Goal: Information Seeking & Learning: Learn about a topic

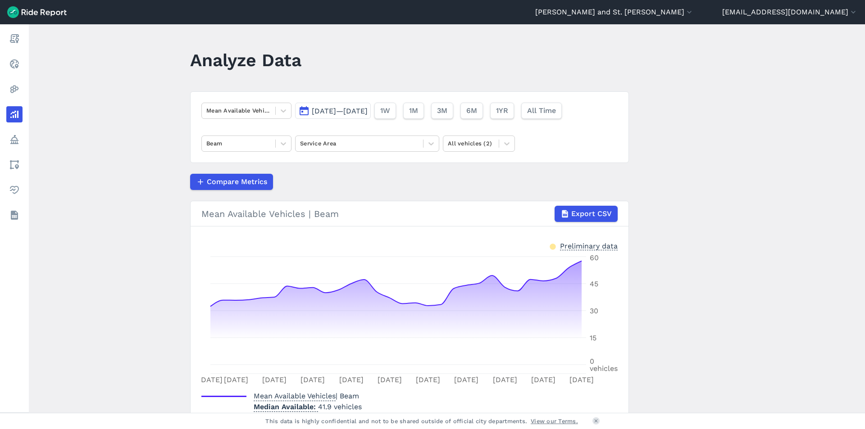
scroll to position [43, 0]
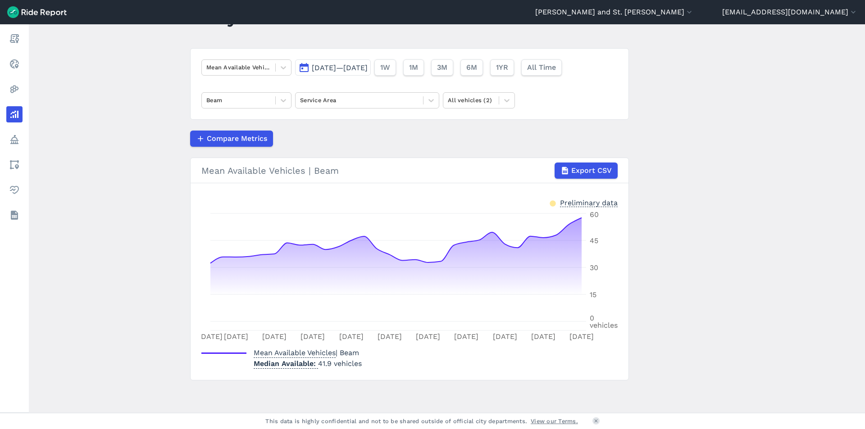
click at [368, 69] on span "[DATE]—[DATE]" at bounding box center [340, 68] width 56 height 9
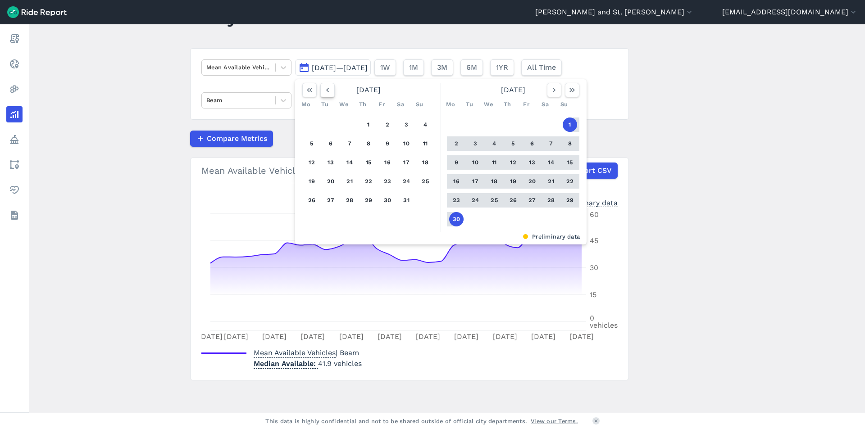
click at [328, 95] on button "button" at bounding box center [327, 90] width 14 height 14
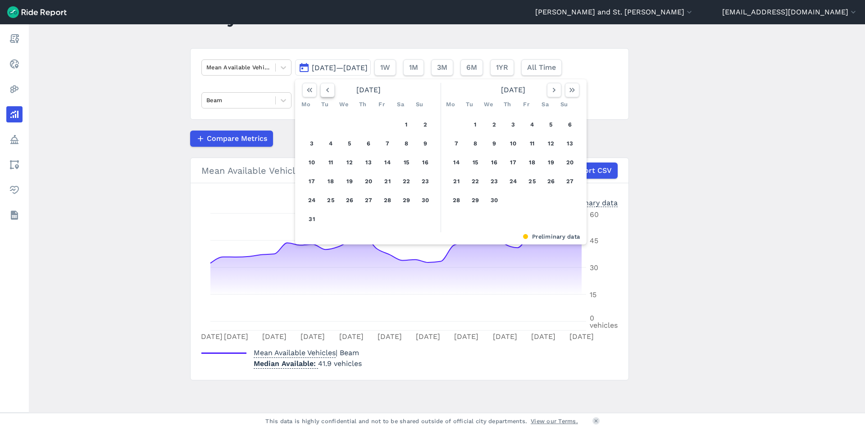
click at [328, 95] on button "button" at bounding box center [327, 90] width 14 height 14
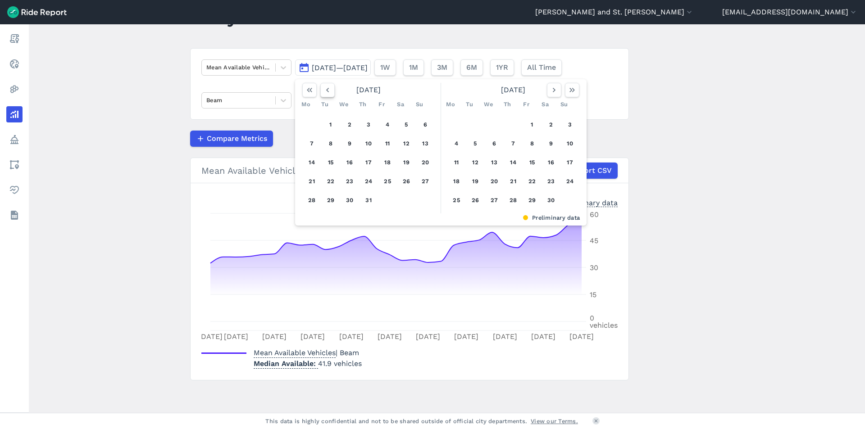
click at [328, 95] on button "button" at bounding box center [327, 90] width 14 height 14
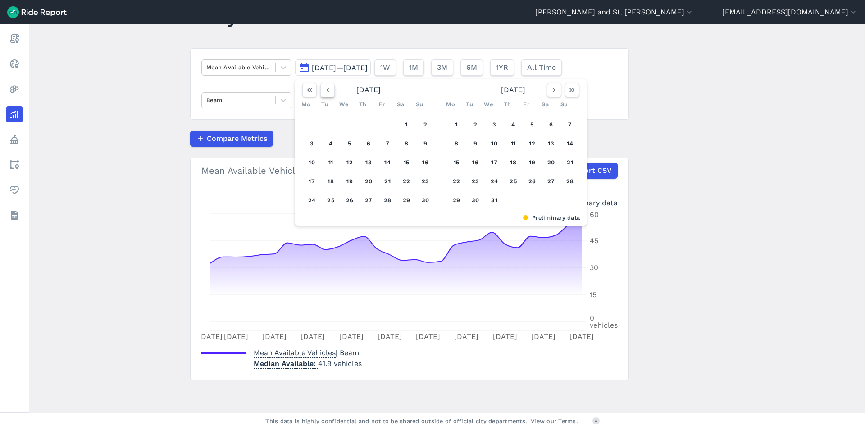
click at [328, 95] on button "button" at bounding box center [327, 90] width 14 height 14
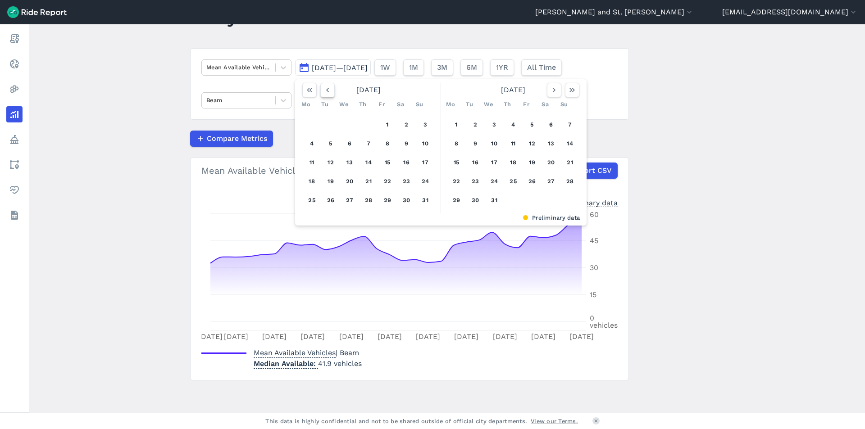
click at [328, 95] on button "button" at bounding box center [327, 90] width 14 height 14
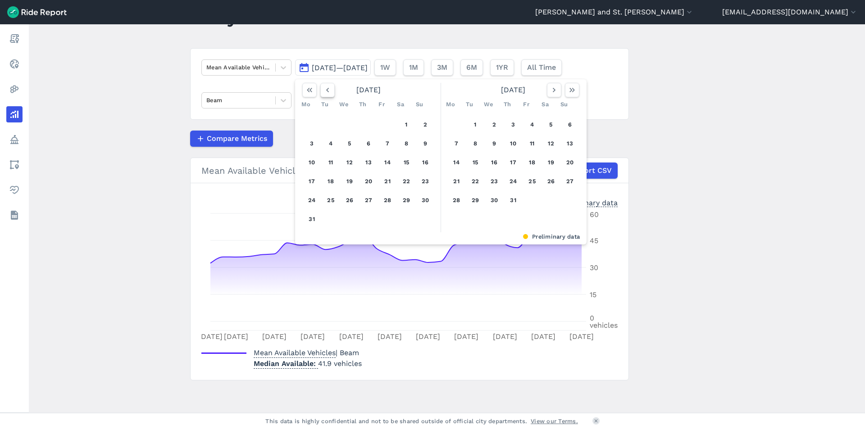
click at [328, 95] on button "button" at bounding box center [327, 90] width 14 height 14
click at [551, 88] on icon "button" at bounding box center [554, 90] width 9 height 9
click at [404, 121] on button "1" at bounding box center [406, 125] width 14 height 14
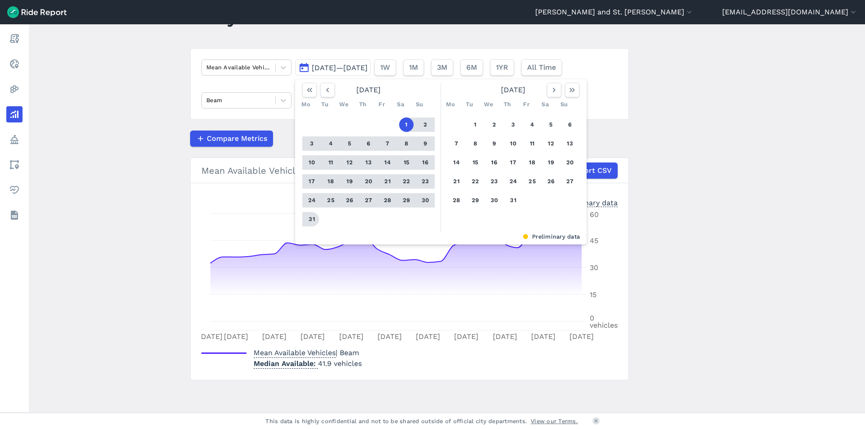
click at [310, 218] on button "31" at bounding box center [312, 219] width 14 height 14
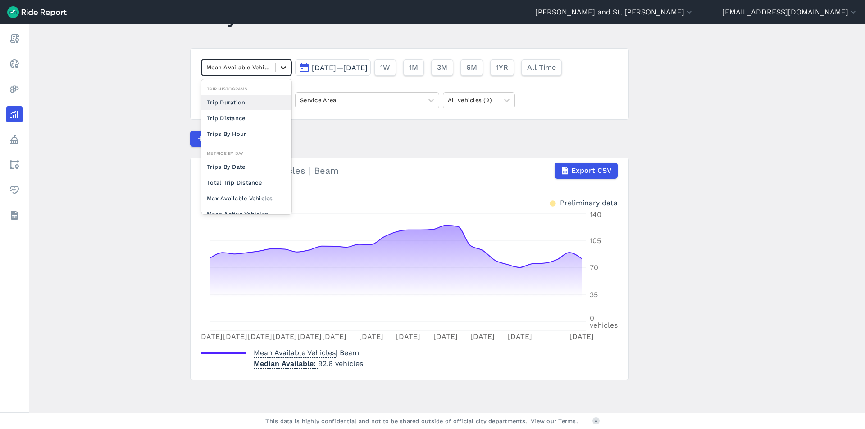
click at [279, 68] on icon at bounding box center [283, 67] width 9 height 9
click at [255, 165] on div "Trips By Date" at bounding box center [246, 167] width 90 height 16
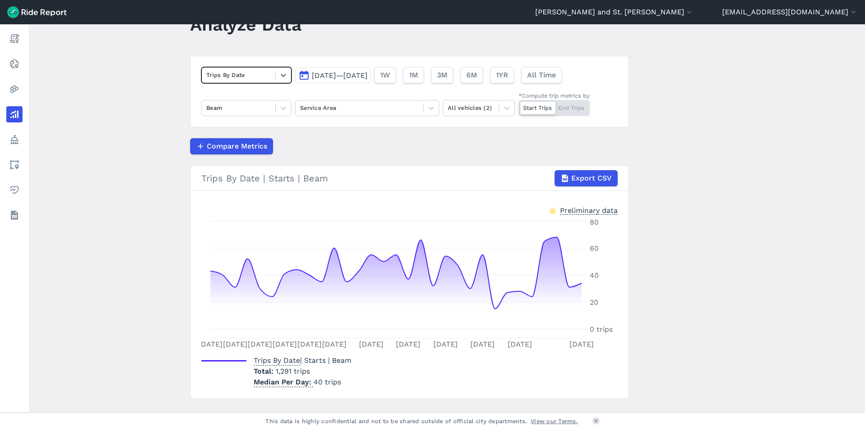
scroll to position [54, 0]
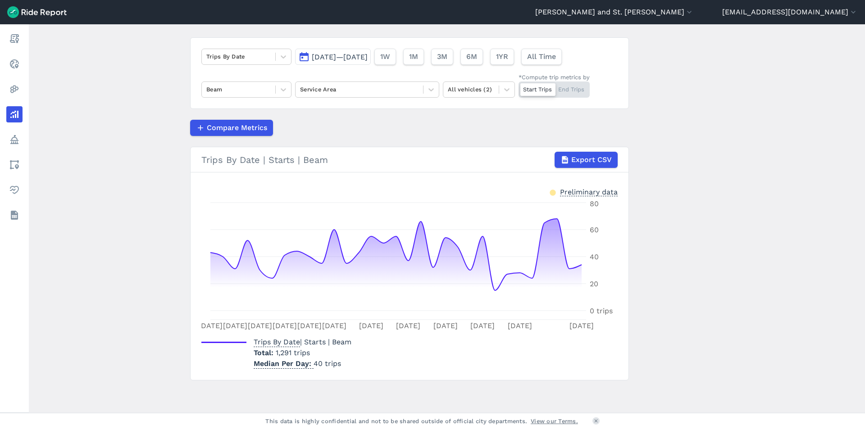
click at [368, 59] on span "[DATE]—[DATE]" at bounding box center [340, 57] width 56 height 9
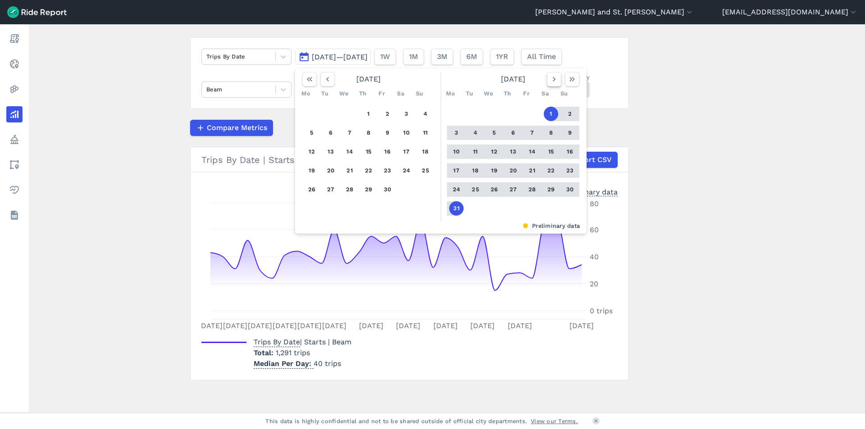
click at [551, 81] on icon "button" at bounding box center [554, 79] width 9 height 9
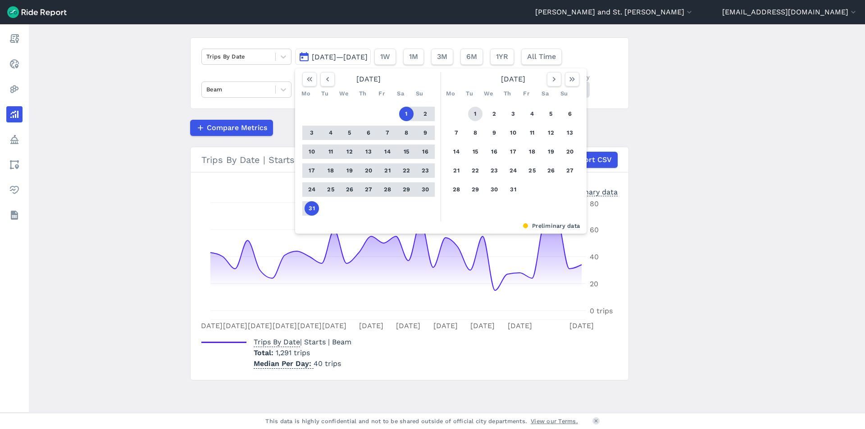
click at [476, 113] on button "1" at bounding box center [475, 114] width 14 height 14
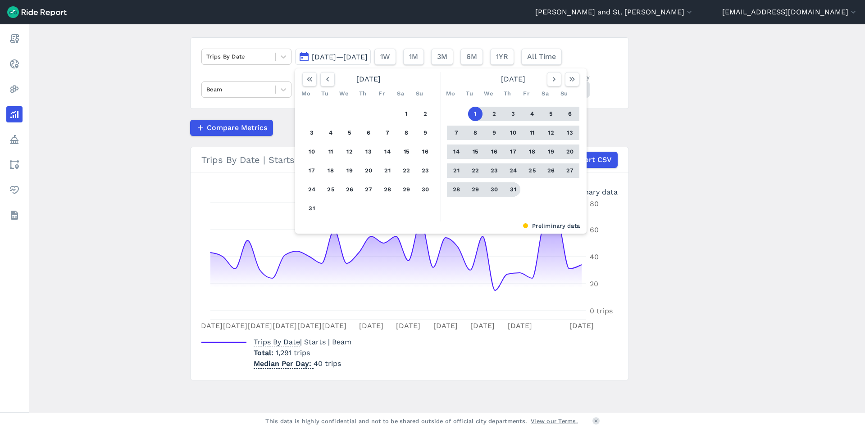
click at [514, 188] on button "31" at bounding box center [513, 189] width 14 height 14
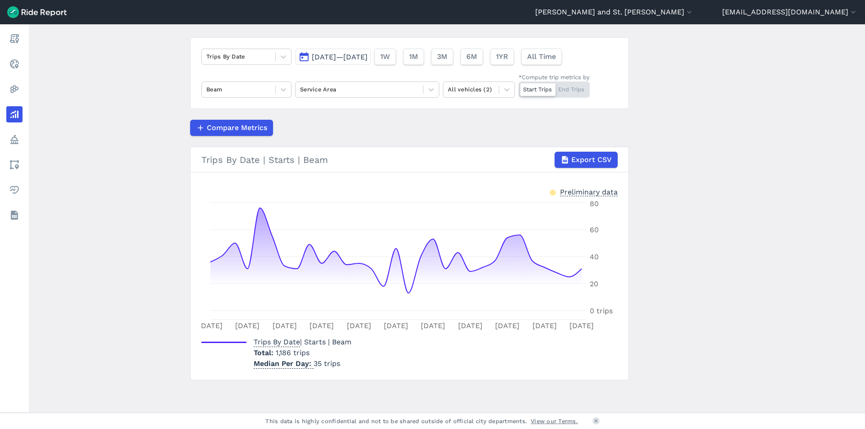
drag, startPoint x: 369, startPoint y: 56, endPoint x: 369, endPoint y: 61, distance: 5.0
click at [368, 56] on span "[DATE]—[DATE]" at bounding box center [340, 57] width 56 height 9
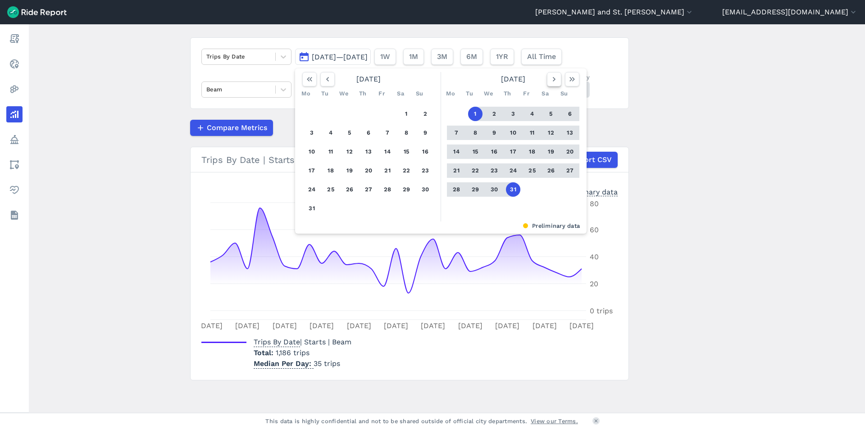
click at [552, 79] on icon "button" at bounding box center [554, 79] width 9 height 9
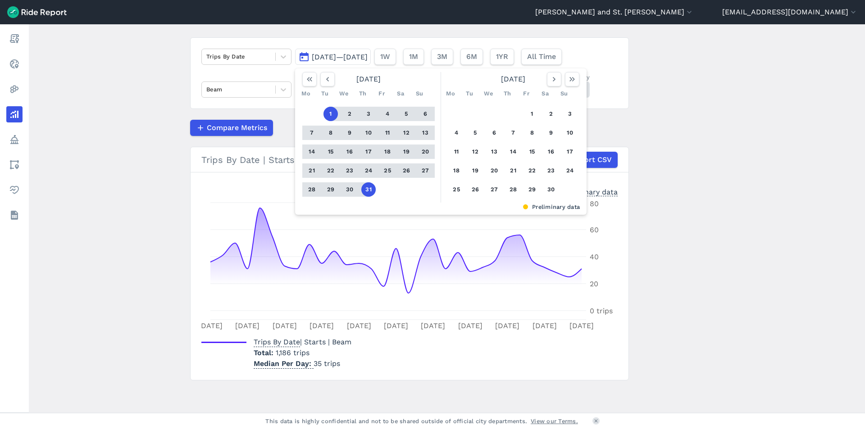
click at [523, 112] on div "1 2 3 4 5 6 7 8 9 10 11 12 13 14 15 16 17 18 19 20 21 22 23 24 25 26 27 28 29 30" at bounding box center [513, 152] width 140 height 102
click at [528, 112] on button "1" at bounding box center [532, 114] width 14 height 14
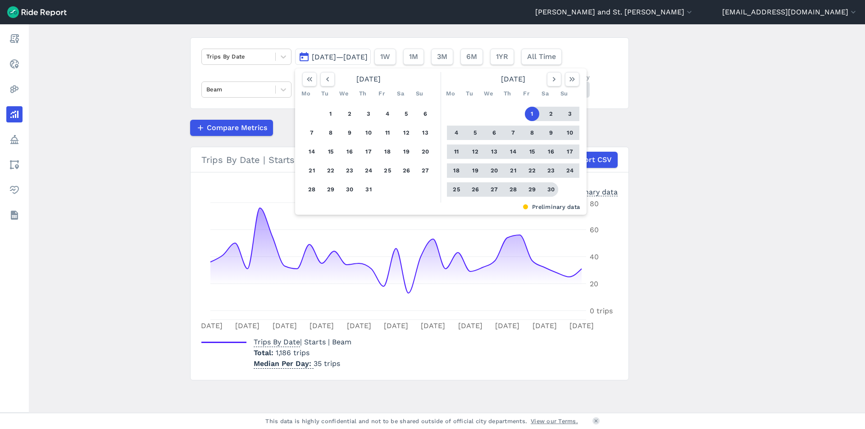
click at [550, 187] on button "30" at bounding box center [551, 189] width 14 height 14
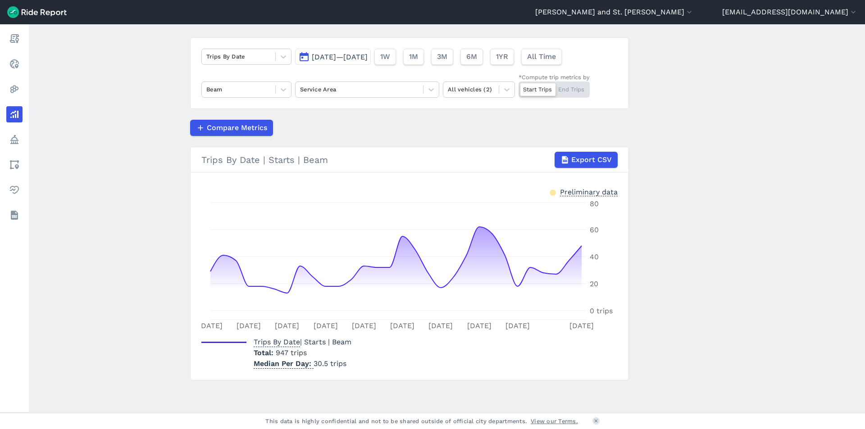
click at [319, 57] on span "[DATE]—[DATE]" at bounding box center [340, 57] width 56 height 9
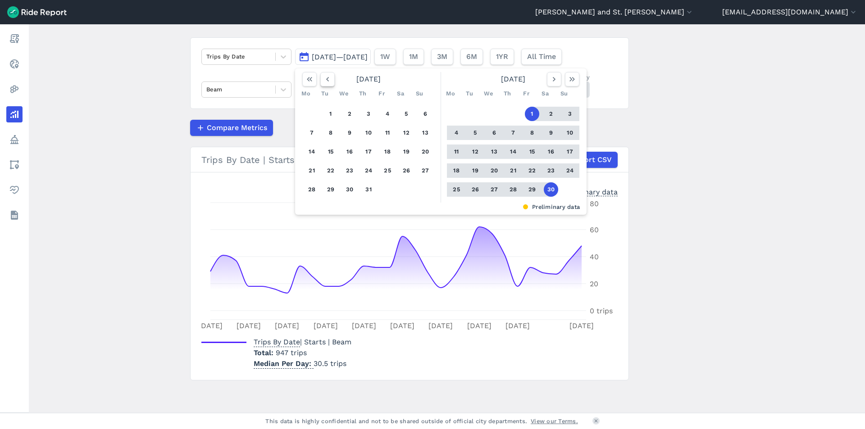
click at [326, 79] on use "button" at bounding box center [327, 79] width 3 height 5
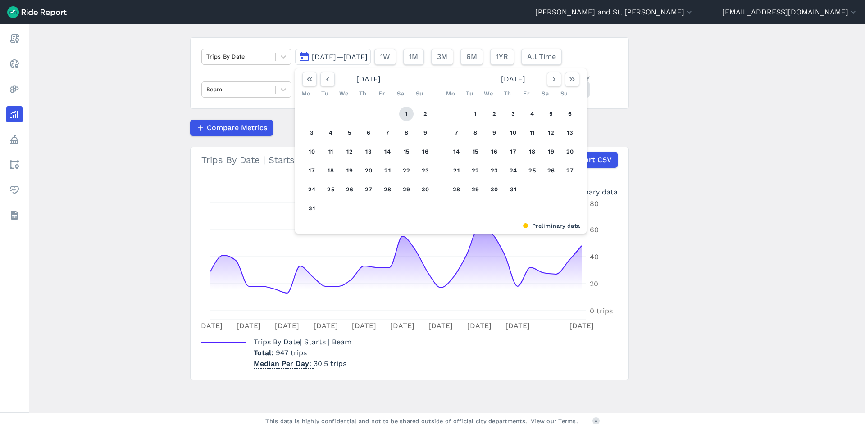
click at [407, 114] on button "1" at bounding box center [406, 114] width 14 height 14
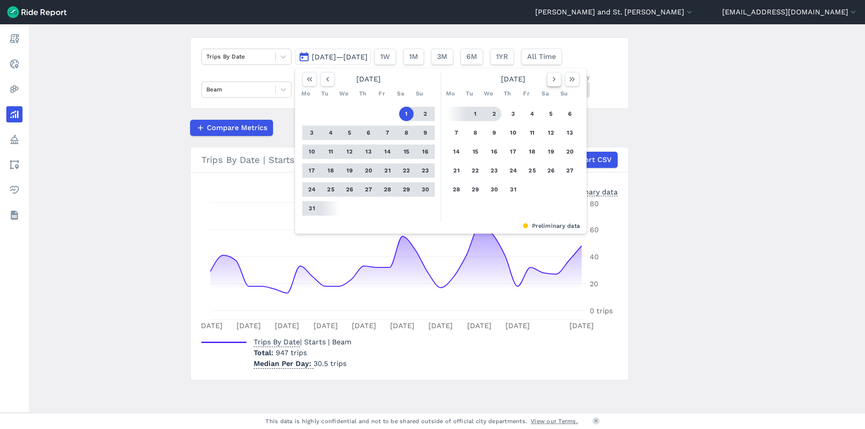
click at [553, 78] on icon "button" at bounding box center [554, 79] width 9 height 9
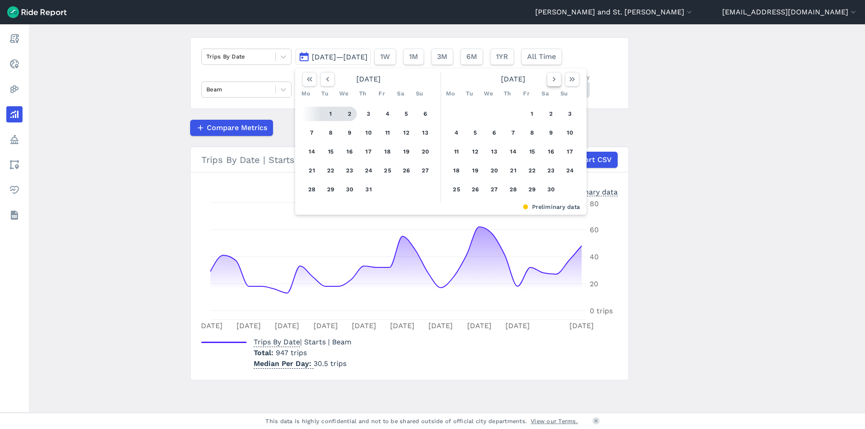
click at [553, 78] on icon "button" at bounding box center [554, 79] width 9 height 9
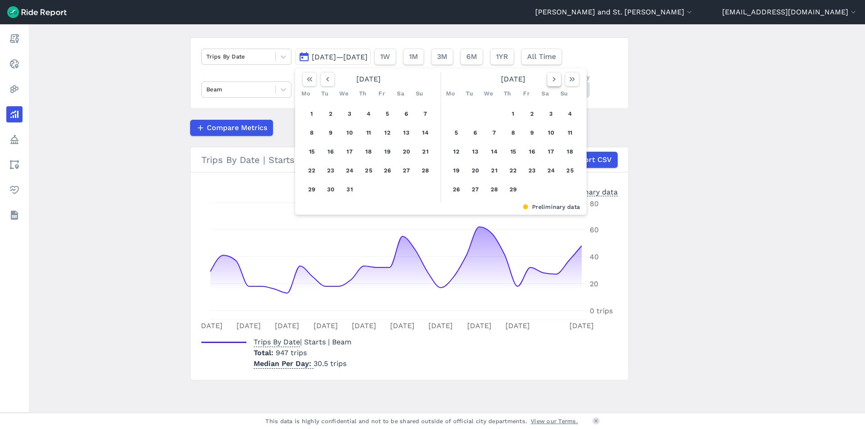
click at [553, 78] on icon "button" at bounding box center [554, 79] width 9 height 9
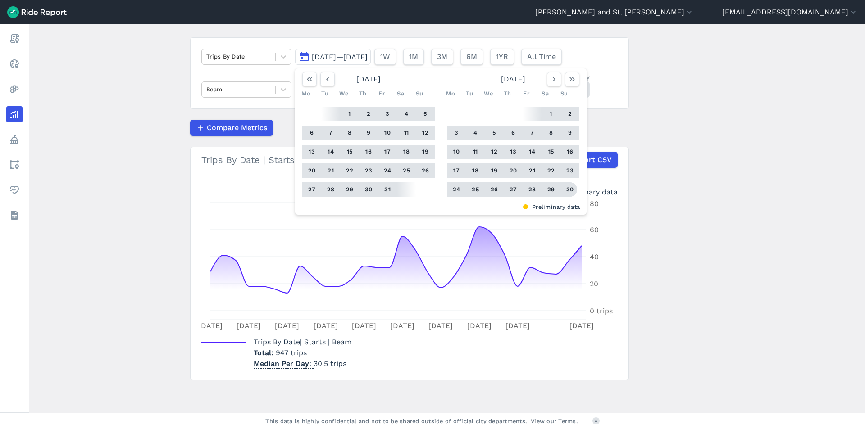
click at [573, 190] on button "30" at bounding box center [570, 189] width 14 height 14
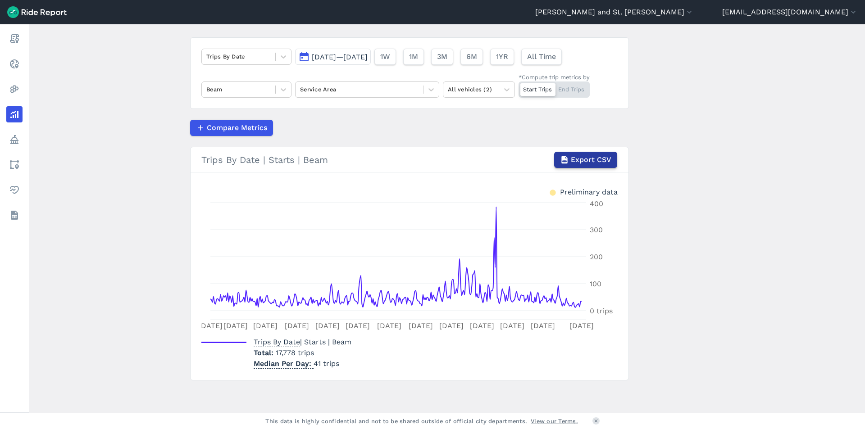
click at [568, 160] on icon "button" at bounding box center [564, 159] width 9 height 9
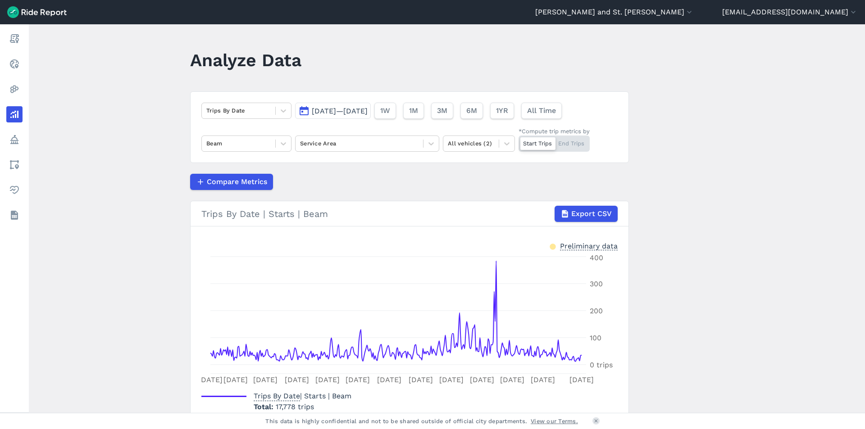
click at [368, 109] on span "[DATE]—[DATE]" at bounding box center [340, 111] width 56 height 9
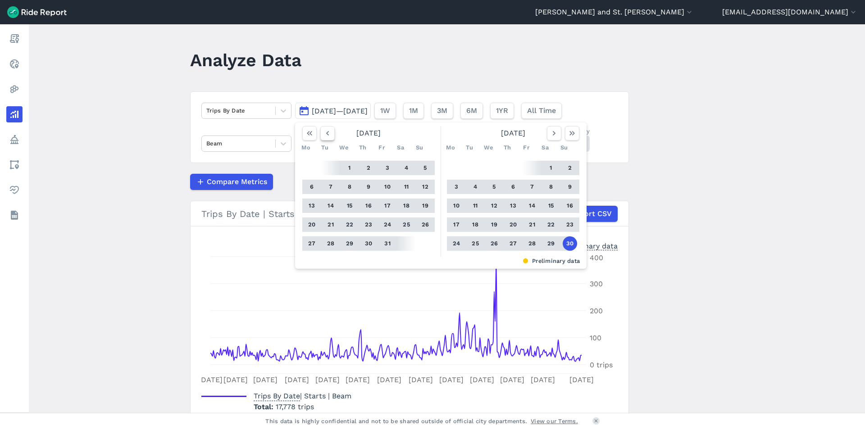
click at [332, 134] on button "button" at bounding box center [327, 133] width 14 height 14
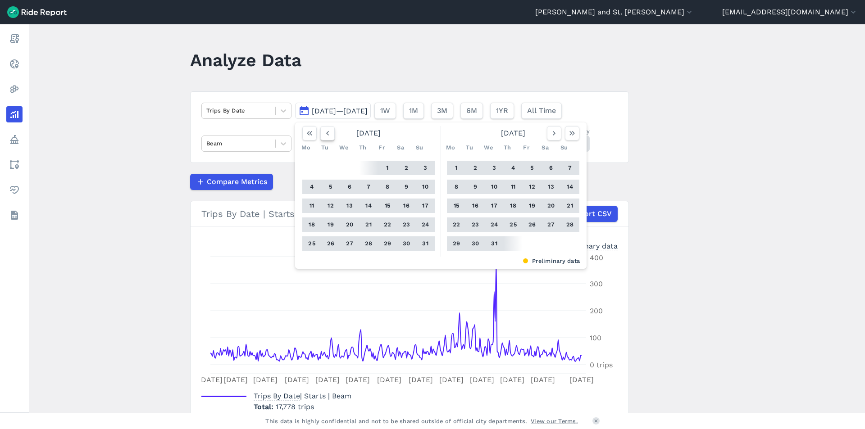
click at [332, 134] on button "button" at bounding box center [327, 133] width 14 height 14
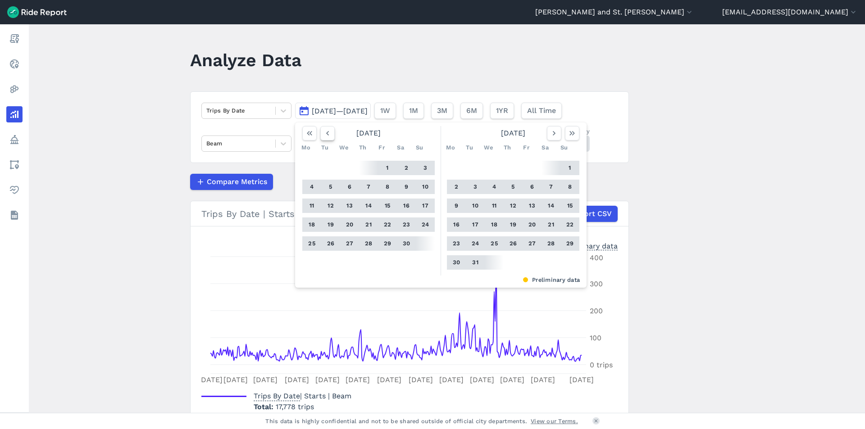
click at [332, 134] on button "button" at bounding box center [327, 133] width 14 height 14
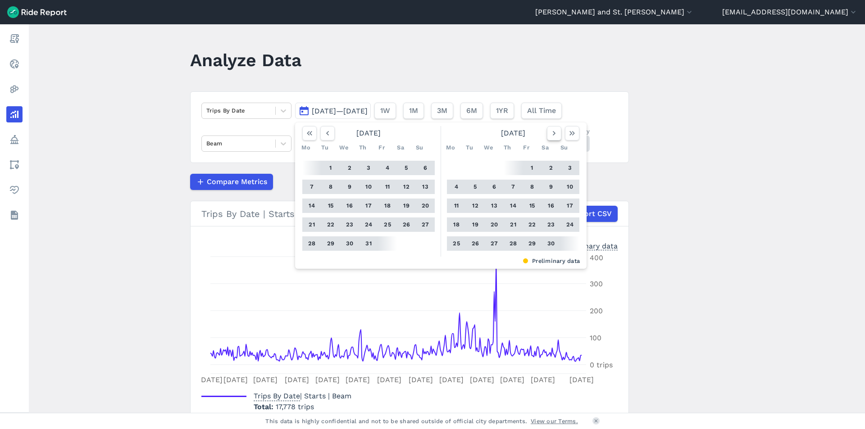
click at [550, 134] on icon "button" at bounding box center [554, 133] width 9 height 9
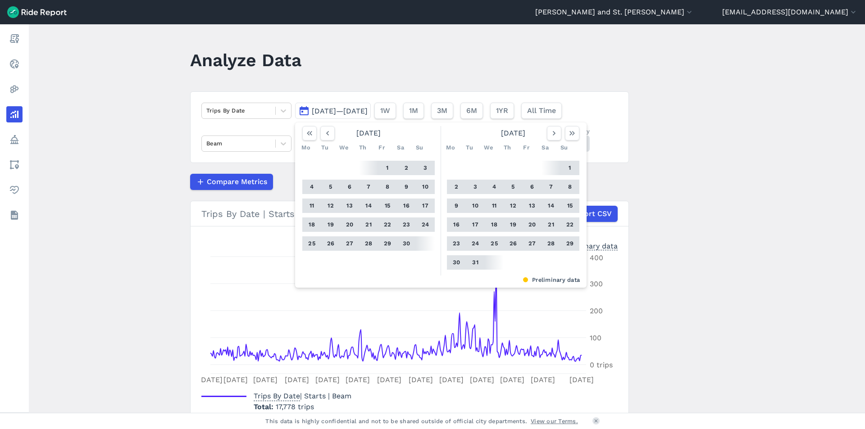
click at [383, 161] on button "1" at bounding box center [387, 168] width 14 height 14
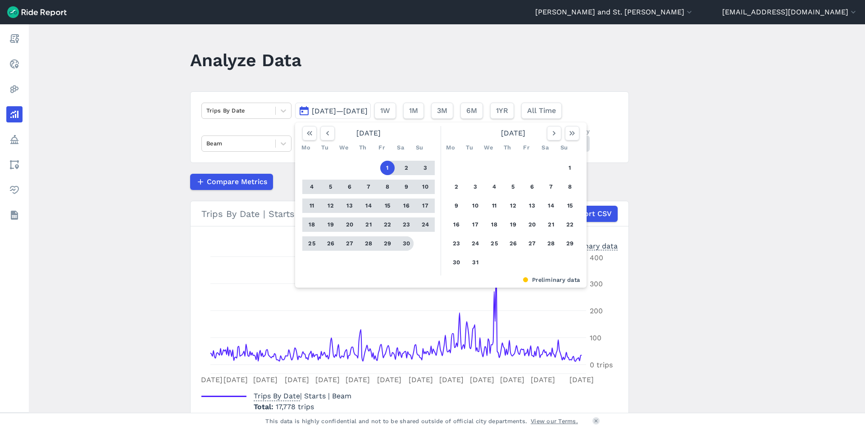
click at [408, 241] on button "30" at bounding box center [406, 244] width 14 height 14
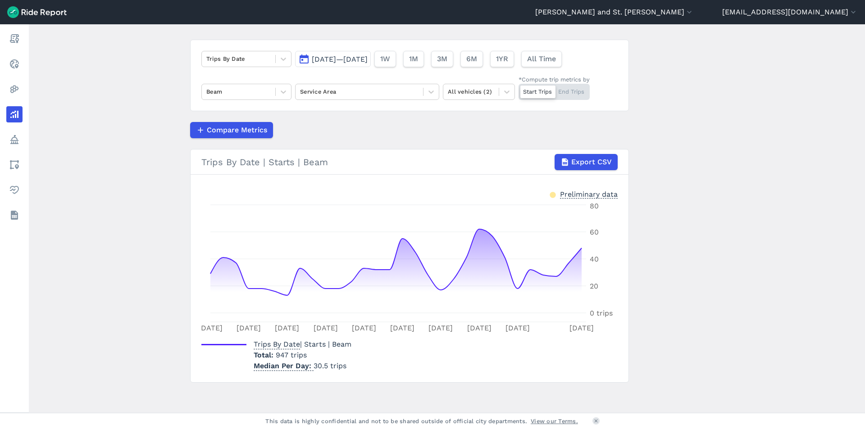
scroll to position [54, 0]
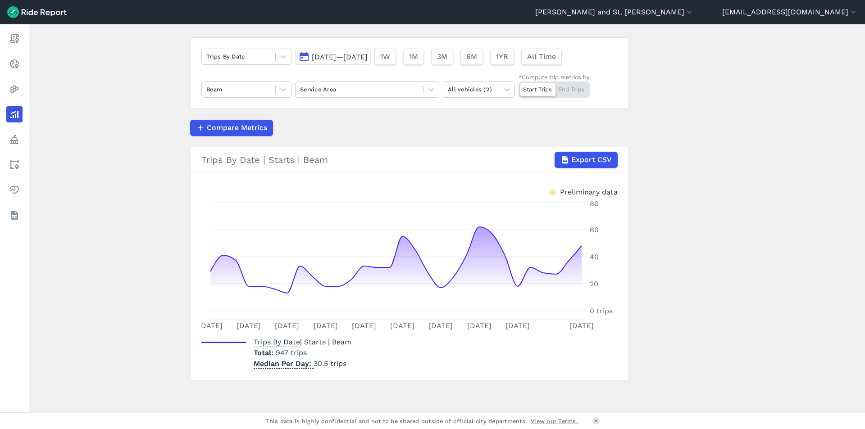
click at [333, 59] on span "[DATE]—[DATE]" at bounding box center [340, 57] width 56 height 9
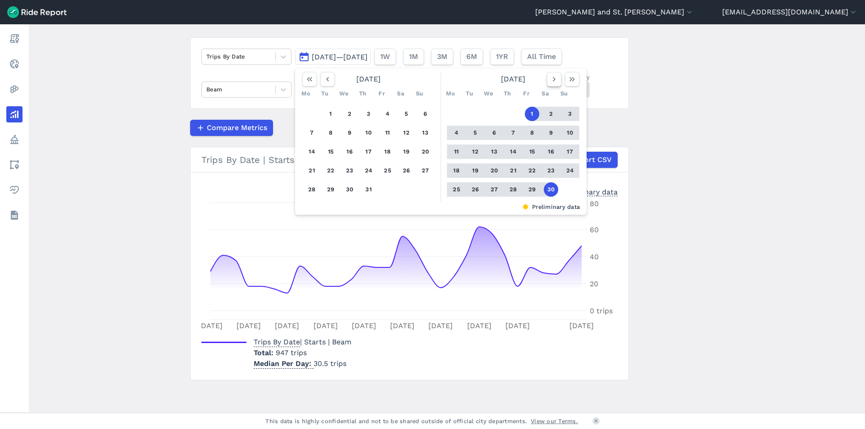
click at [554, 77] on icon "button" at bounding box center [554, 79] width 9 height 9
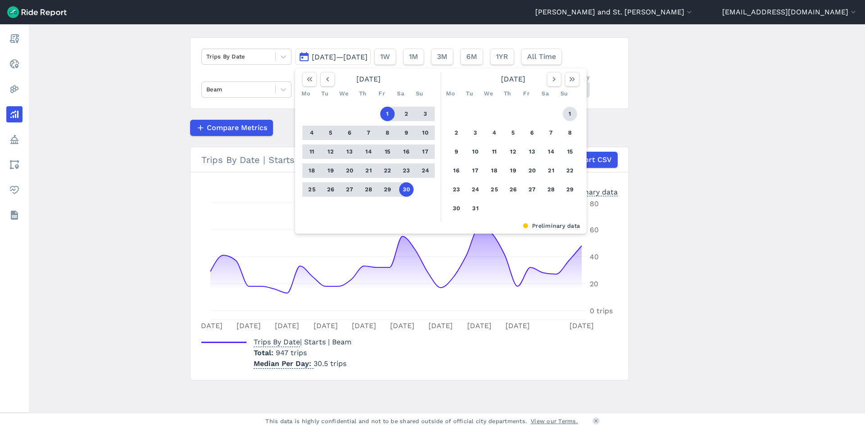
click at [573, 110] on button "1" at bounding box center [570, 114] width 14 height 14
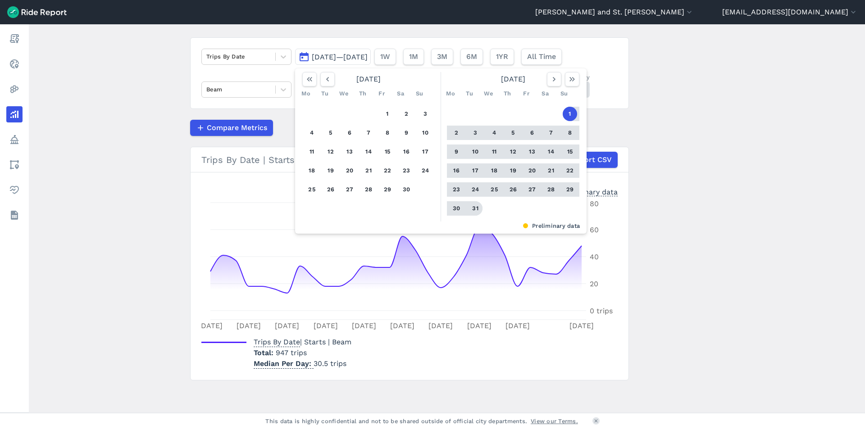
click at [474, 203] on button "31" at bounding box center [475, 208] width 14 height 14
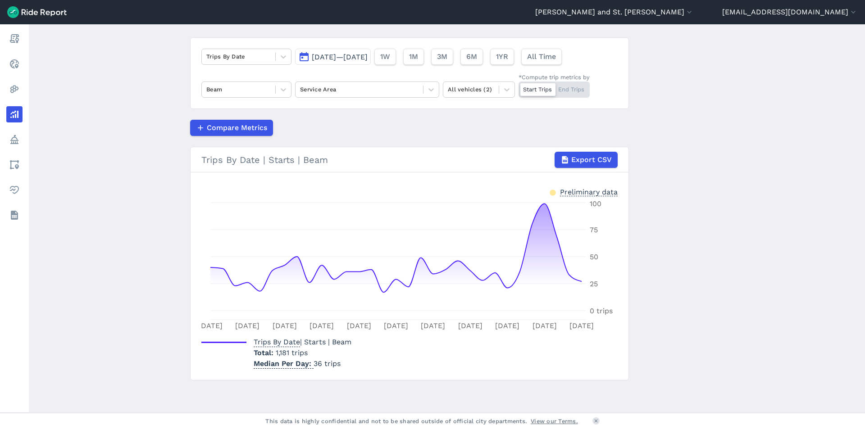
click at [371, 63] on button "[DATE]—[DATE]" at bounding box center [333, 57] width 76 height 16
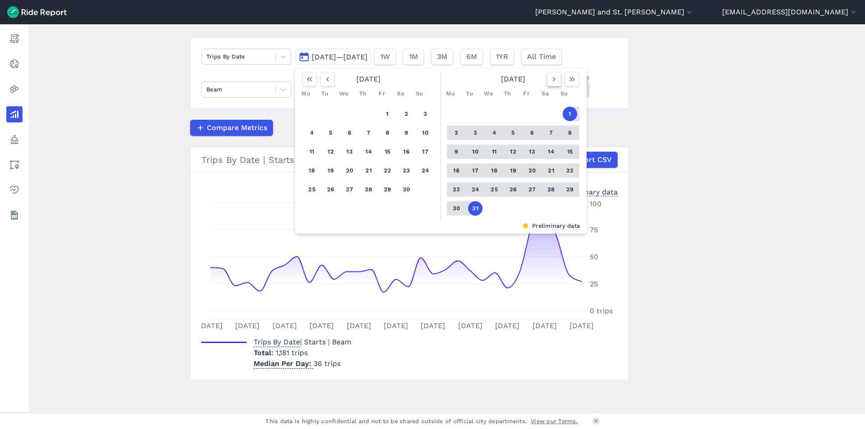
click at [551, 80] on icon "button" at bounding box center [554, 79] width 9 height 9
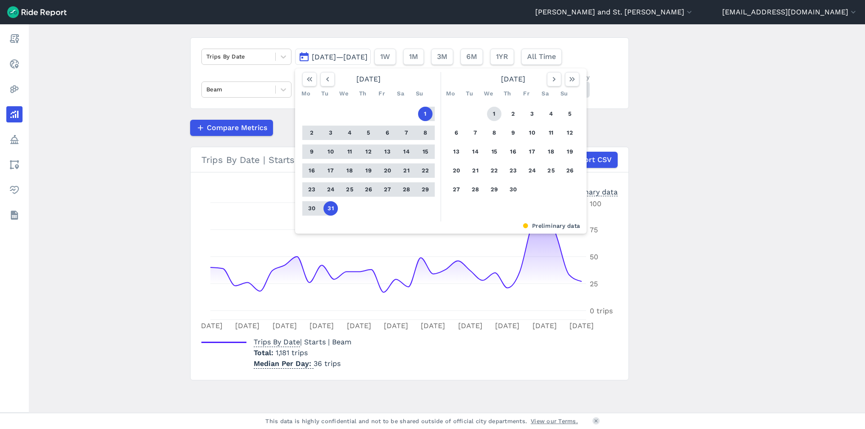
click at [488, 114] on button "1" at bounding box center [494, 114] width 14 height 14
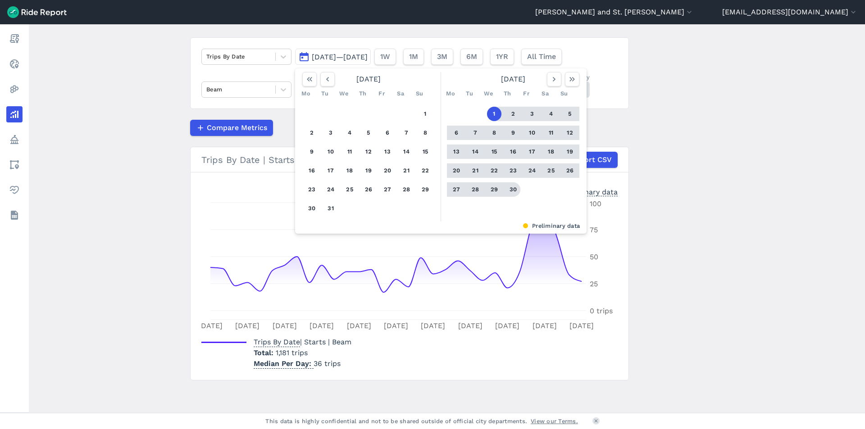
click at [511, 184] on button "30" at bounding box center [513, 189] width 14 height 14
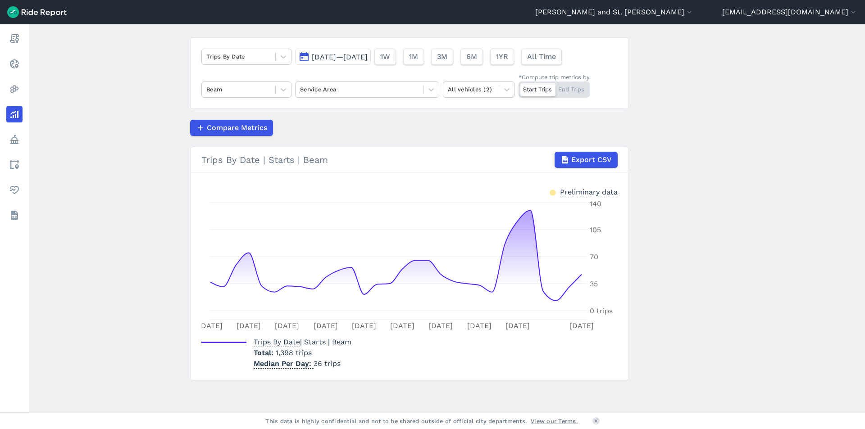
click at [368, 55] on span "[DATE]—[DATE]" at bounding box center [340, 57] width 56 height 9
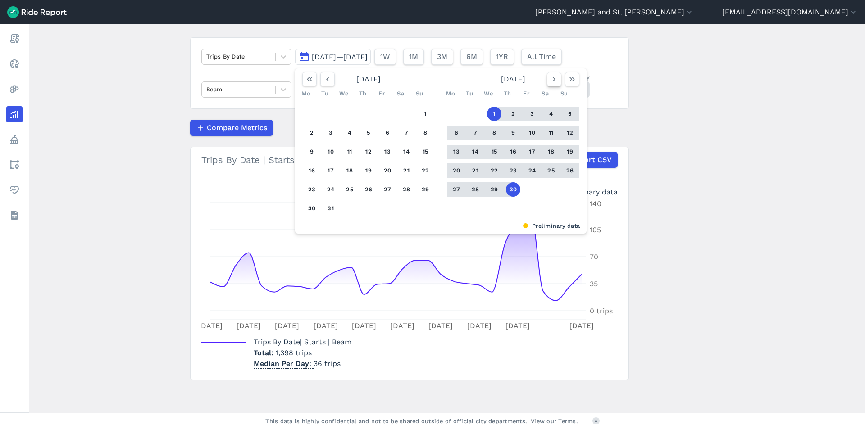
click at [553, 80] on use "button" at bounding box center [554, 79] width 3 height 5
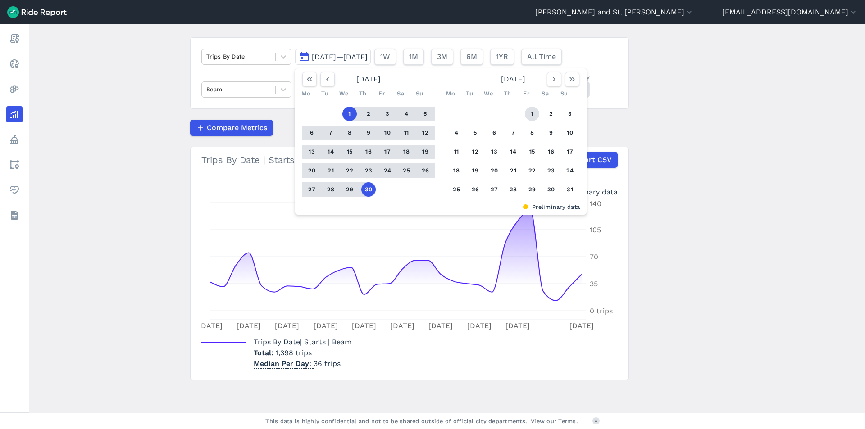
click at [529, 114] on button "1" at bounding box center [532, 114] width 14 height 14
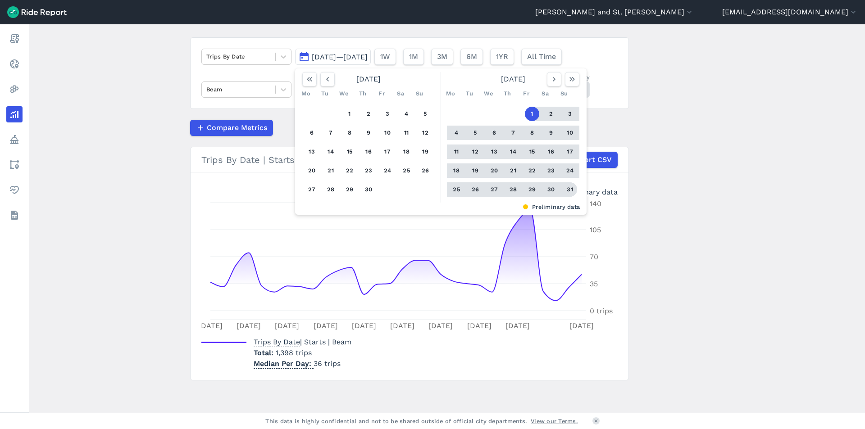
click at [564, 191] on button "31" at bounding box center [570, 189] width 14 height 14
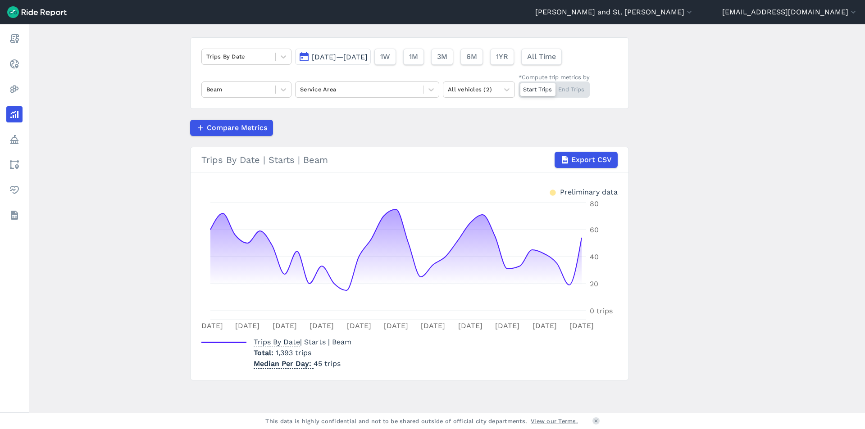
click at [368, 55] on span "[DATE]—[DATE]" at bounding box center [340, 57] width 56 height 9
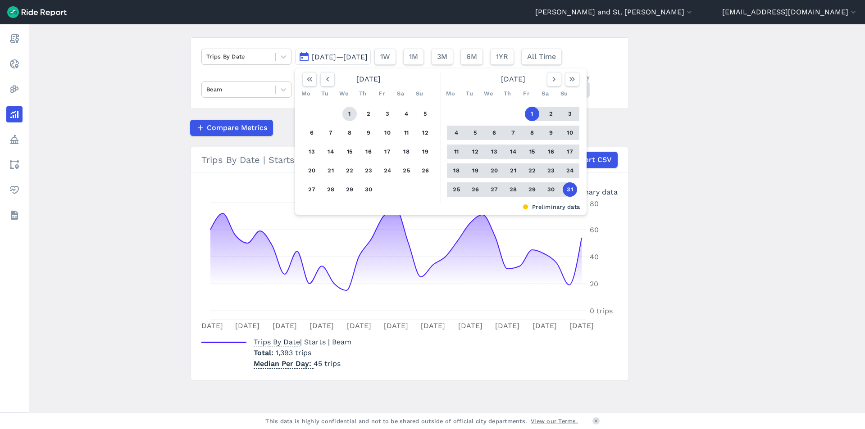
click at [349, 109] on button "1" at bounding box center [349, 114] width 14 height 14
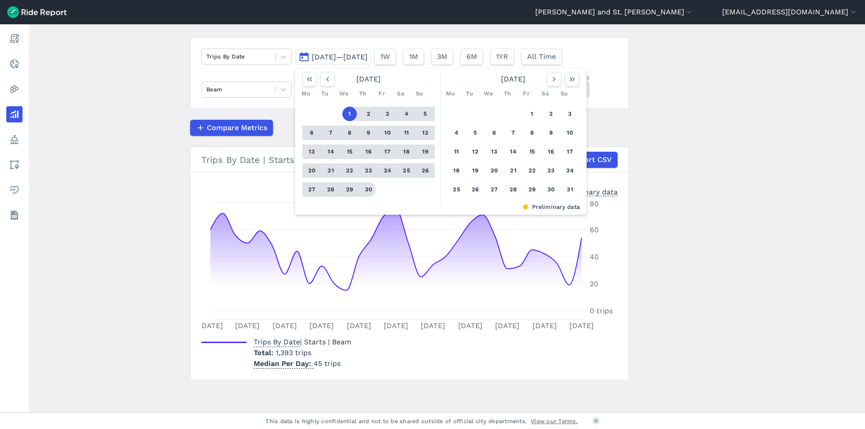
click at [365, 190] on button "30" at bounding box center [368, 189] width 14 height 14
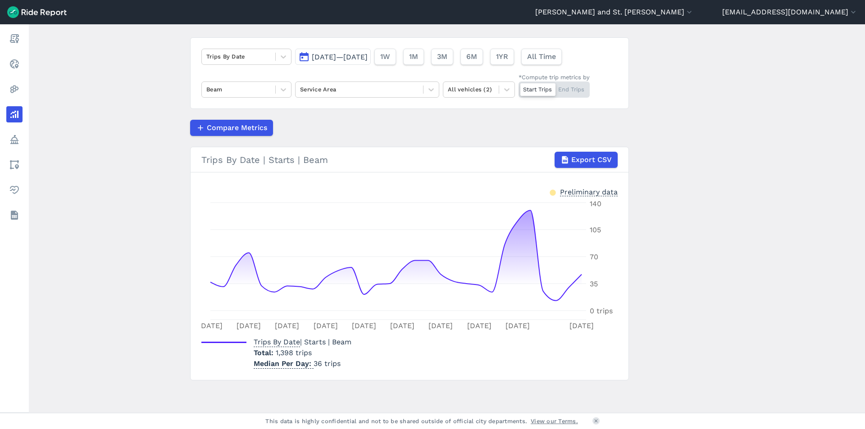
click at [345, 59] on span "[DATE]—[DATE]" at bounding box center [340, 57] width 56 height 9
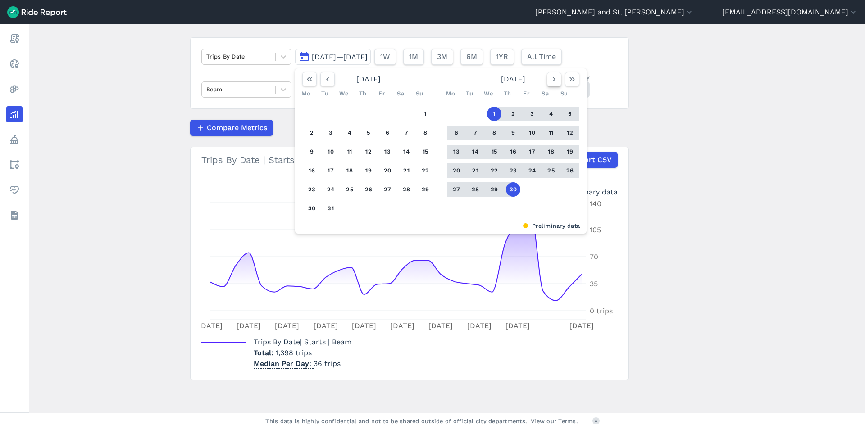
click at [553, 81] on use "button" at bounding box center [554, 79] width 3 height 5
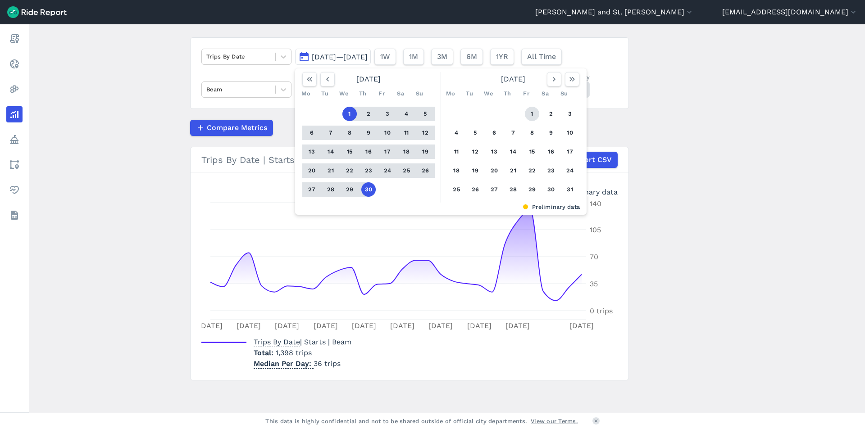
click at [530, 114] on button "1" at bounding box center [532, 114] width 14 height 14
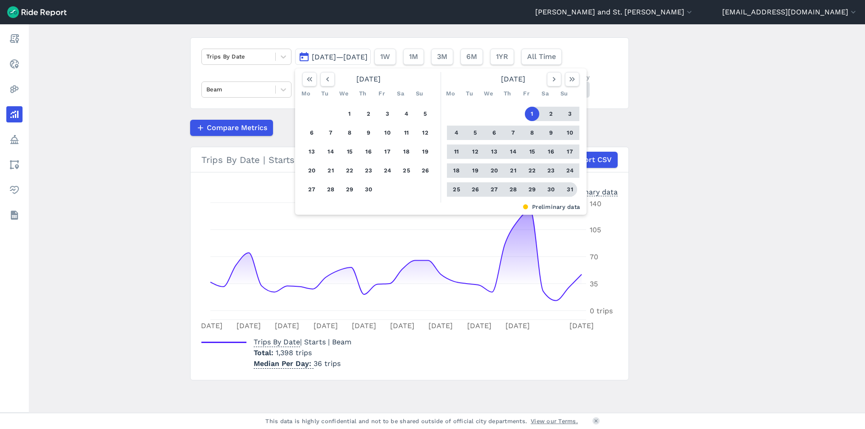
click at [570, 193] on button "31" at bounding box center [570, 189] width 14 height 14
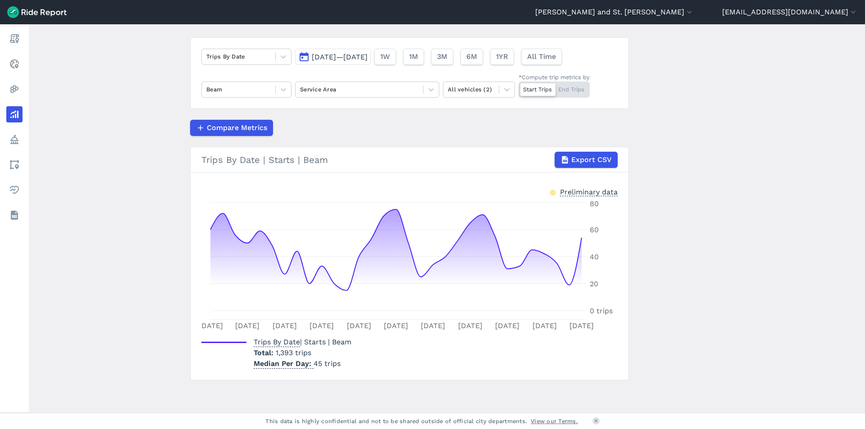
click at [368, 58] on span "[DATE]—[DATE]" at bounding box center [340, 57] width 56 height 9
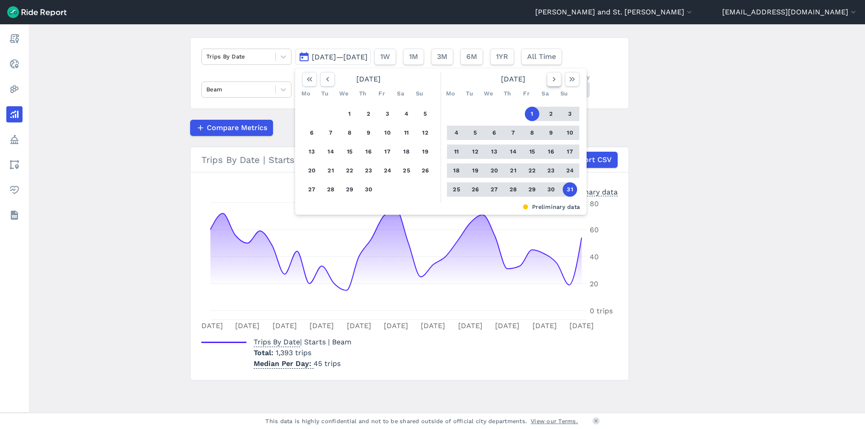
click at [551, 79] on icon "button" at bounding box center [554, 79] width 9 height 9
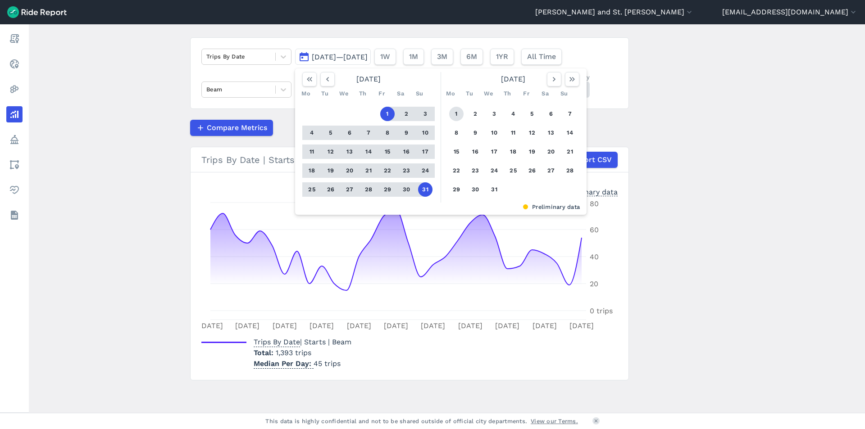
click at [452, 112] on button "1" at bounding box center [456, 114] width 14 height 14
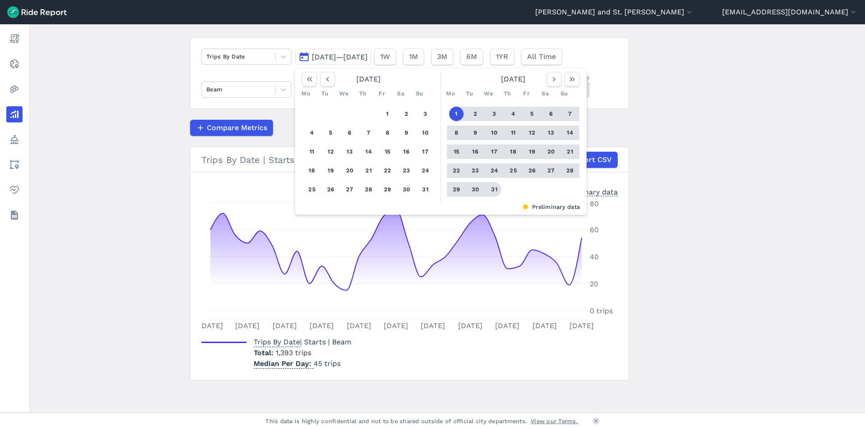
click at [494, 187] on button "31" at bounding box center [494, 189] width 14 height 14
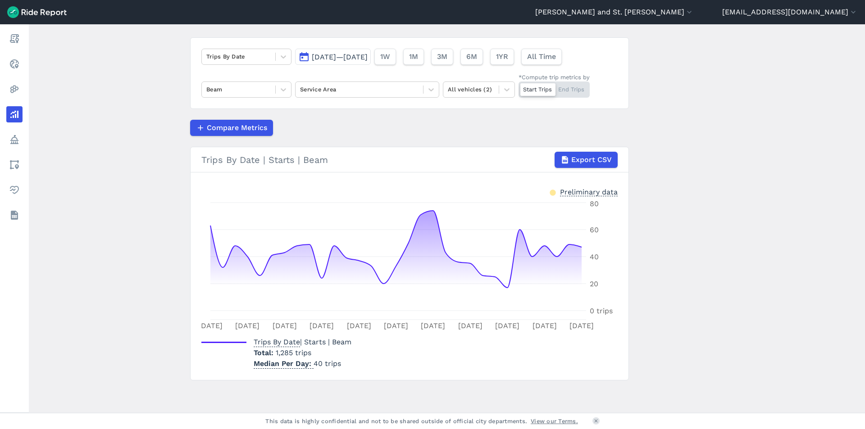
click at [345, 55] on span "[DATE]—[DATE]" at bounding box center [340, 57] width 56 height 9
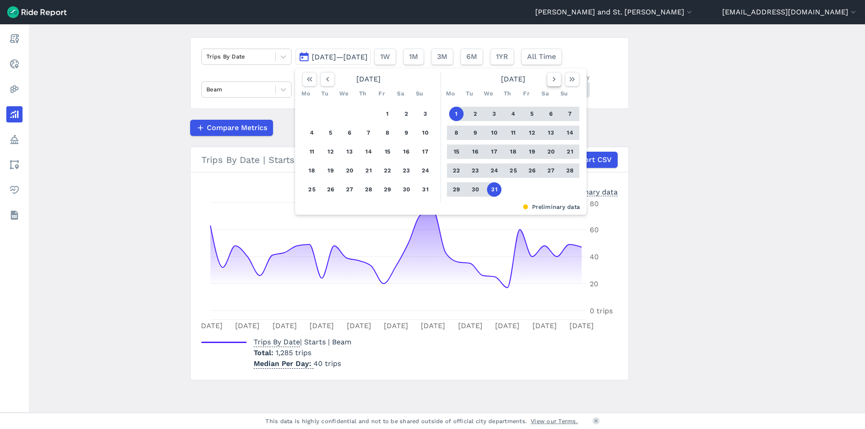
click at [553, 77] on use "button" at bounding box center [554, 79] width 3 height 5
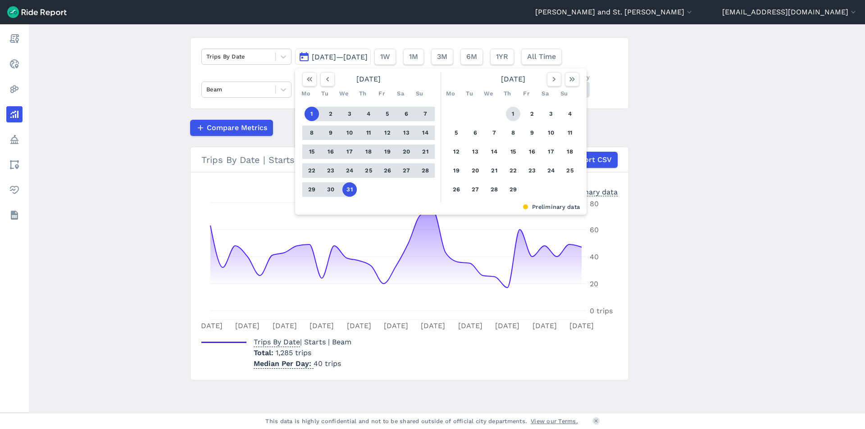
click at [509, 118] on button "1" at bounding box center [513, 114] width 14 height 14
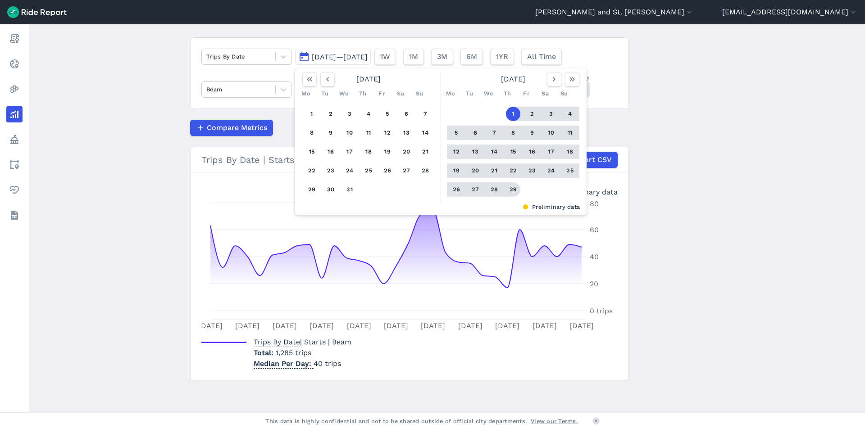
click at [508, 189] on button "29" at bounding box center [513, 189] width 14 height 14
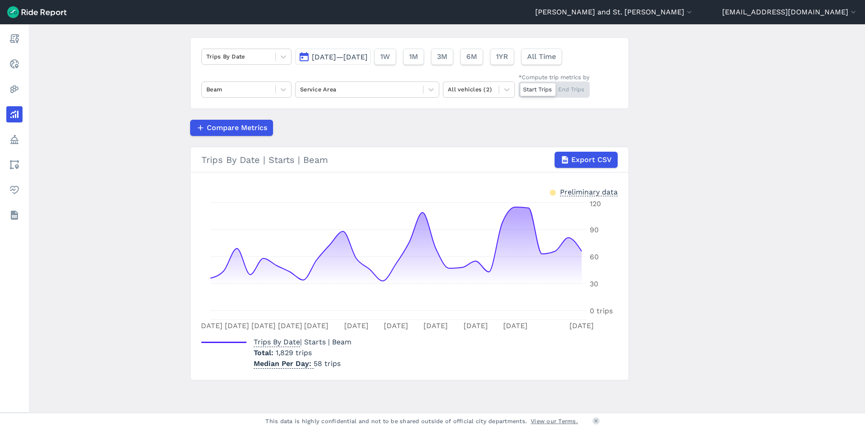
click at [366, 55] on span "[DATE]—[DATE]" at bounding box center [340, 57] width 56 height 9
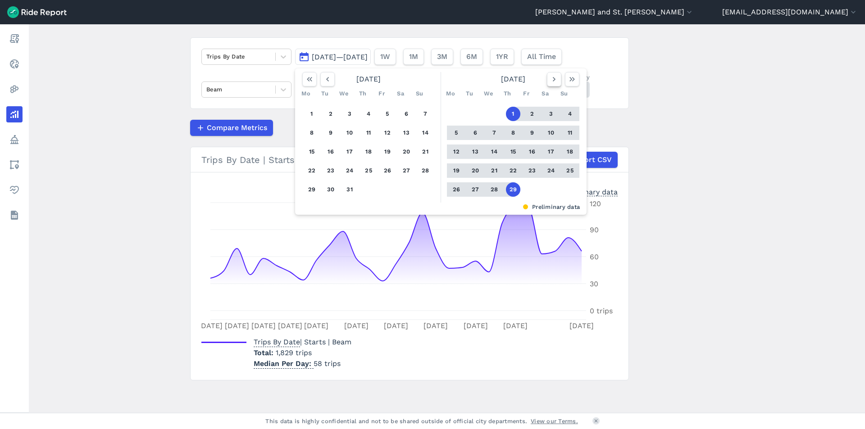
click at [554, 83] on icon "button" at bounding box center [554, 79] width 9 height 9
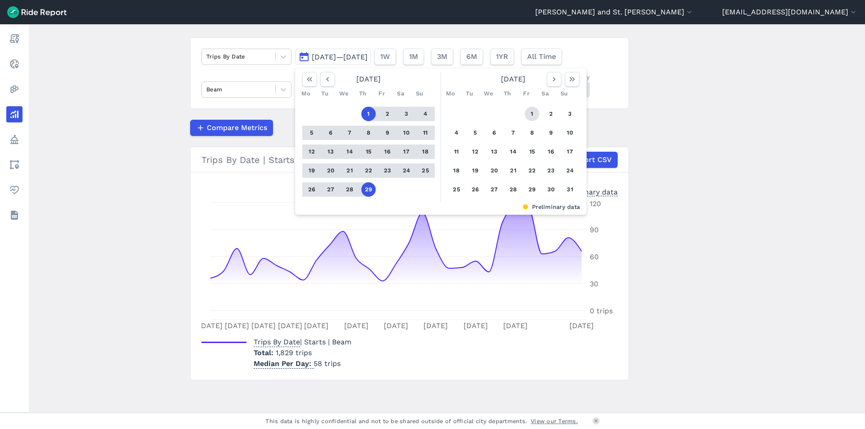
click at [532, 113] on button "1" at bounding box center [532, 114] width 14 height 14
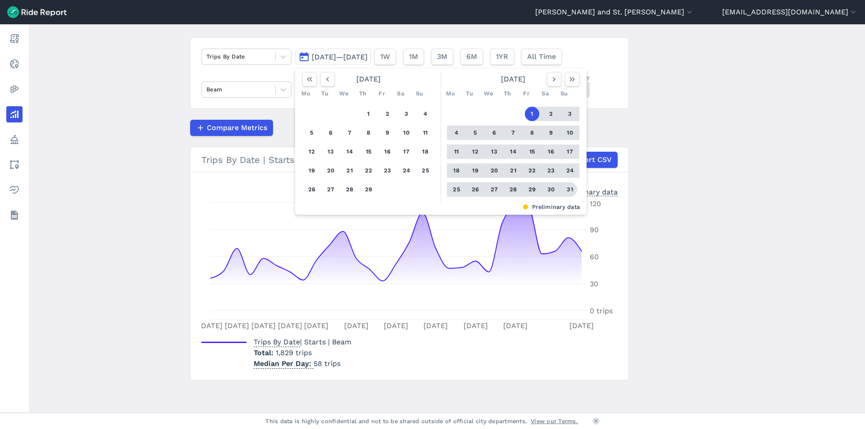
click at [569, 189] on button "31" at bounding box center [570, 189] width 14 height 14
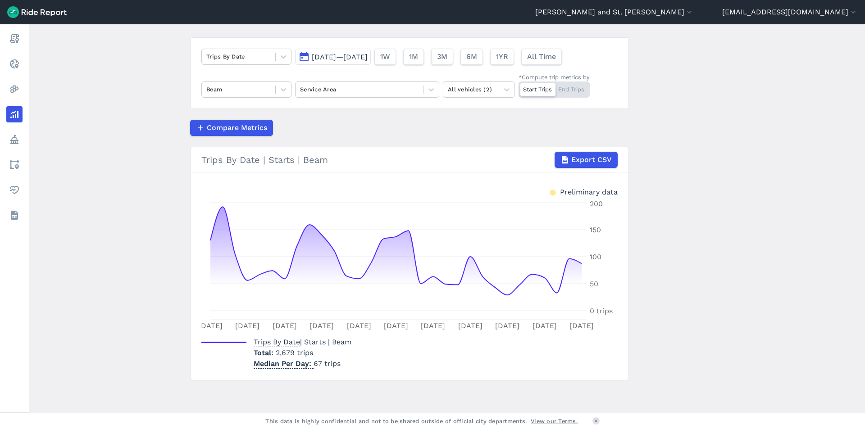
click at [342, 55] on span "[DATE]—[DATE]" at bounding box center [340, 57] width 56 height 9
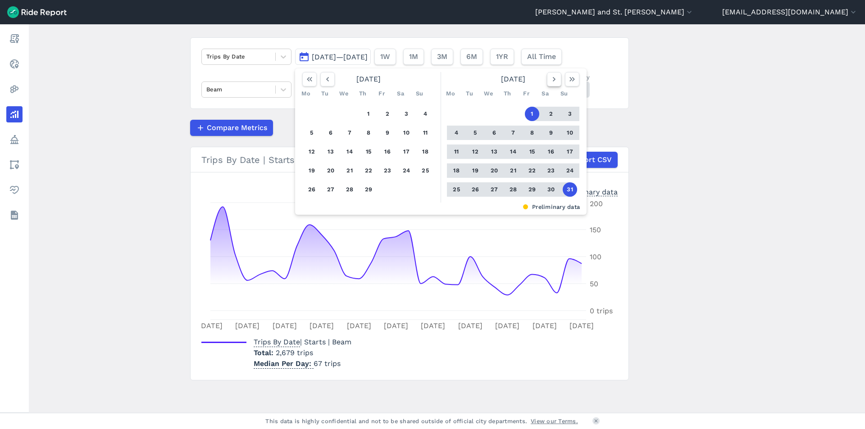
click at [550, 76] on icon "button" at bounding box center [554, 79] width 9 height 9
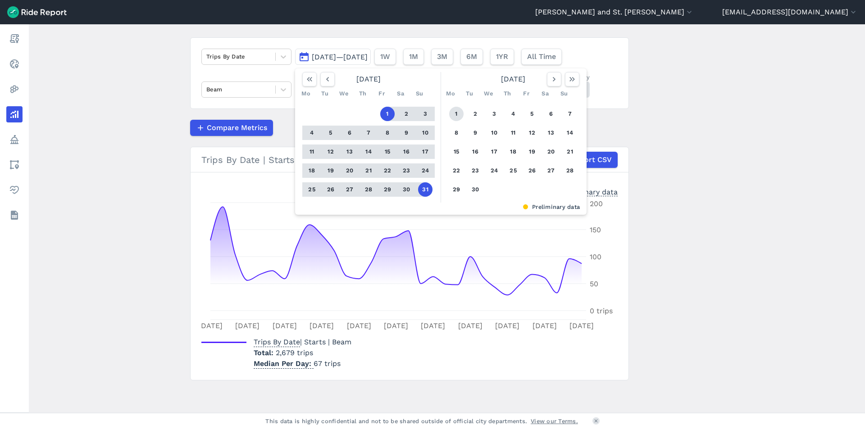
click at [457, 114] on button "1" at bounding box center [456, 114] width 14 height 14
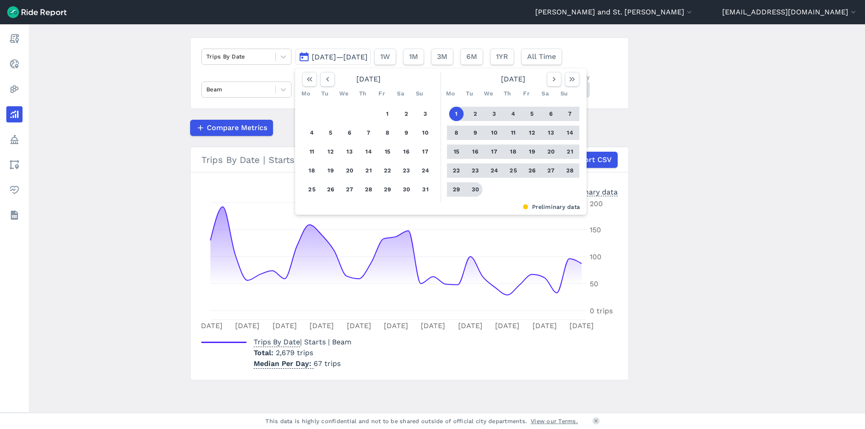
click at [472, 187] on button "30" at bounding box center [475, 189] width 14 height 14
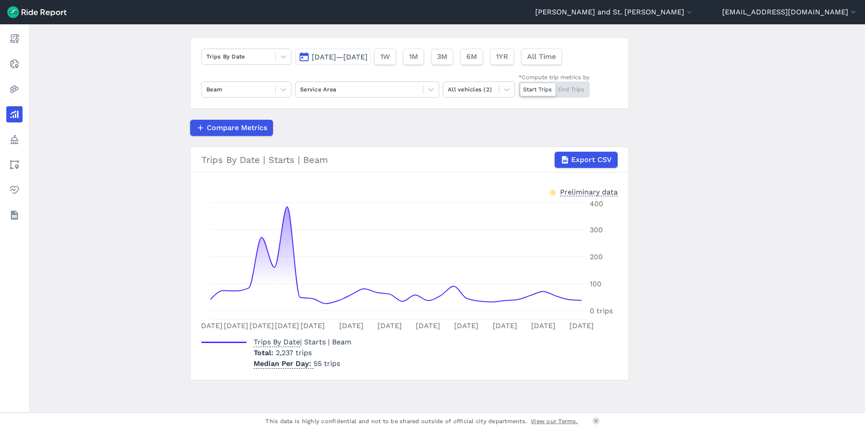
click at [368, 53] on span "[DATE]—[DATE]" at bounding box center [340, 57] width 56 height 9
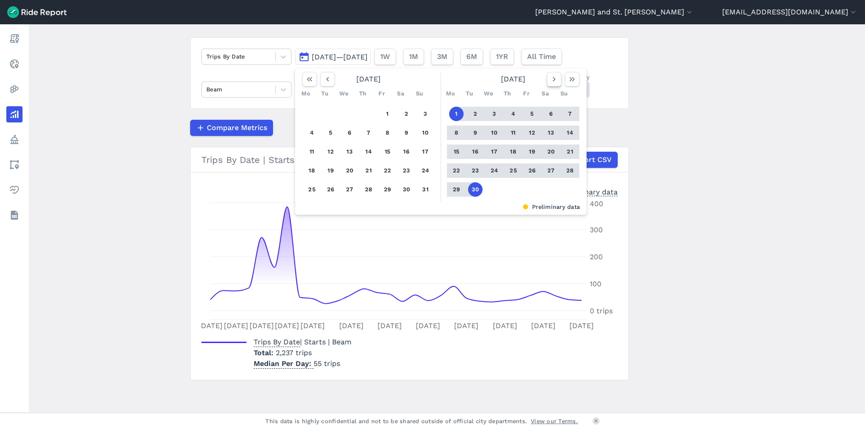
click at [553, 77] on icon "button" at bounding box center [554, 79] width 9 height 9
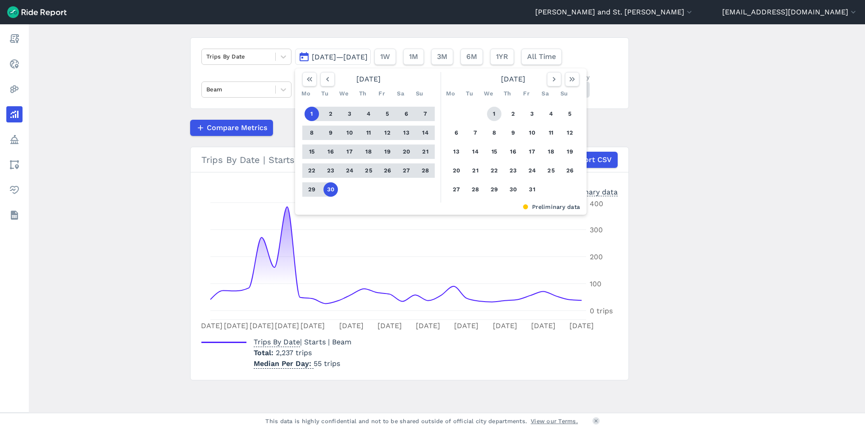
click at [494, 109] on button "1" at bounding box center [494, 114] width 14 height 14
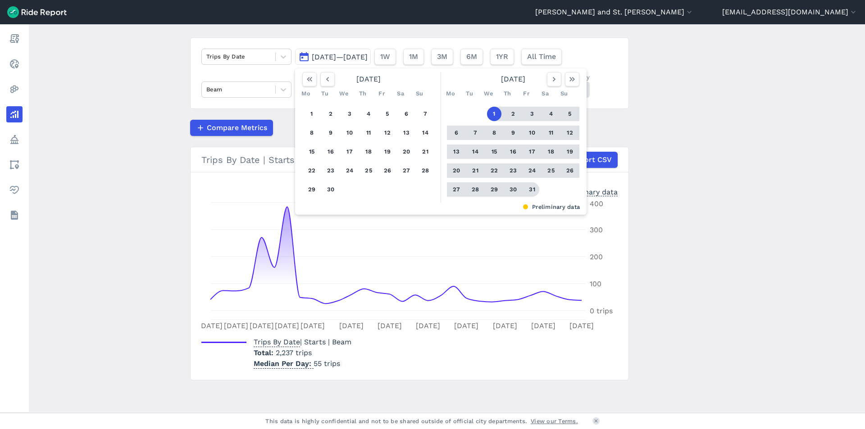
click at [534, 185] on button "31" at bounding box center [532, 189] width 14 height 14
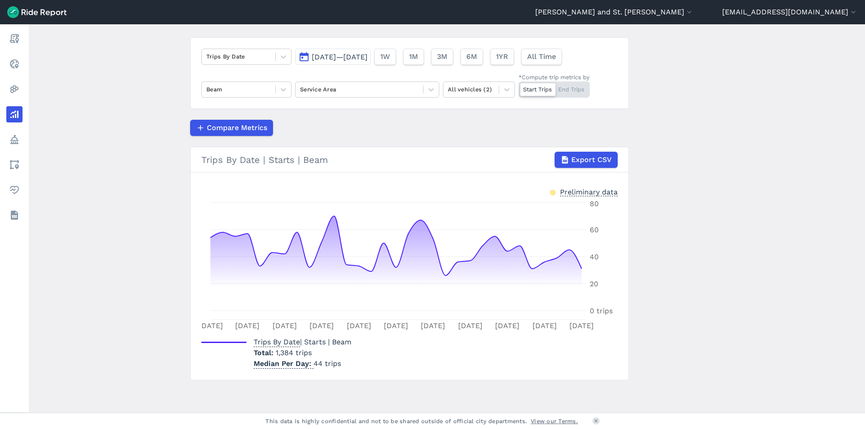
click at [348, 52] on button "[DATE]—[DATE]" at bounding box center [333, 57] width 76 height 16
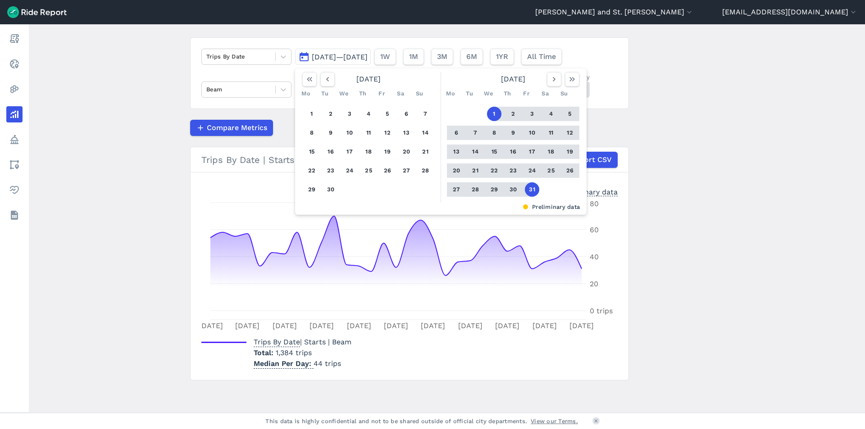
click at [551, 87] on div "Mo Tu We Th Fr Sa Su" at bounding box center [513, 94] width 140 height 14
click at [551, 84] on button "button" at bounding box center [554, 79] width 14 height 14
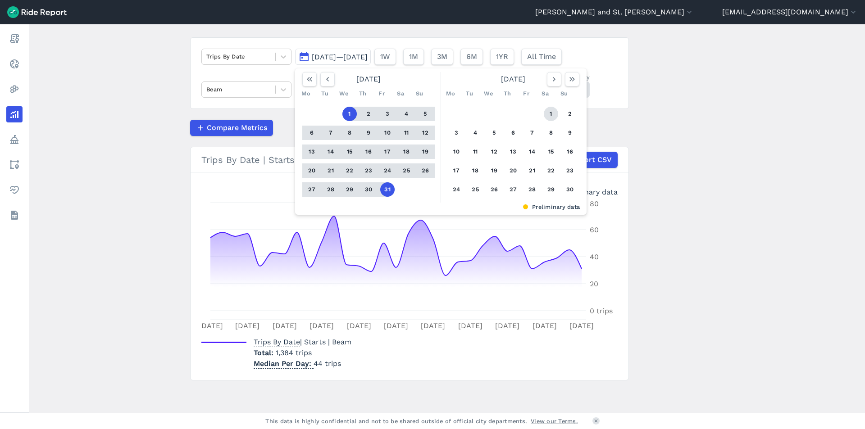
click at [549, 111] on button "1" at bounding box center [551, 114] width 14 height 14
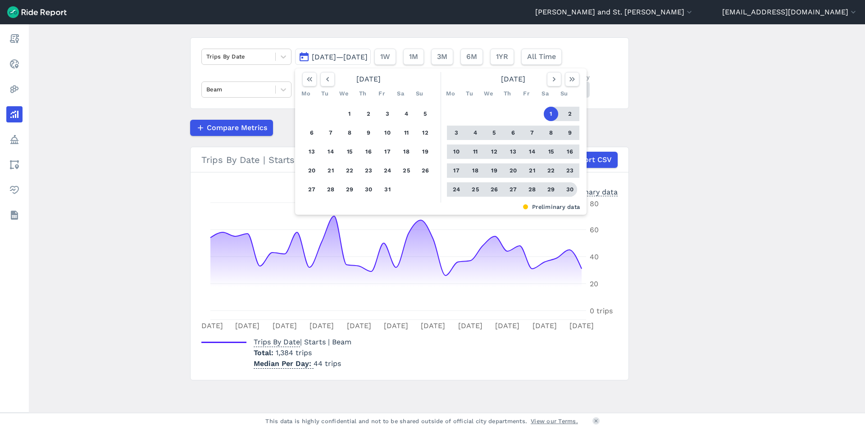
click at [570, 191] on button "30" at bounding box center [570, 189] width 14 height 14
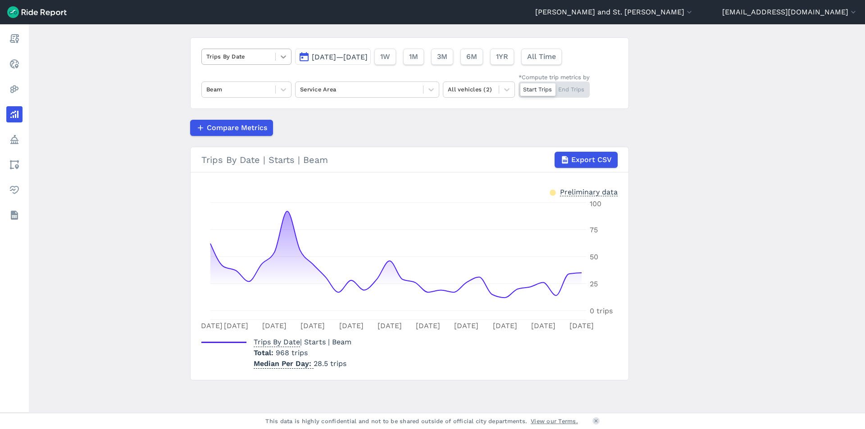
click at [283, 59] on icon at bounding box center [283, 56] width 9 height 9
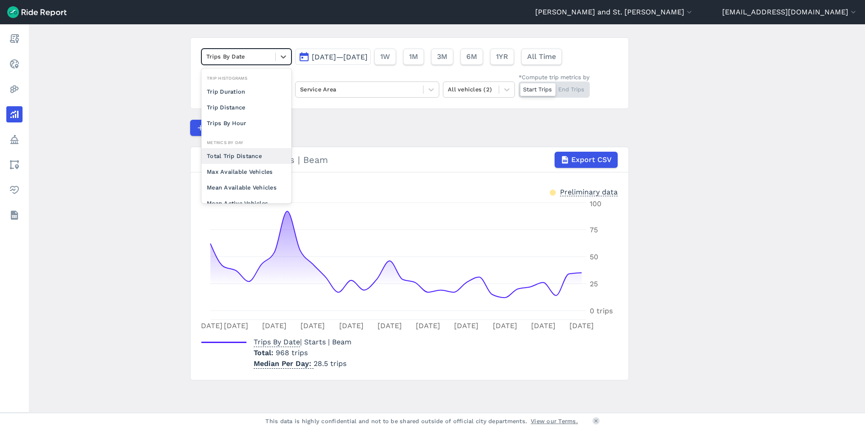
click at [235, 150] on div "Total Trip Distance" at bounding box center [246, 156] width 90 height 16
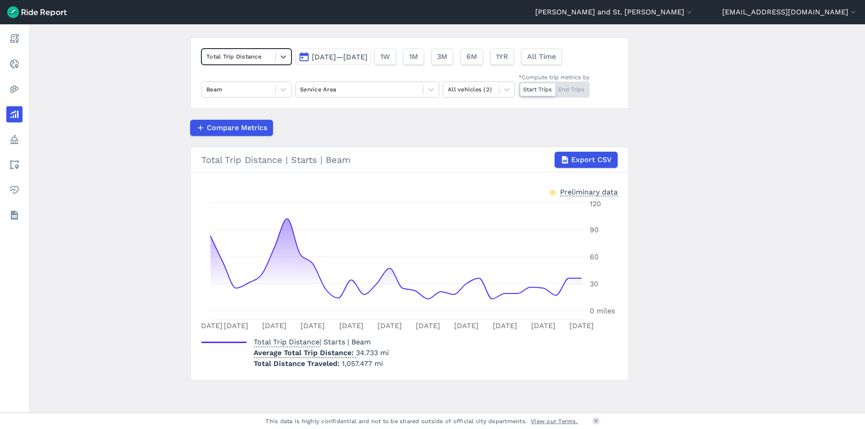
click at [368, 56] on span "[DATE]—[DATE]" at bounding box center [340, 57] width 56 height 9
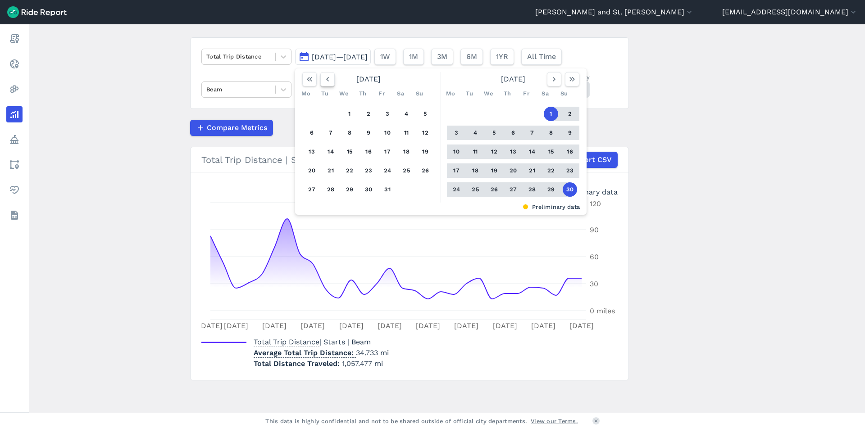
click at [323, 77] on icon "button" at bounding box center [327, 79] width 9 height 9
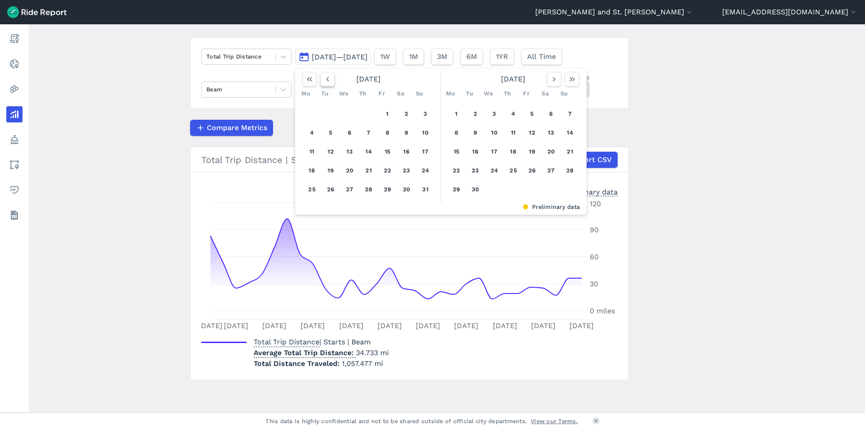
click at [323, 77] on icon "button" at bounding box center [327, 79] width 9 height 9
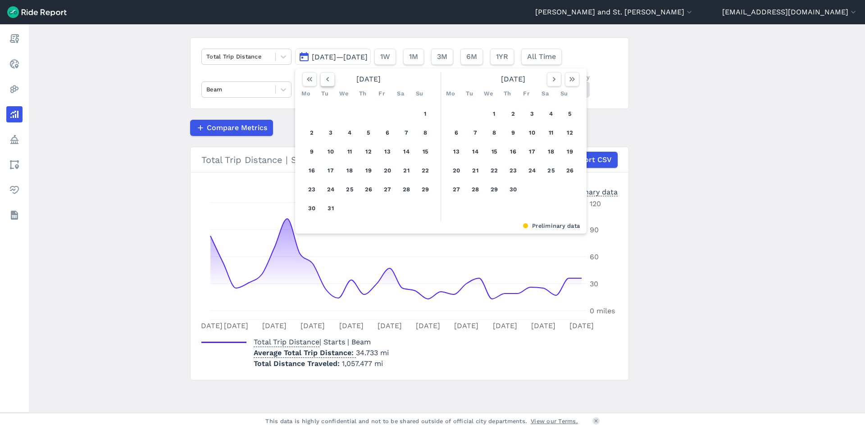
click at [323, 77] on icon "button" at bounding box center [327, 79] width 9 height 9
click at [405, 112] on button "1" at bounding box center [406, 114] width 14 height 14
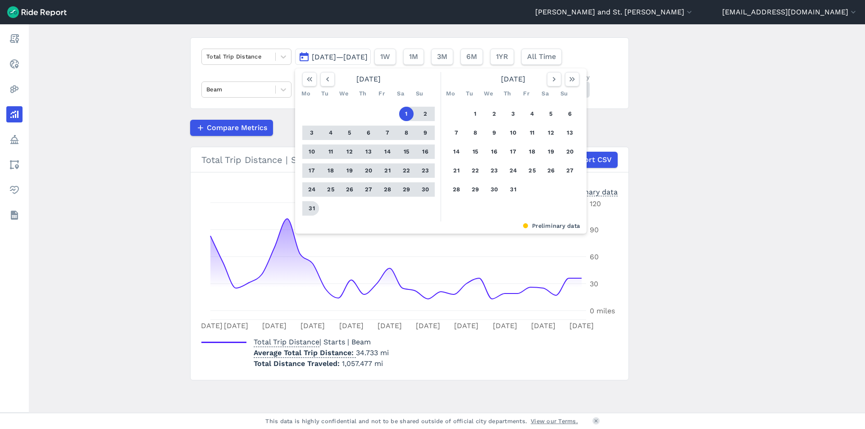
click at [313, 207] on button "31" at bounding box center [312, 208] width 14 height 14
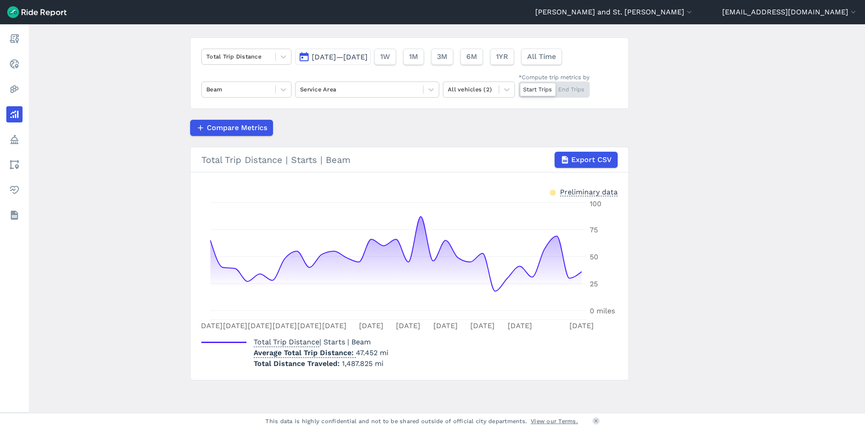
click at [333, 55] on span "[DATE]—[DATE]" at bounding box center [340, 57] width 56 height 9
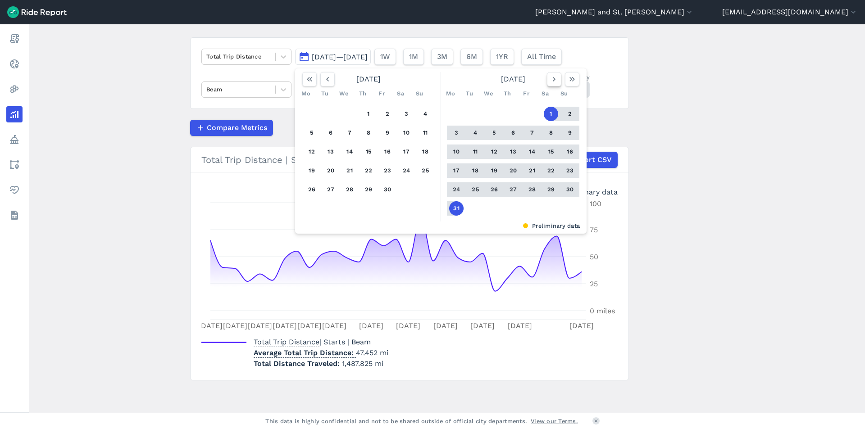
click at [550, 83] on icon "button" at bounding box center [554, 79] width 9 height 9
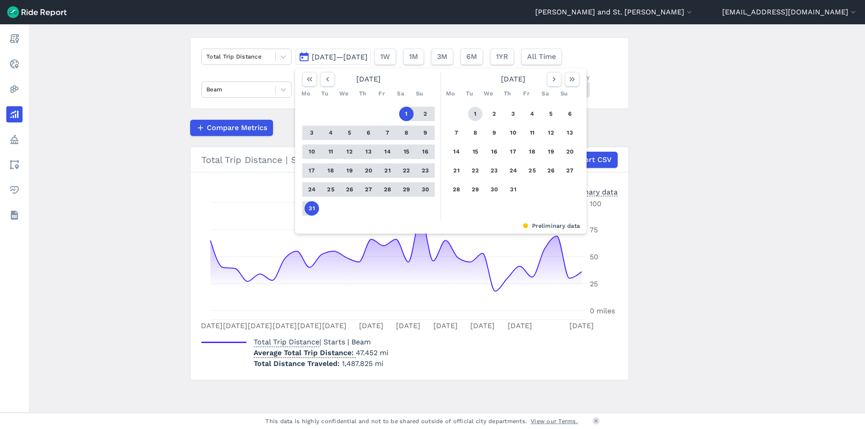
click at [472, 110] on button "1" at bounding box center [475, 114] width 14 height 14
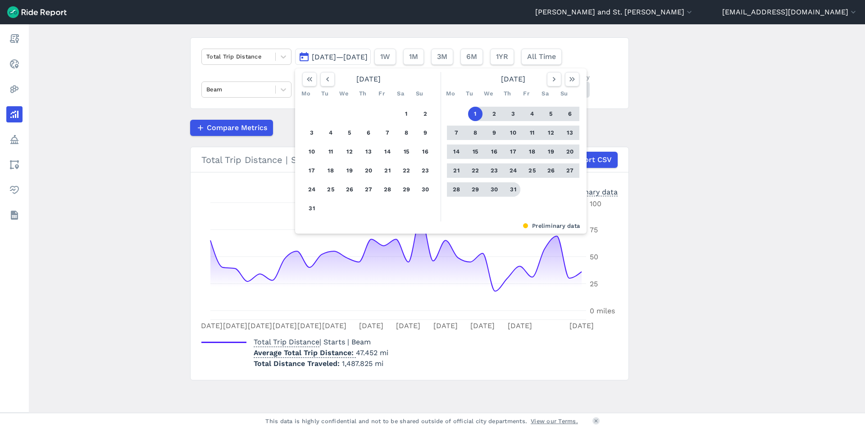
click at [514, 189] on button "31" at bounding box center [513, 189] width 14 height 14
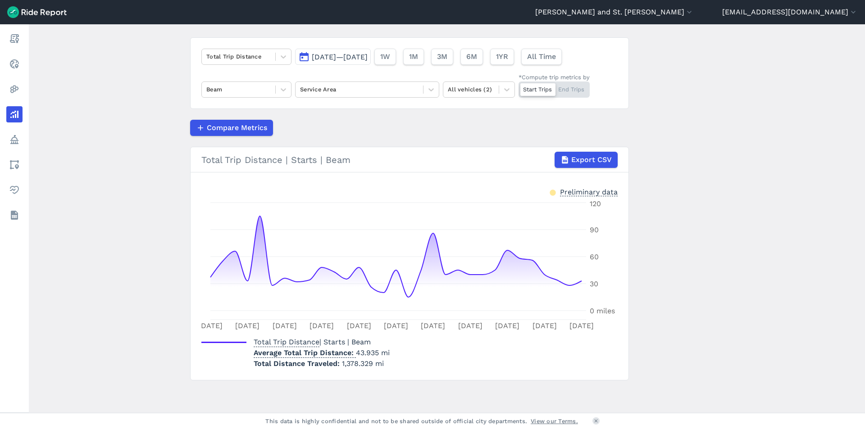
click at [574, 87] on div "Start Trips End Trips" at bounding box center [554, 90] width 71 height 16
click at [519, 87] on input "*Compute trip metrics by Start Trips End Trips" at bounding box center [519, 85] width 0 height 6
click at [540, 90] on div "Start Trips End Trips" at bounding box center [554, 90] width 71 height 16
click at [519, 87] on input "*Compute trip metrics by Start Trips End Trips" at bounding box center [519, 85] width 0 height 6
click at [567, 90] on div "Start Trips End Trips" at bounding box center [554, 90] width 71 height 16
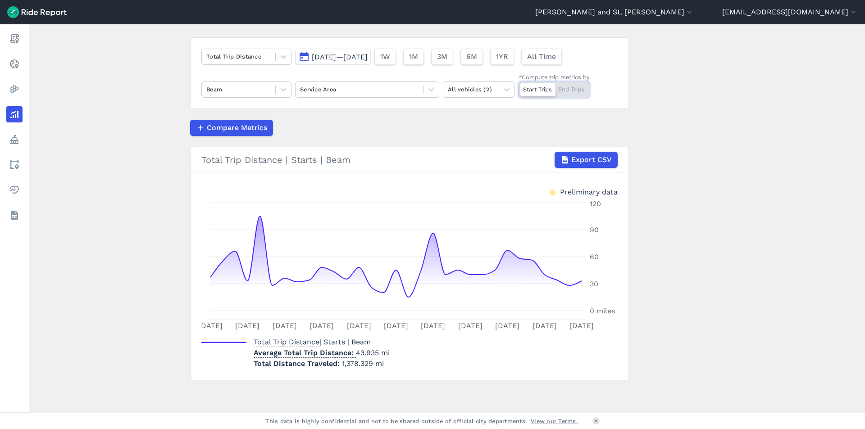
click at [519, 87] on input "*Compute trip metrics by Start Trips End Trips" at bounding box center [519, 85] width 0 height 6
click at [544, 90] on div "Start Trips End Trips" at bounding box center [554, 90] width 71 height 16
click at [519, 87] on input "*Compute trip metrics by Start Trips End Trips" at bounding box center [519, 85] width 0 height 6
click at [568, 87] on div "Start Trips End Trips" at bounding box center [554, 90] width 71 height 16
click at [519, 87] on input "*Compute trip metrics by Start Trips End Trips" at bounding box center [519, 85] width 0 height 6
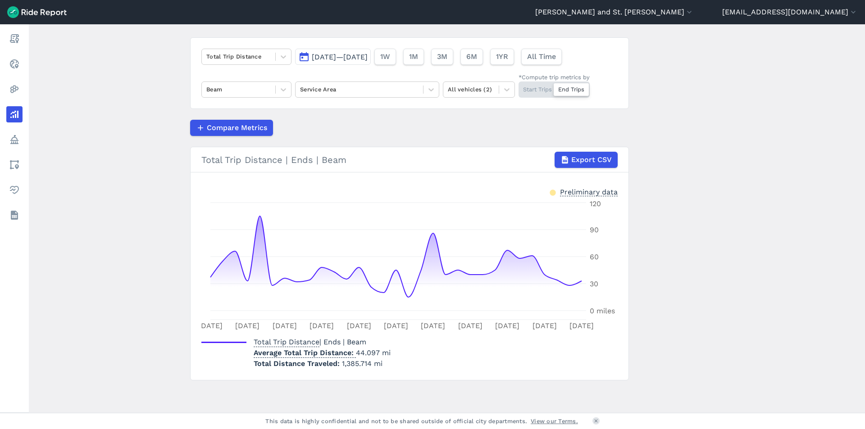
click at [536, 88] on div "Start Trips End Trips" at bounding box center [554, 90] width 71 height 16
click at [519, 87] on input "*Compute trip metrics by Start Trips End Trips" at bounding box center [519, 85] width 0 height 6
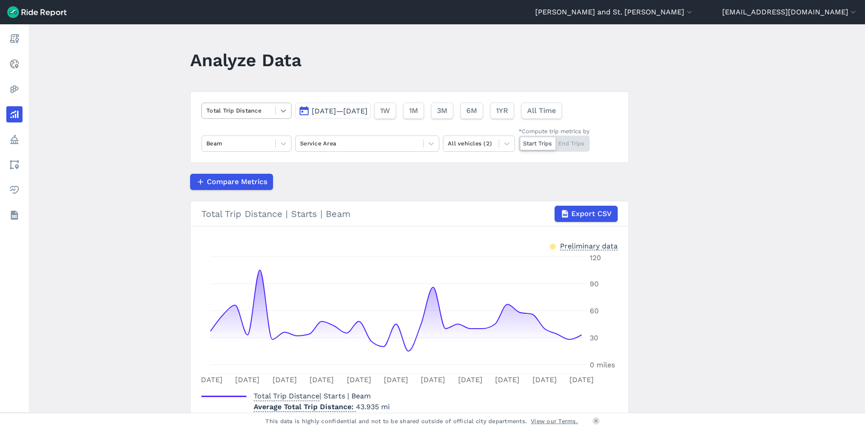
click at [279, 109] on icon at bounding box center [283, 110] width 9 height 9
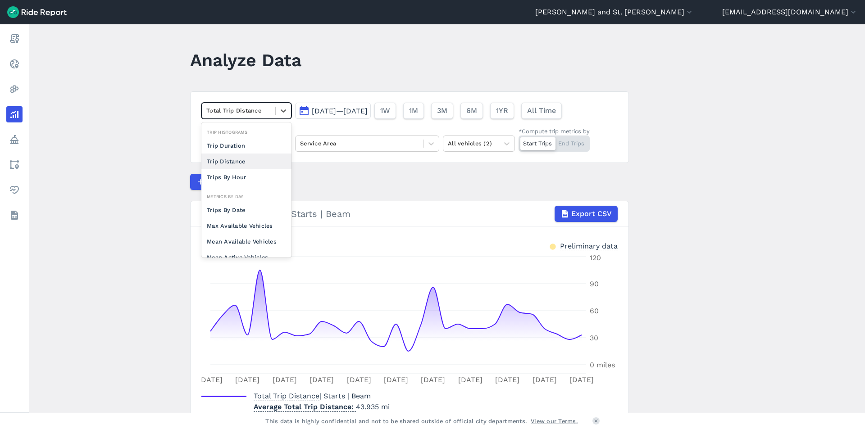
click at [231, 157] on div "Trip Distance" at bounding box center [246, 162] width 90 height 16
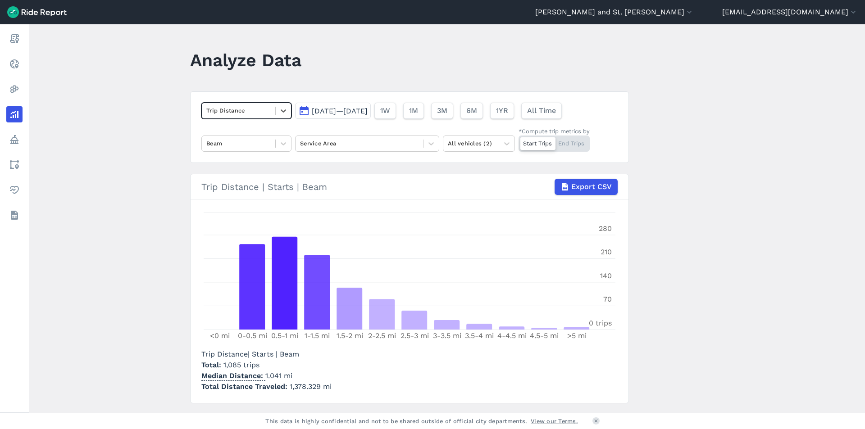
click at [319, 117] on button "[DATE]—[DATE]" at bounding box center [333, 111] width 76 height 16
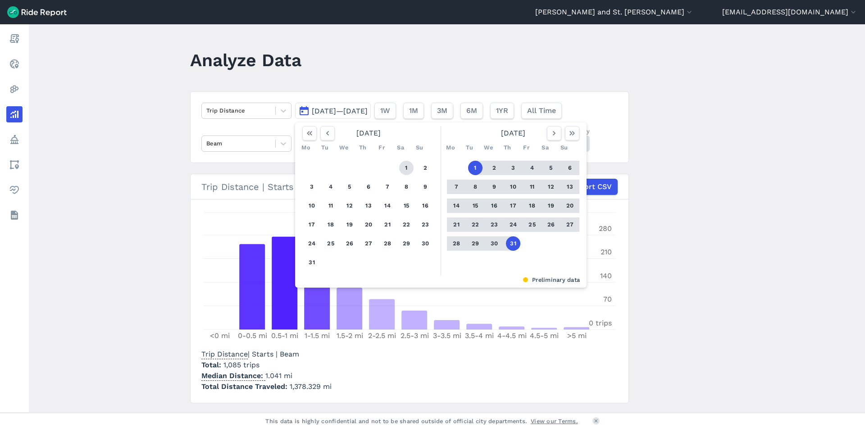
click at [406, 164] on button "1" at bounding box center [406, 168] width 14 height 14
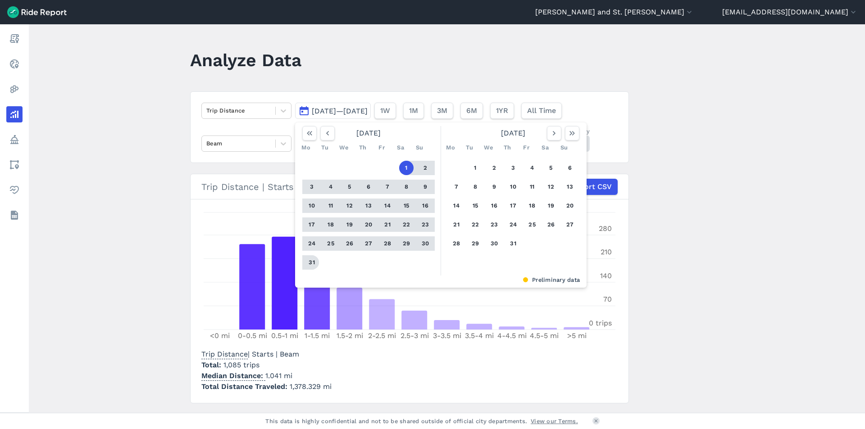
click at [310, 259] on button "31" at bounding box center [312, 262] width 14 height 14
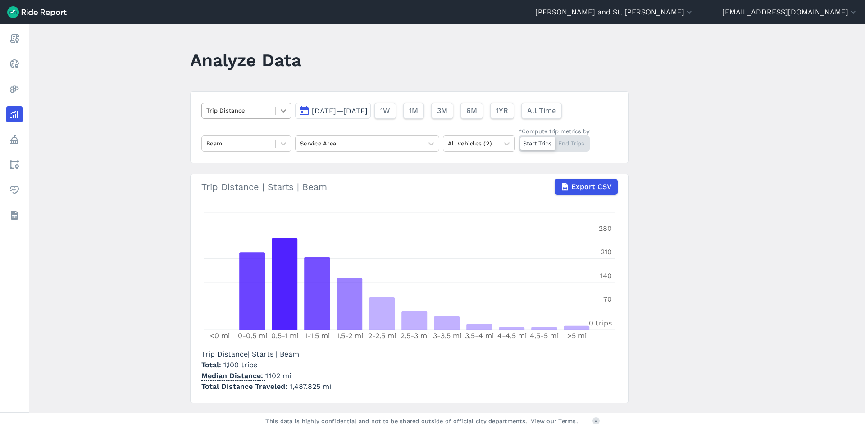
click at [284, 113] on icon at bounding box center [283, 110] width 9 height 9
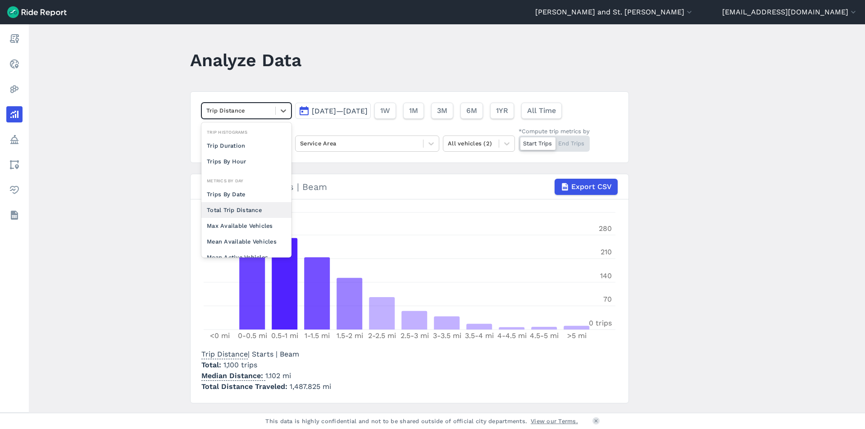
click at [246, 210] on div "Total Trip Distance" at bounding box center [246, 210] width 90 height 16
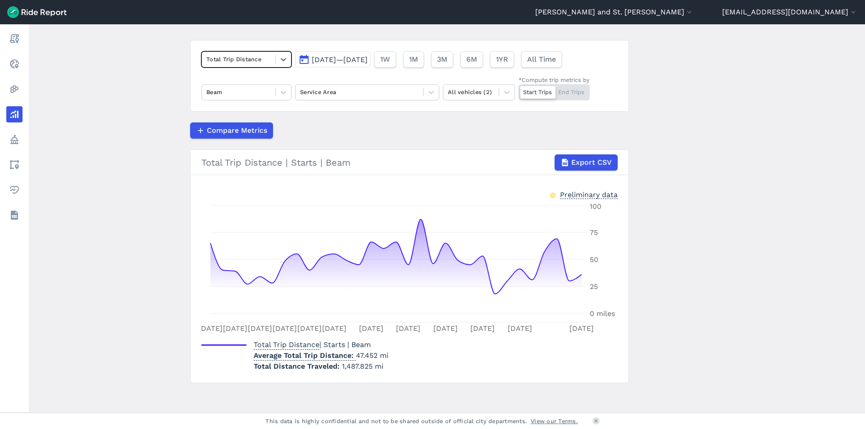
scroll to position [54, 0]
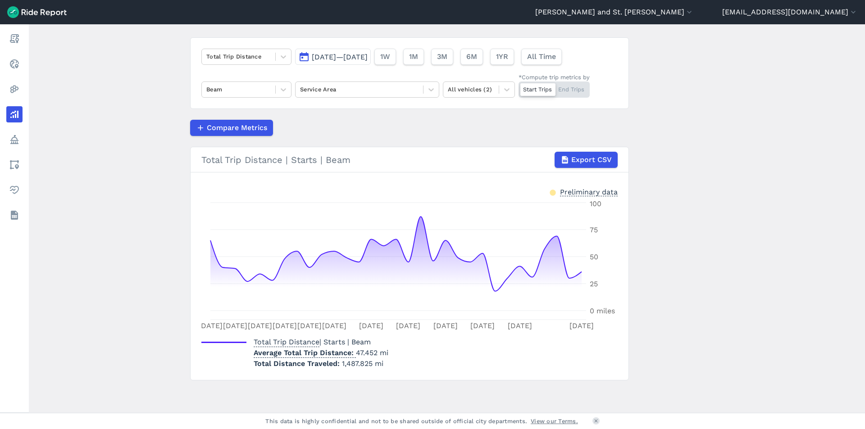
click at [358, 57] on span "[DATE]—[DATE]" at bounding box center [340, 57] width 56 height 9
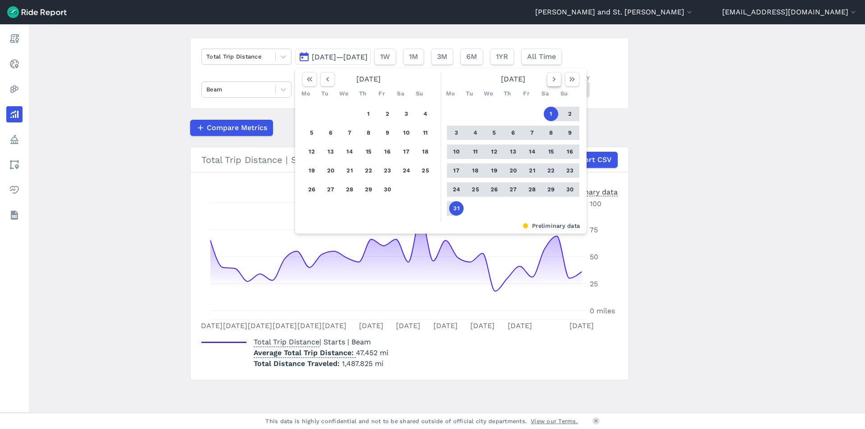
click at [558, 78] on button "button" at bounding box center [554, 79] width 14 height 14
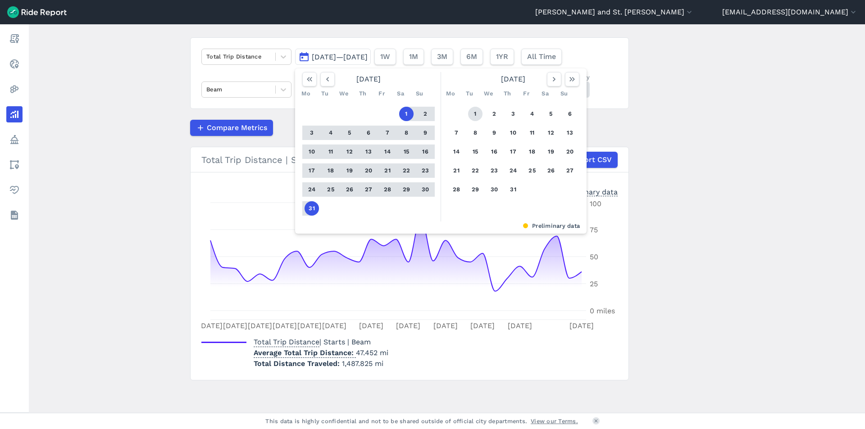
click at [476, 116] on button "1" at bounding box center [475, 114] width 14 height 14
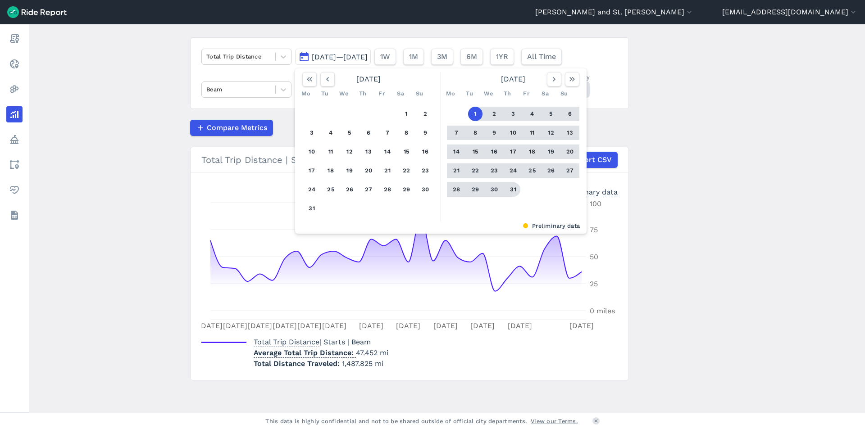
click at [513, 193] on button "31" at bounding box center [513, 189] width 14 height 14
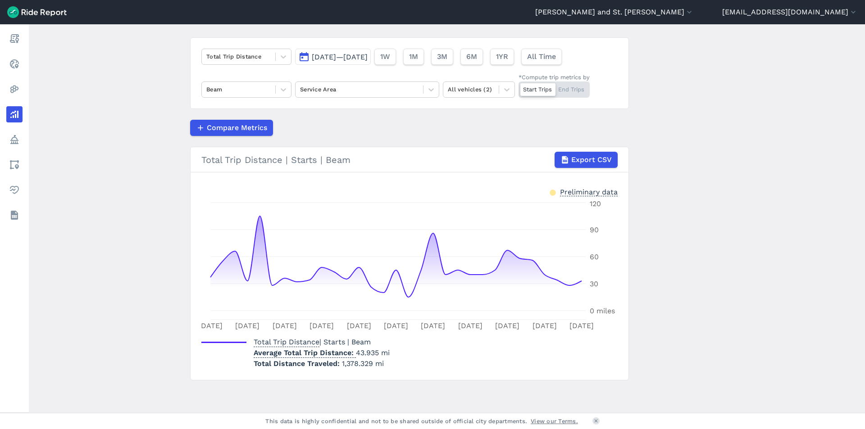
click at [360, 56] on span "[DATE]—[DATE]" at bounding box center [340, 57] width 56 height 9
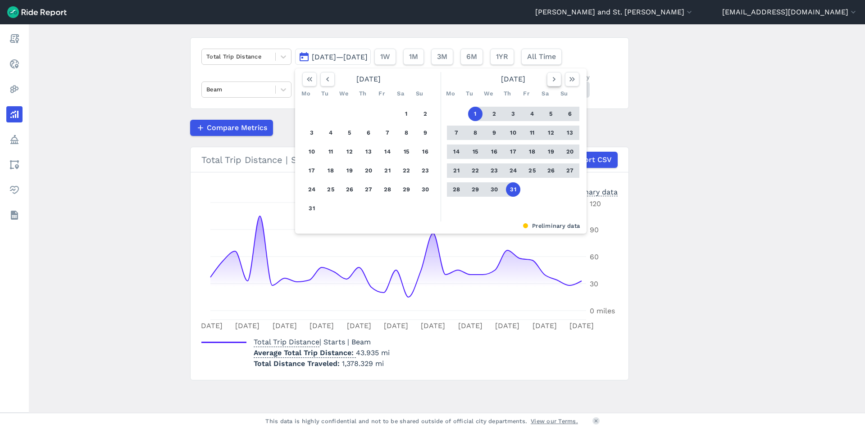
click at [554, 79] on use "button" at bounding box center [554, 79] width 3 height 5
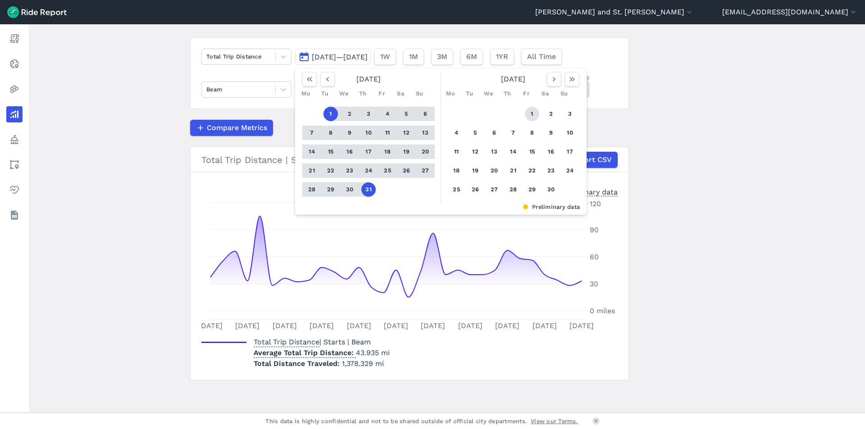
click at [533, 114] on button "1" at bounding box center [532, 114] width 14 height 14
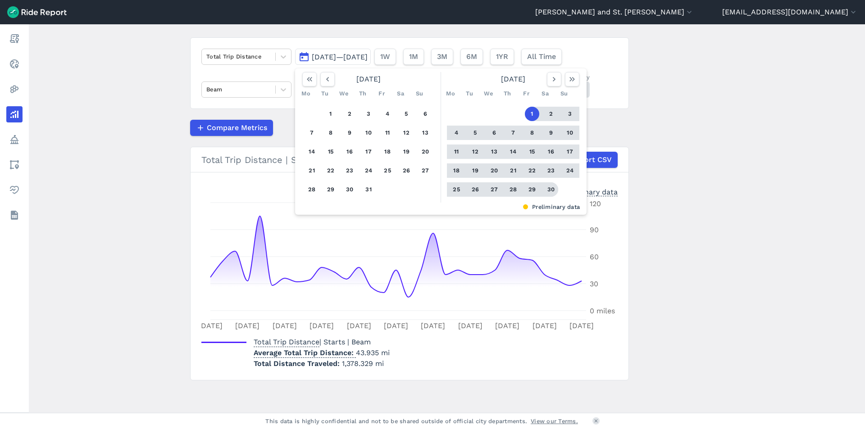
click at [551, 189] on button "30" at bounding box center [551, 189] width 14 height 14
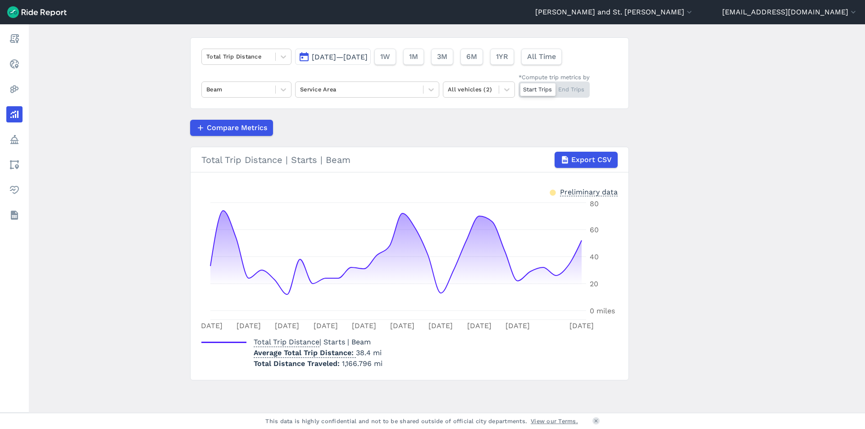
click at [347, 60] on span "[DATE]—[DATE]" at bounding box center [340, 57] width 56 height 9
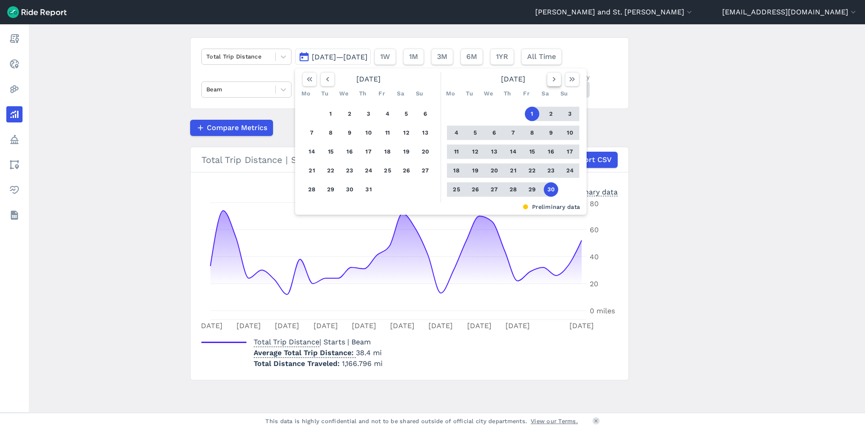
click at [547, 80] on button "button" at bounding box center [554, 79] width 14 height 14
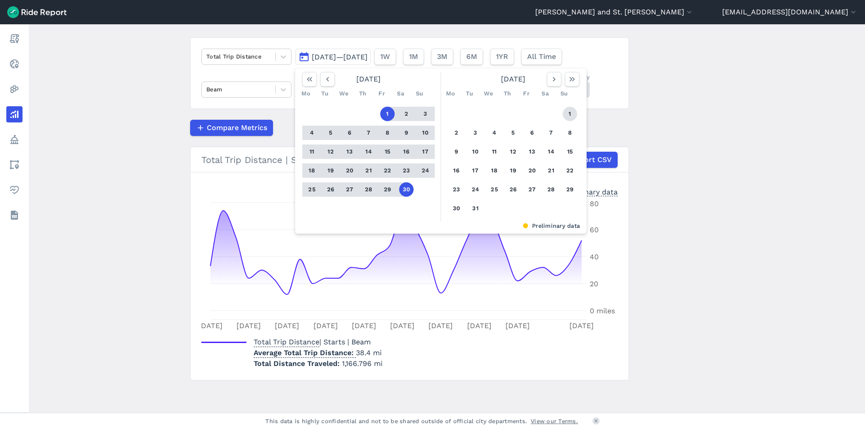
click at [564, 109] on button "1" at bounding box center [570, 114] width 14 height 14
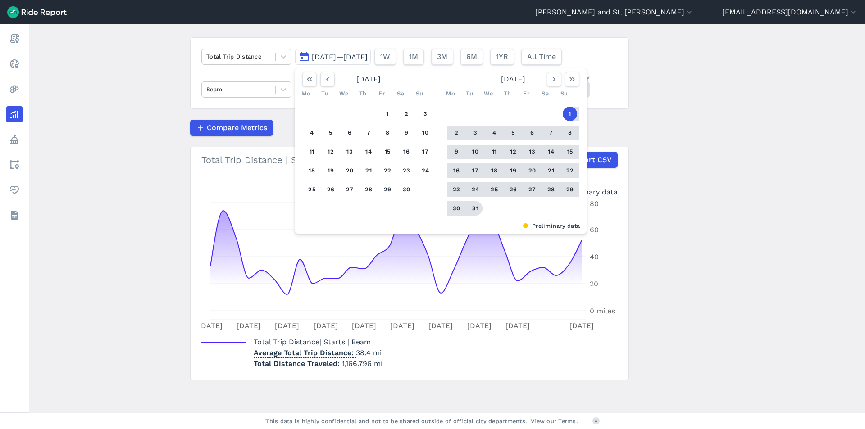
click at [480, 206] on button "31" at bounding box center [475, 208] width 14 height 14
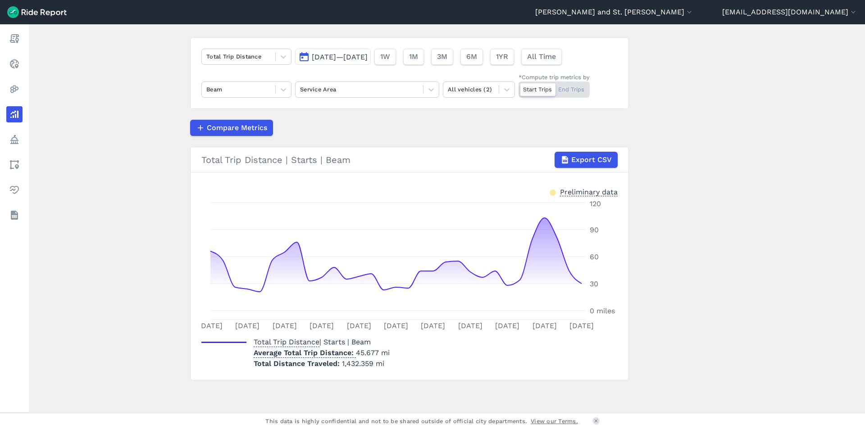
click at [368, 60] on span "[DATE]—[DATE]" at bounding box center [340, 57] width 56 height 9
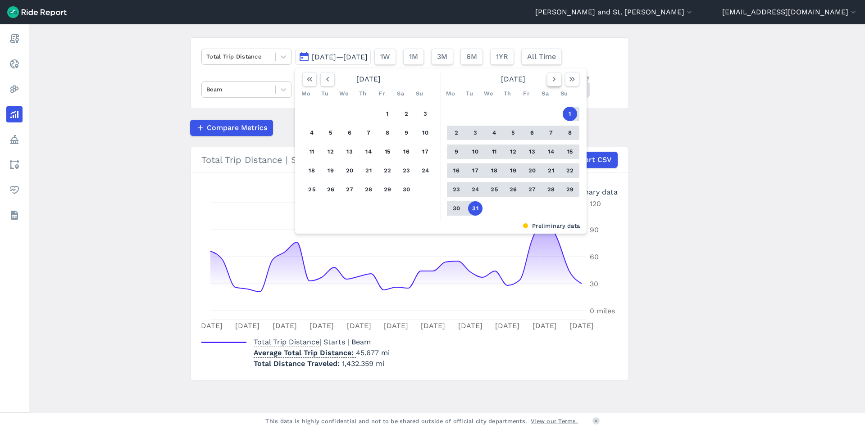
click at [555, 82] on icon "button" at bounding box center [554, 79] width 9 height 9
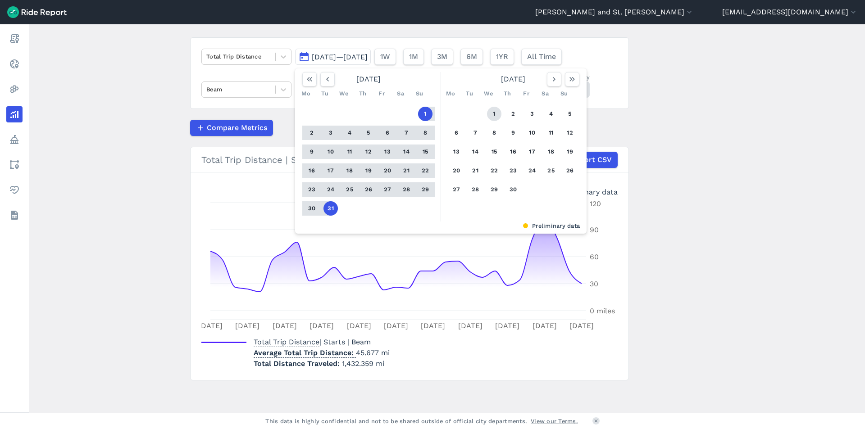
click at [488, 109] on button "1" at bounding box center [494, 114] width 14 height 14
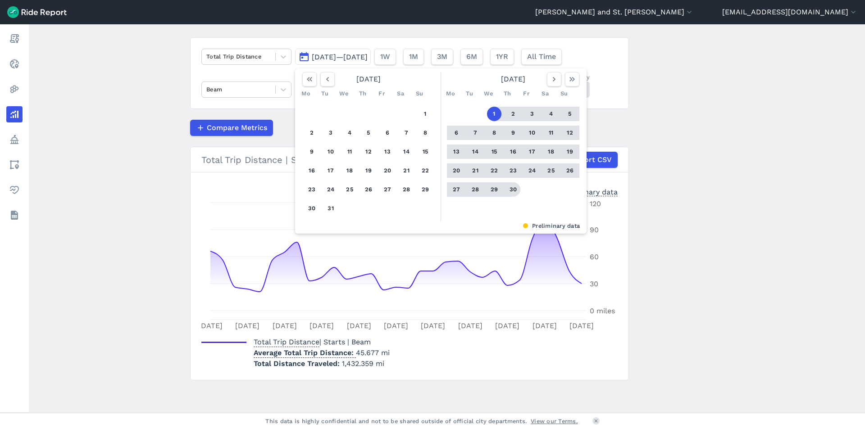
click at [510, 187] on button "30" at bounding box center [513, 189] width 14 height 14
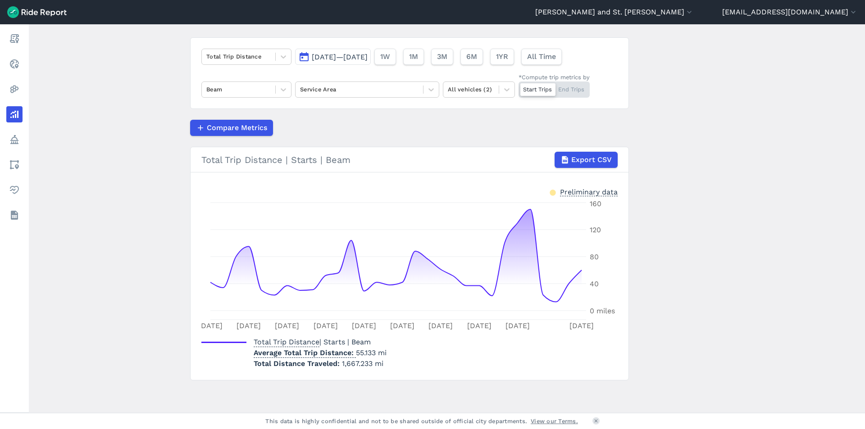
click at [371, 50] on button "[DATE]—[DATE]" at bounding box center [333, 57] width 76 height 16
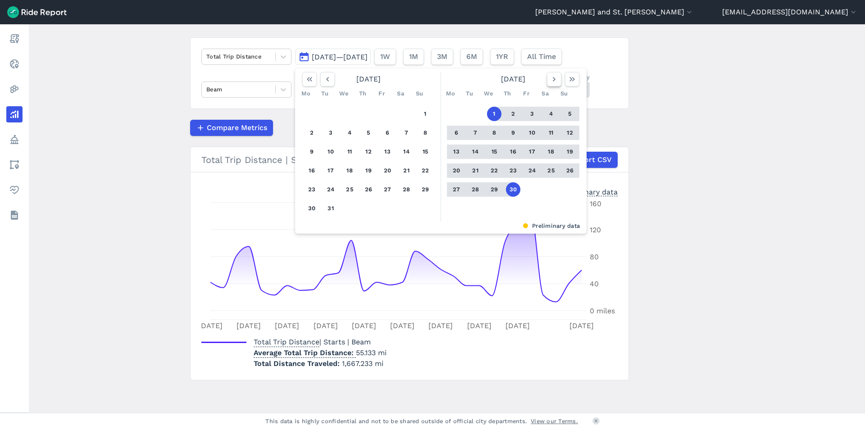
click at [556, 80] on icon "button" at bounding box center [554, 79] width 9 height 9
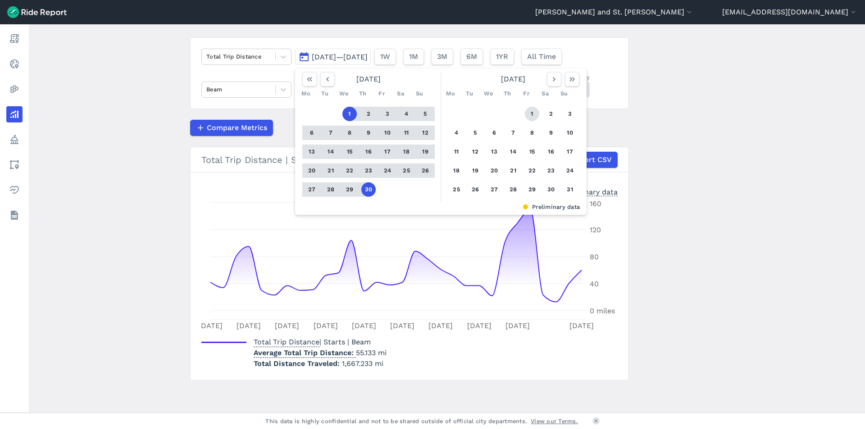
click at [529, 109] on button "1" at bounding box center [532, 114] width 14 height 14
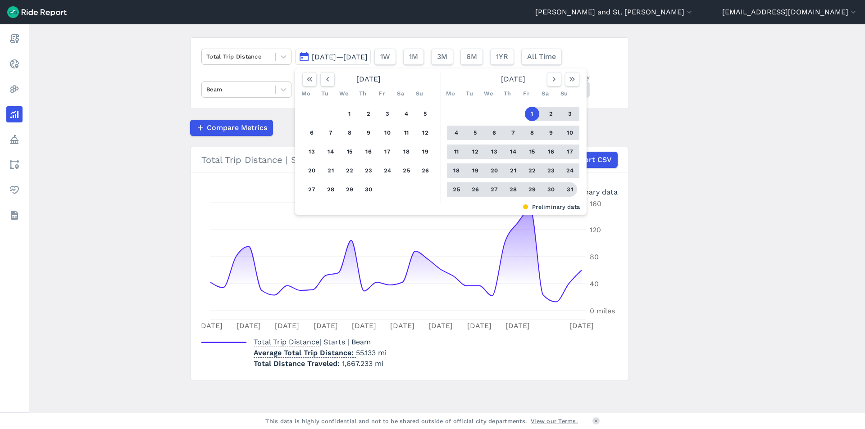
click at [568, 188] on button "31" at bounding box center [570, 189] width 14 height 14
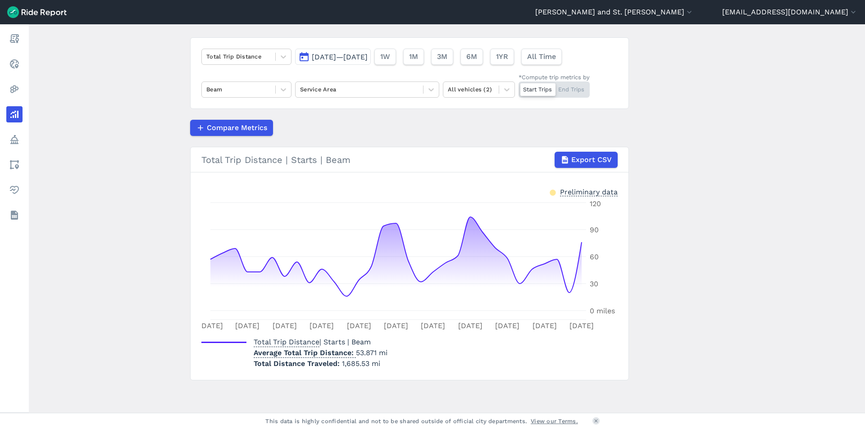
click at [332, 54] on span "[DATE]—[DATE]" at bounding box center [340, 57] width 56 height 9
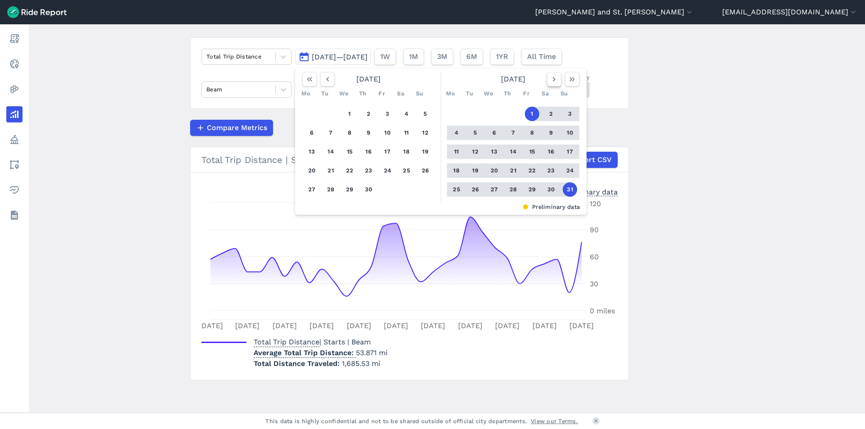
click at [552, 80] on icon "button" at bounding box center [554, 79] width 9 height 9
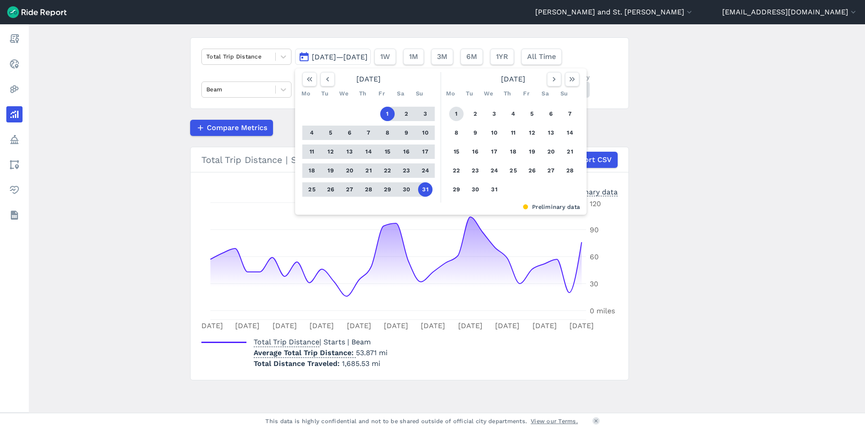
click at [459, 112] on button "1" at bounding box center [456, 114] width 14 height 14
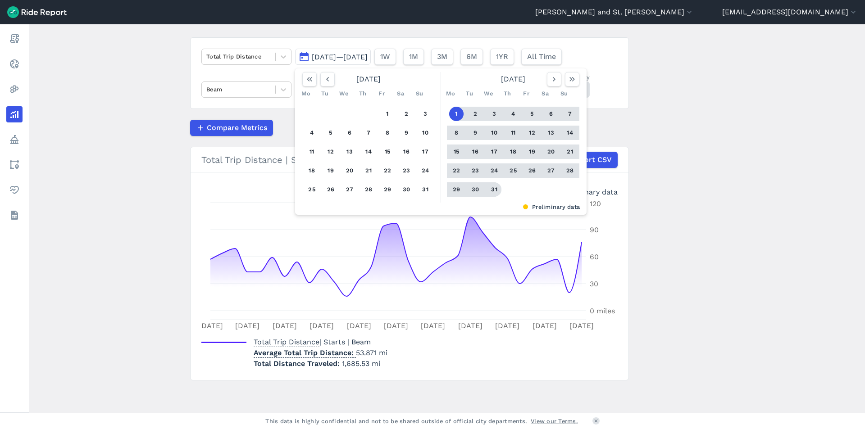
click at [494, 188] on button "31" at bounding box center [494, 189] width 14 height 14
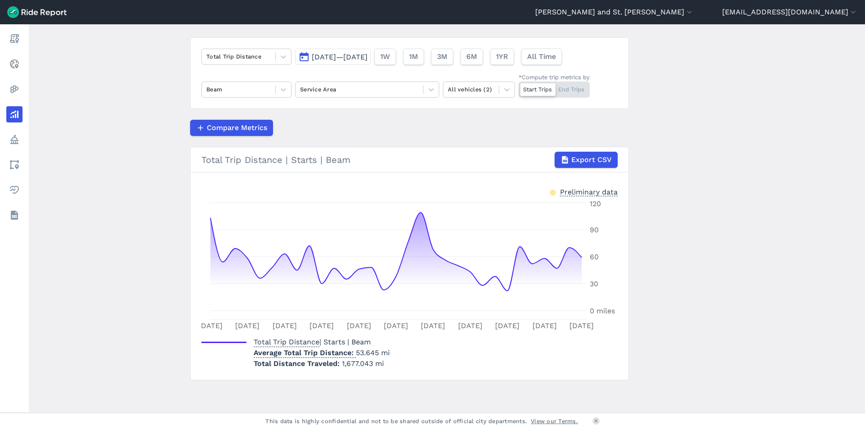
click at [365, 56] on span "[DATE]—[DATE]" at bounding box center [340, 57] width 56 height 9
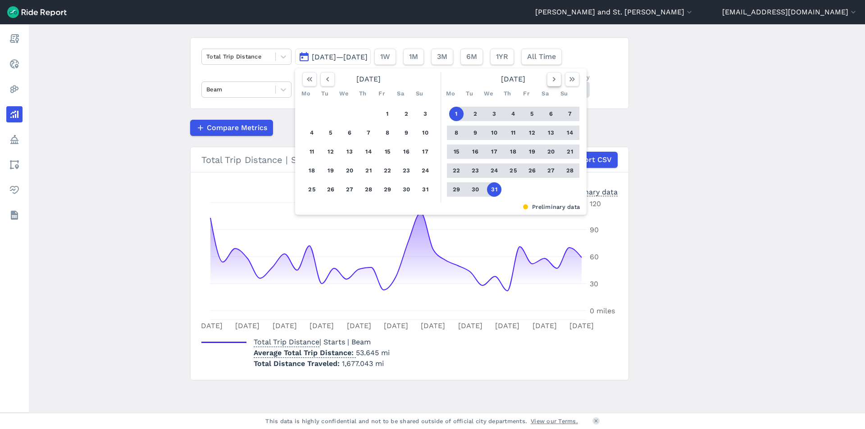
click at [558, 81] on button "button" at bounding box center [554, 79] width 14 height 14
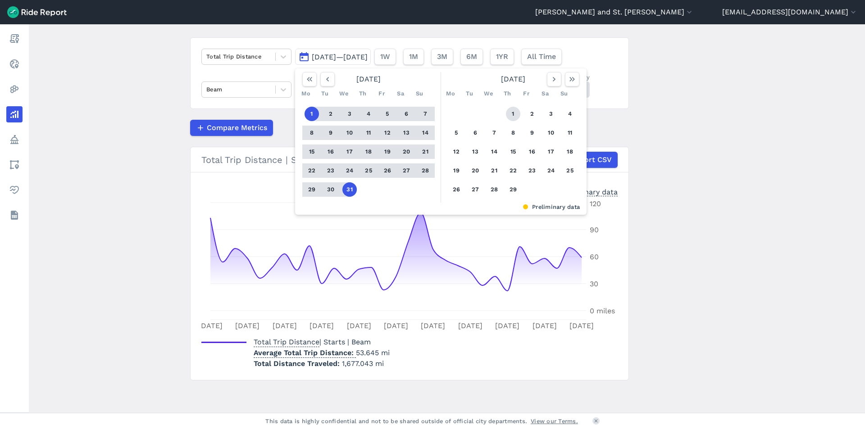
click at [509, 114] on button "1" at bounding box center [513, 114] width 14 height 14
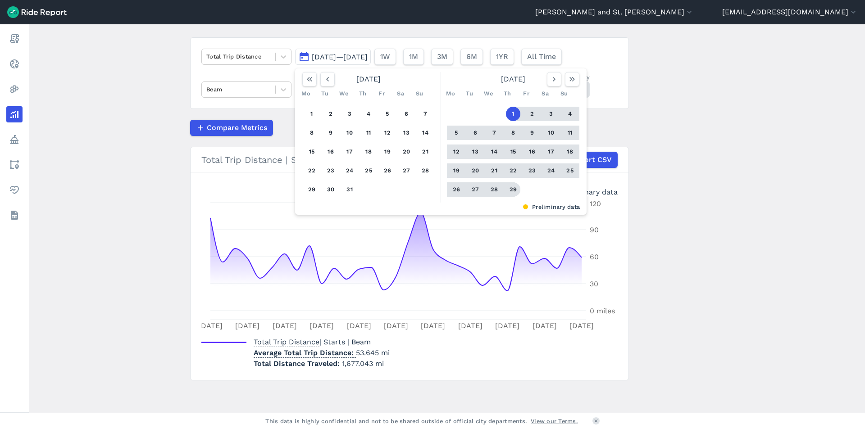
click at [510, 187] on button "29" at bounding box center [513, 189] width 14 height 14
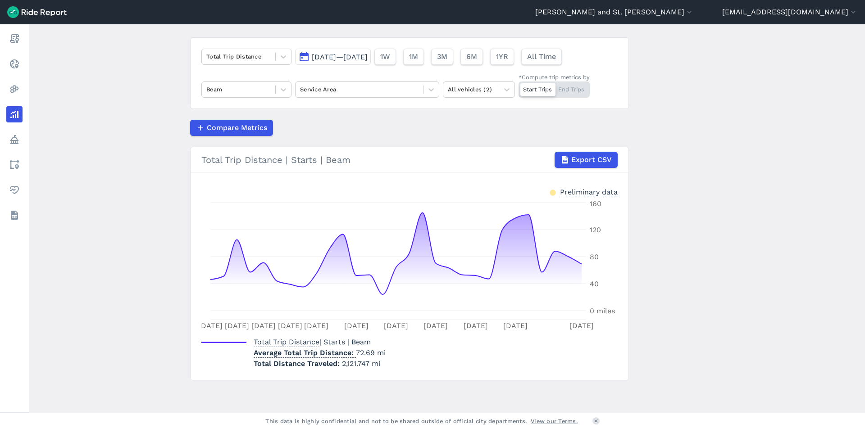
click at [367, 54] on span "[DATE]—[DATE]" at bounding box center [340, 57] width 56 height 9
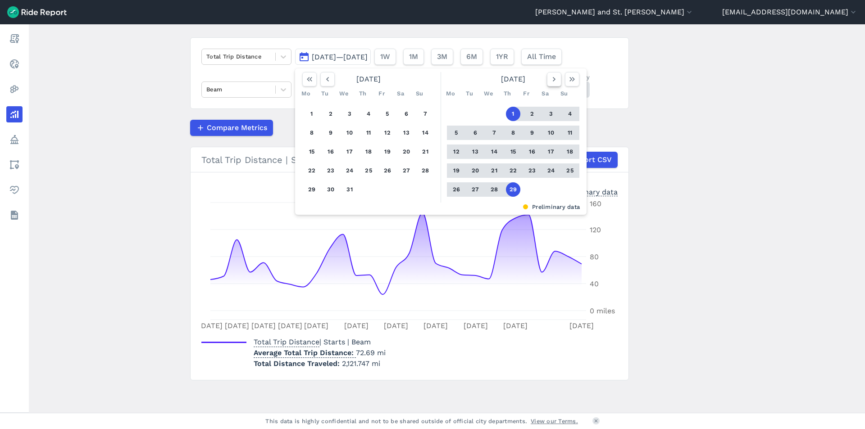
click at [547, 80] on button "button" at bounding box center [554, 79] width 14 height 14
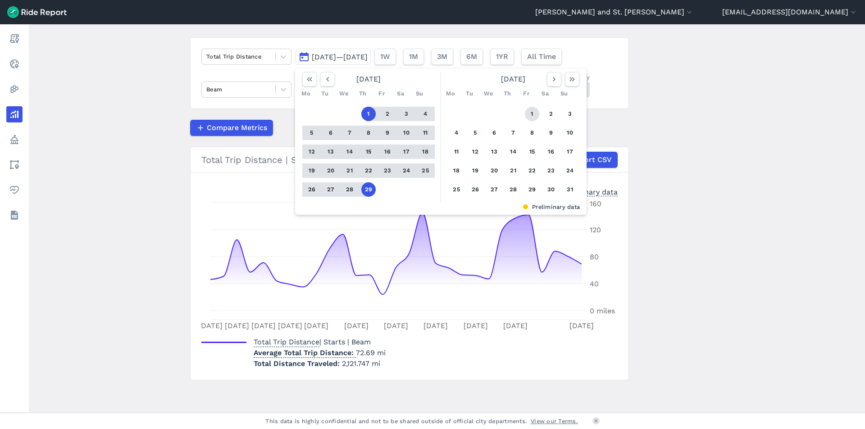
click at [533, 112] on button "1" at bounding box center [532, 114] width 14 height 14
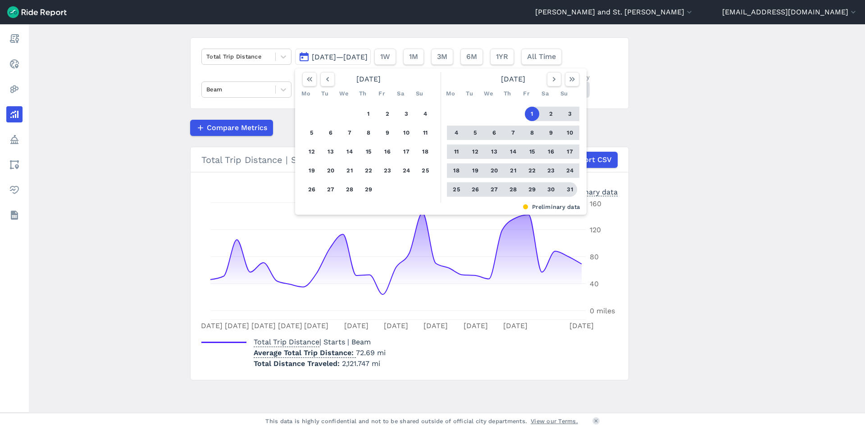
click at [574, 191] on button "31" at bounding box center [570, 189] width 14 height 14
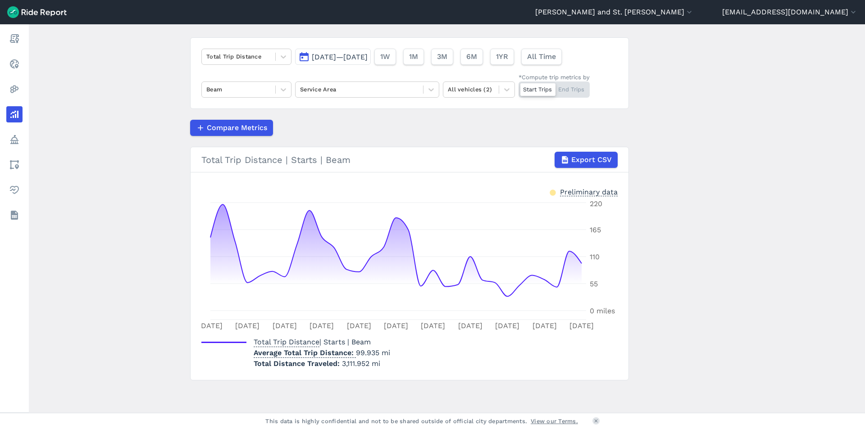
click at [364, 58] on span "[DATE]—[DATE]" at bounding box center [340, 57] width 56 height 9
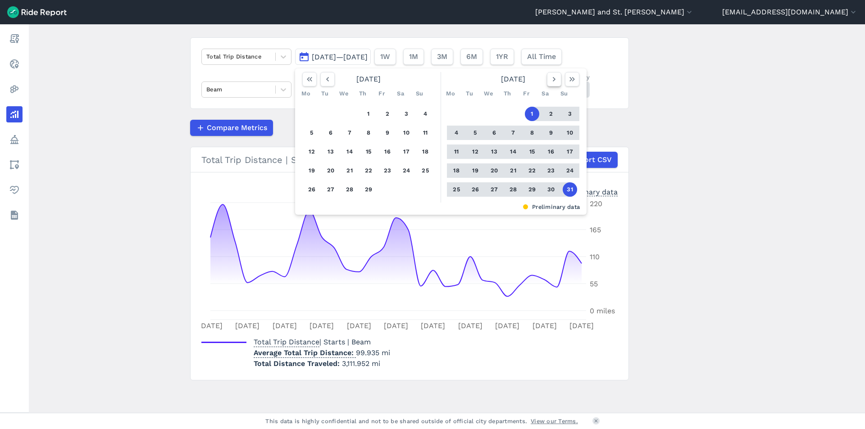
click at [551, 77] on icon "button" at bounding box center [554, 79] width 9 height 9
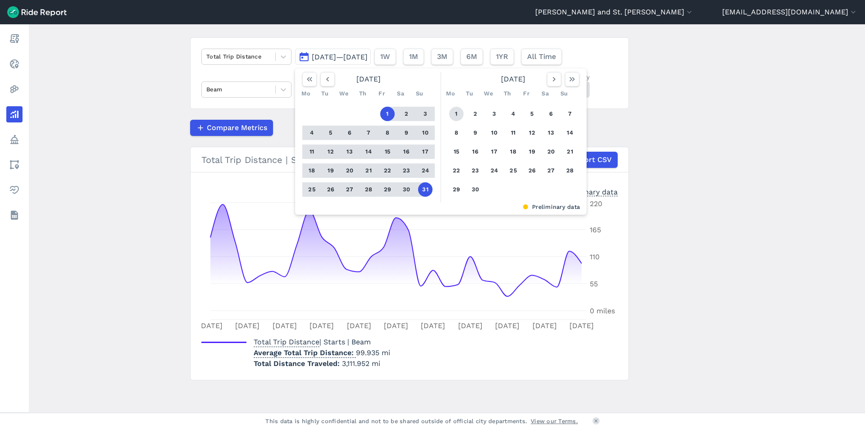
click at [456, 110] on button "1" at bounding box center [456, 114] width 14 height 14
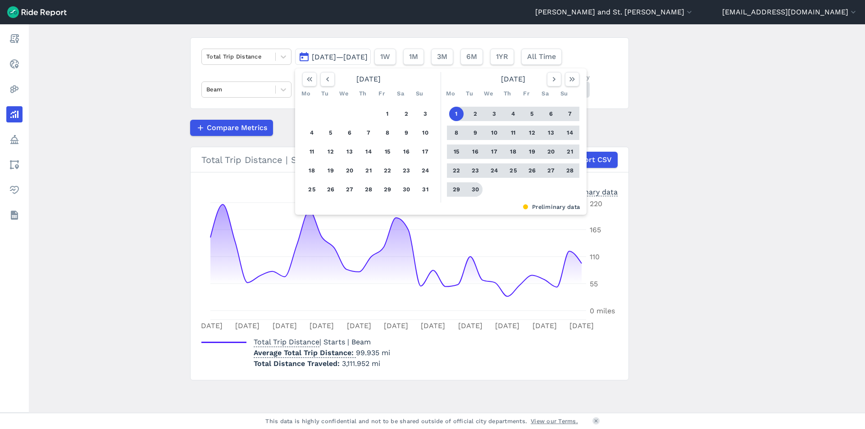
click at [476, 191] on button "30" at bounding box center [475, 189] width 14 height 14
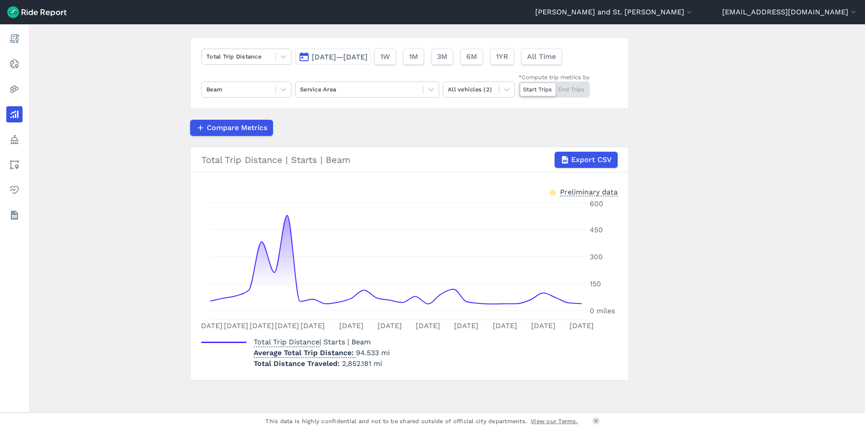
click at [371, 63] on button "[DATE]—[DATE]" at bounding box center [333, 57] width 76 height 16
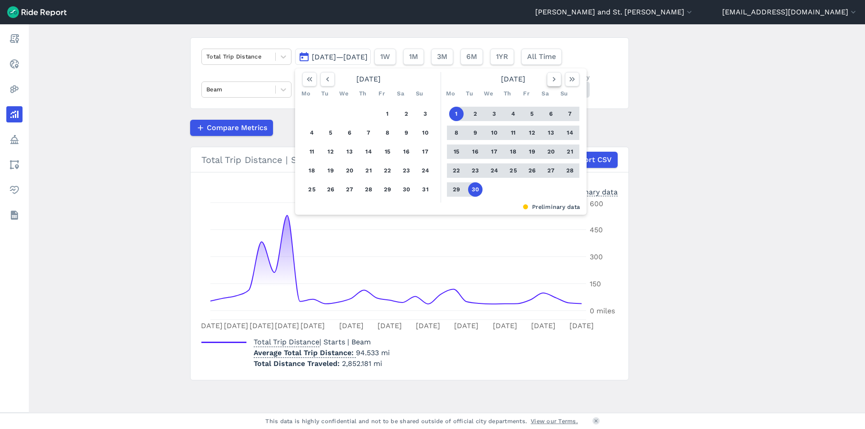
click at [556, 79] on icon "button" at bounding box center [554, 79] width 9 height 9
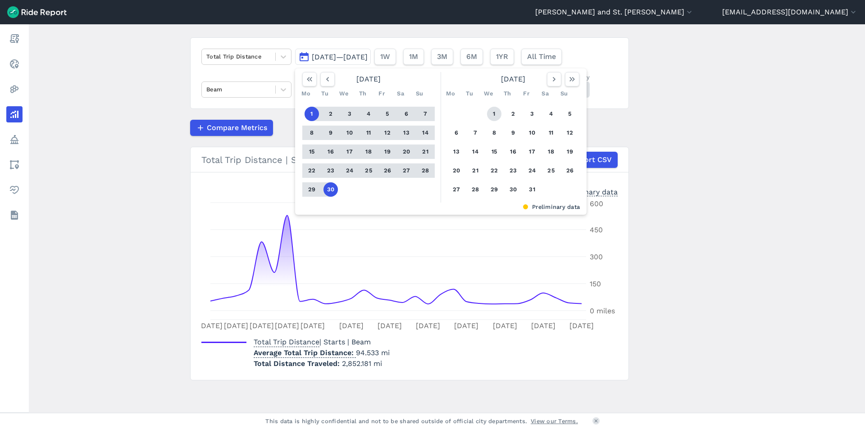
click at [495, 112] on button "1" at bounding box center [494, 114] width 14 height 14
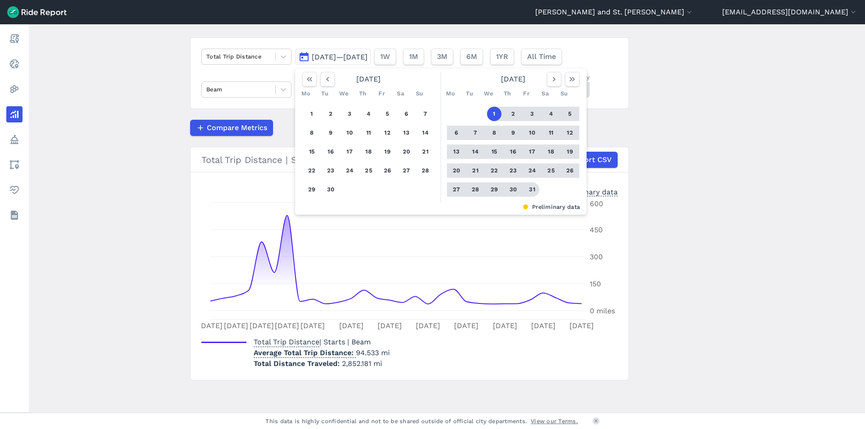
click at [529, 187] on button "31" at bounding box center [532, 189] width 14 height 14
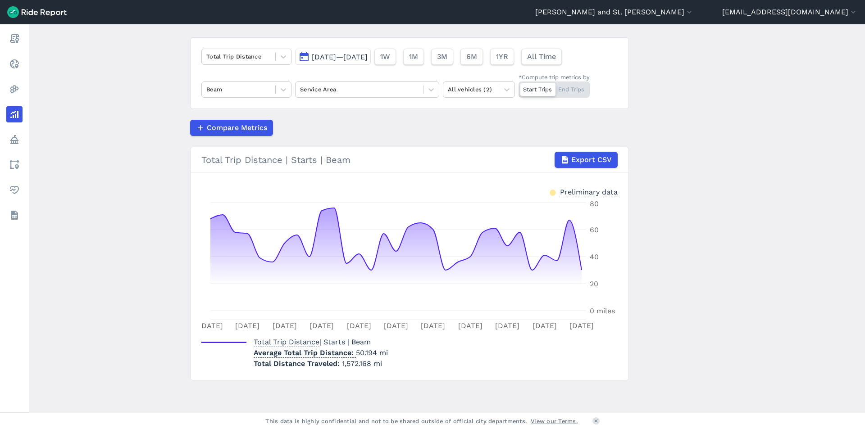
click at [368, 56] on span "[DATE]—[DATE]" at bounding box center [340, 57] width 56 height 9
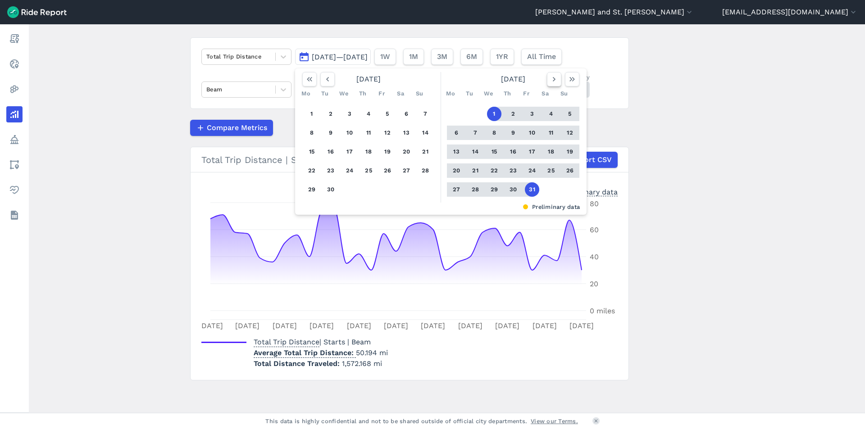
click at [550, 83] on icon "button" at bounding box center [554, 79] width 9 height 9
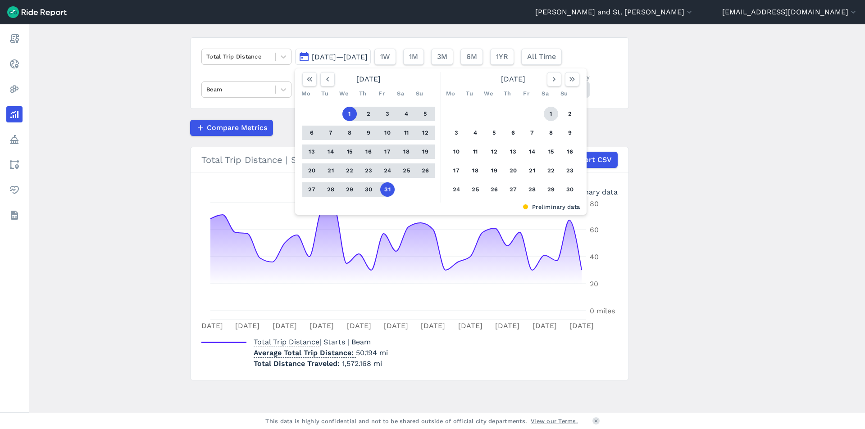
click at [546, 114] on button "1" at bounding box center [551, 114] width 14 height 14
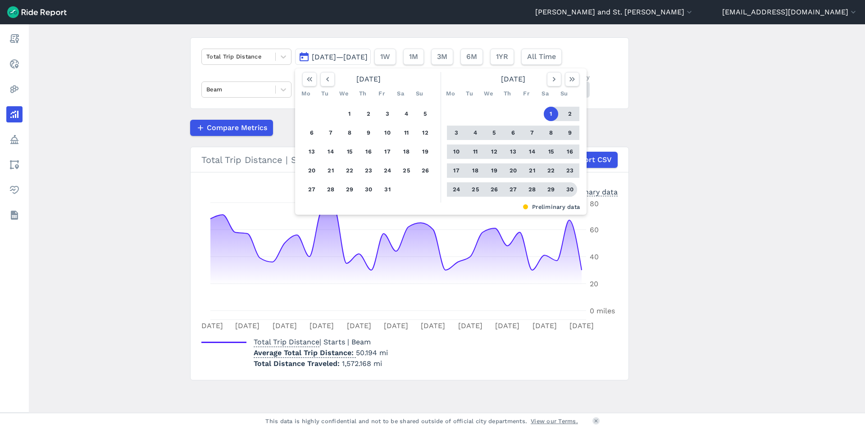
click at [568, 188] on button "30" at bounding box center [570, 189] width 14 height 14
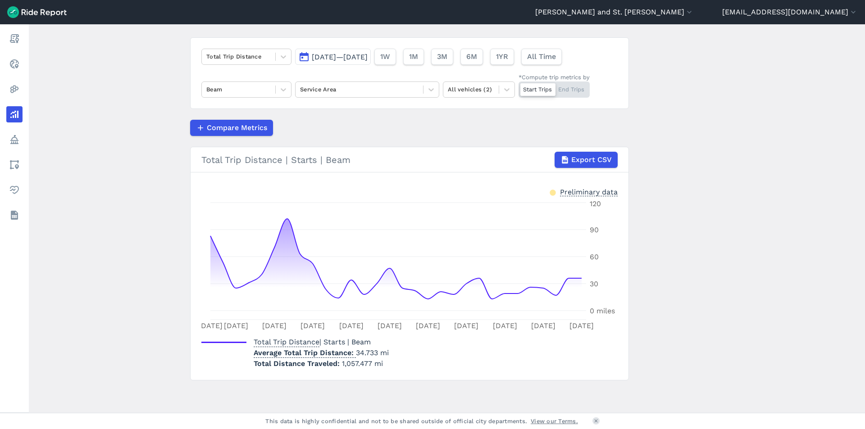
click at [360, 55] on span "[DATE]—[DATE]" at bounding box center [340, 57] width 56 height 9
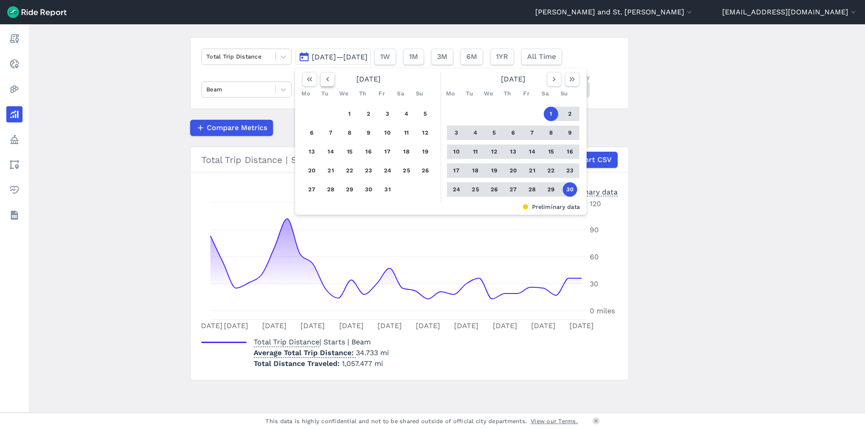
click at [330, 80] on icon "button" at bounding box center [327, 79] width 9 height 9
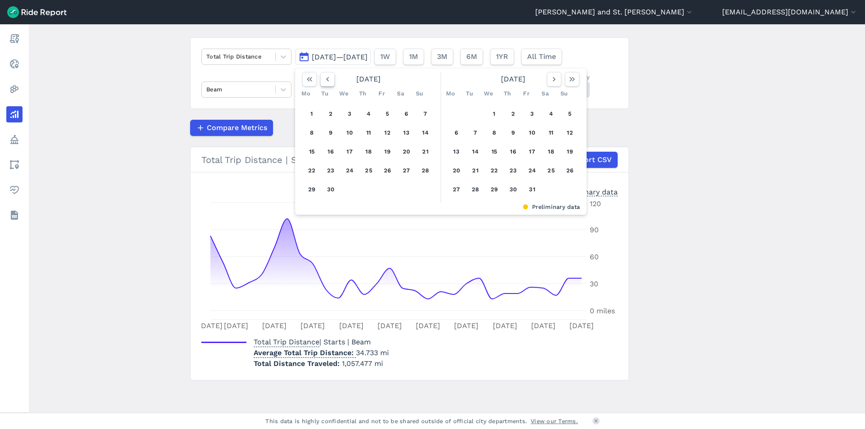
click at [330, 80] on icon "button" at bounding box center [327, 79] width 9 height 9
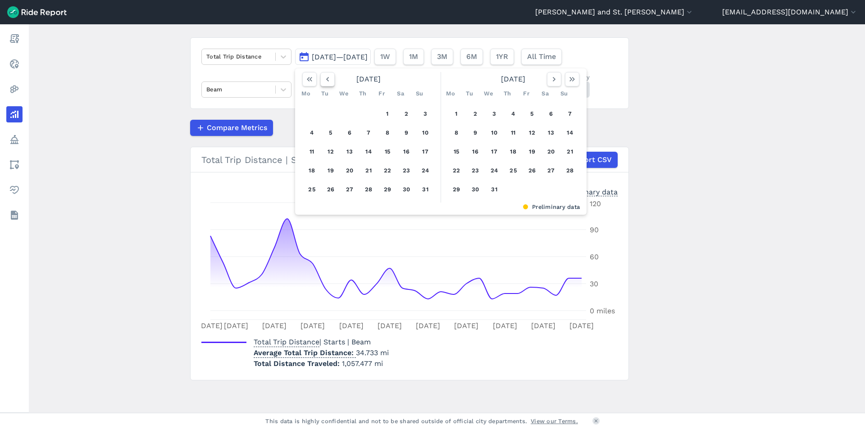
click at [330, 80] on icon "button" at bounding box center [327, 79] width 9 height 9
click at [407, 113] on button "1" at bounding box center [406, 114] width 14 height 14
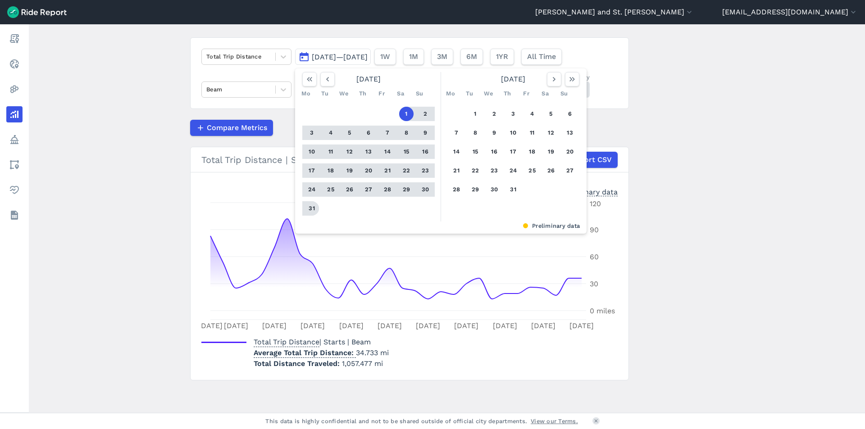
click at [311, 214] on button "31" at bounding box center [312, 208] width 14 height 14
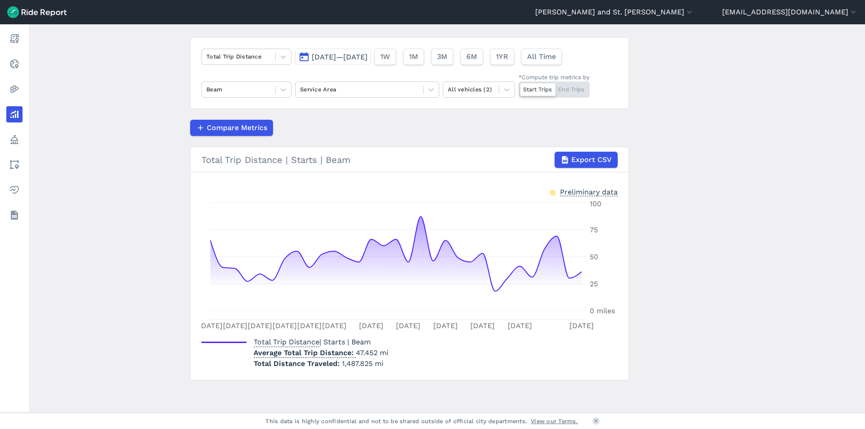
click at [331, 54] on span "[DATE]—[DATE]" at bounding box center [340, 57] width 56 height 9
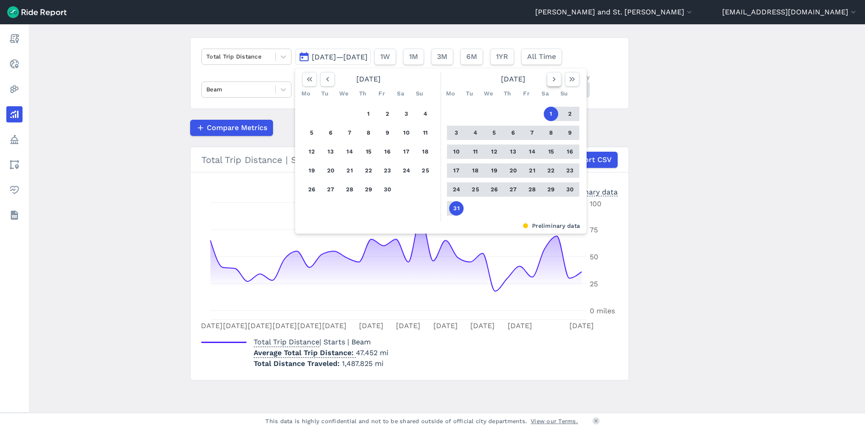
click at [554, 77] on icon "button" at bounding box center [554, 79] width 9 height 9
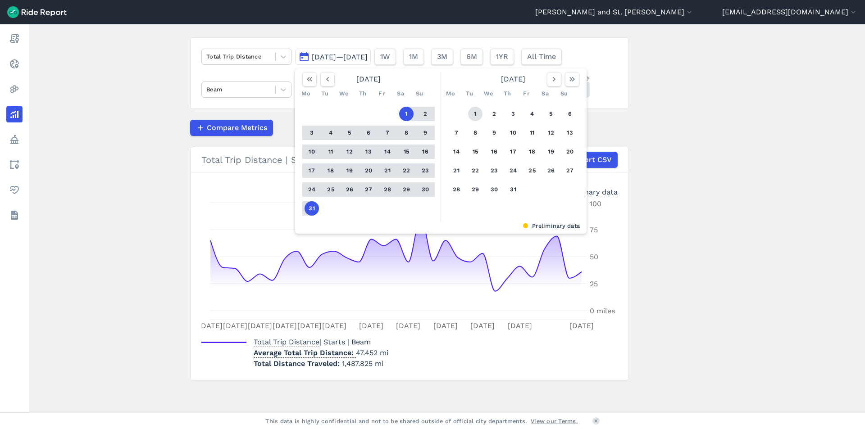
click at [472, 116] on button "1" at bounding box center [475, 114] width 14 height 14
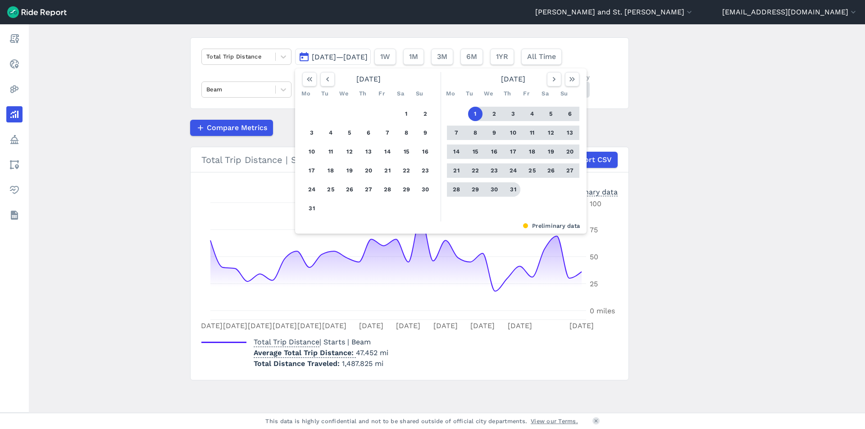
click at [509, 187] on button "31" at bounding box center [513, 189] width 14 height 14
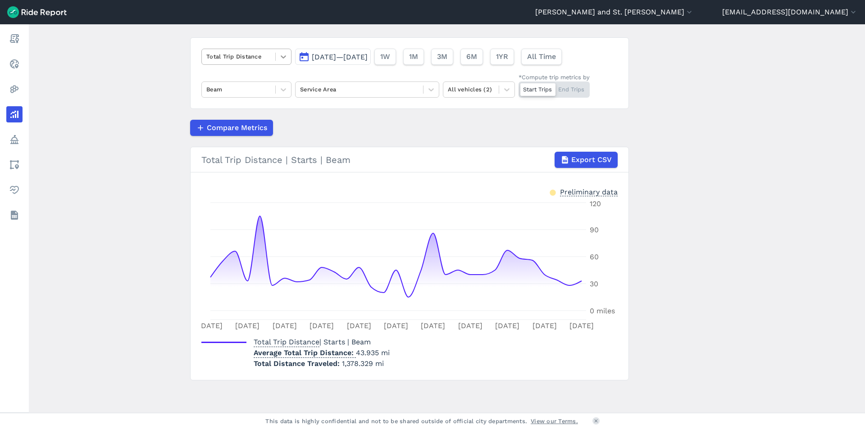
click at [277, 54] on div at bounding box center [283, 56] width 15 height 15
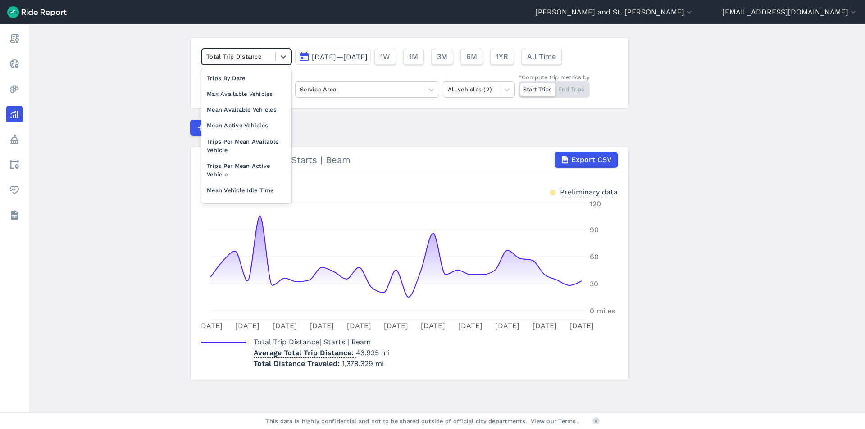
scroll to position [78, 0]
click at [241, 109] on div "Mean Available Vehicles" at bounding box center [246, 109] width 90 height 16
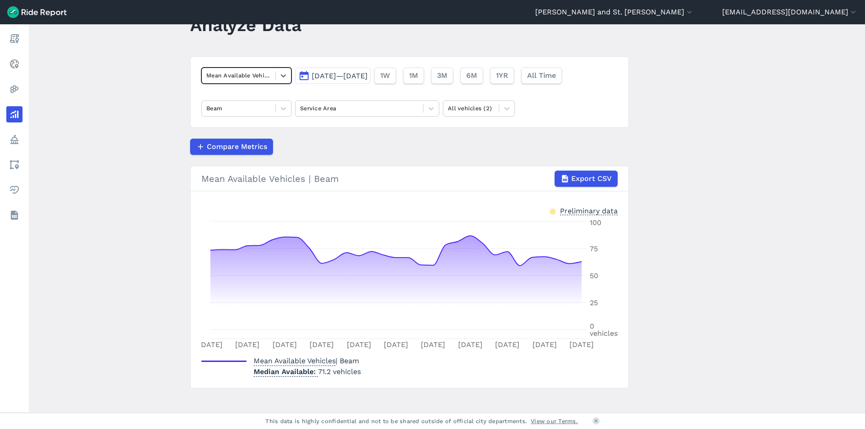
scroll to position [43, 0]
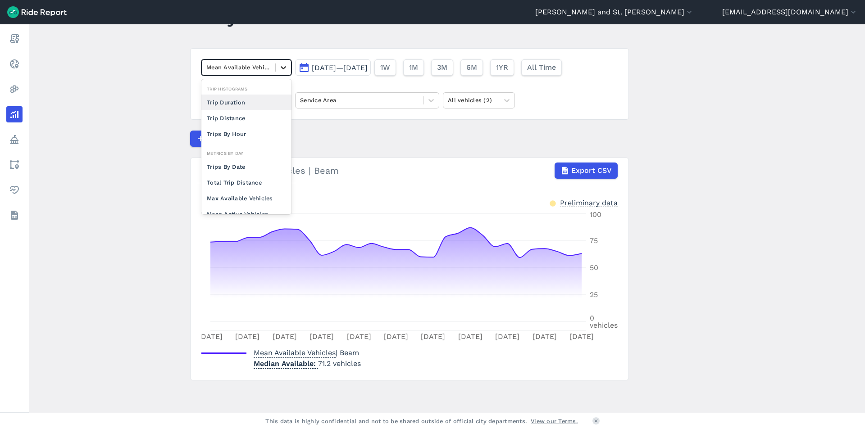
click at [282, 69] on icon at bounding box center [283, 67] width 9 height 9
click at [255, 156] on div "Max Available Vehicles" at bounding box center [246, 154] width 90 height 16
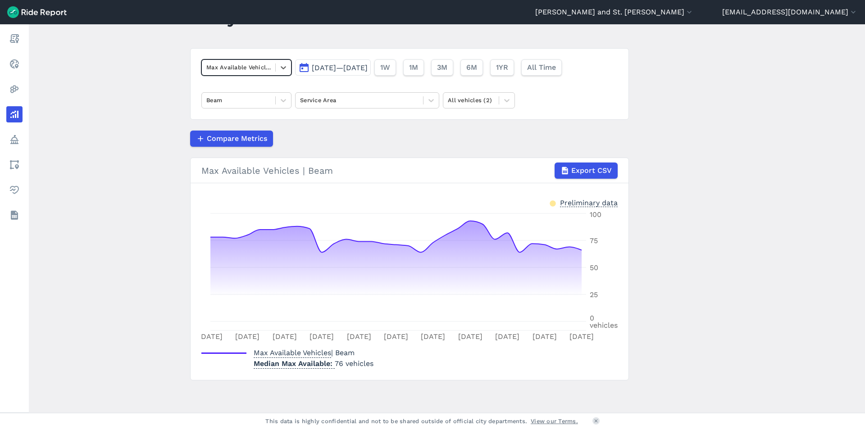
click at [368, 65] on span "[DATE]—[DATE]" at bounding box center [340, 68] width 56 height 9
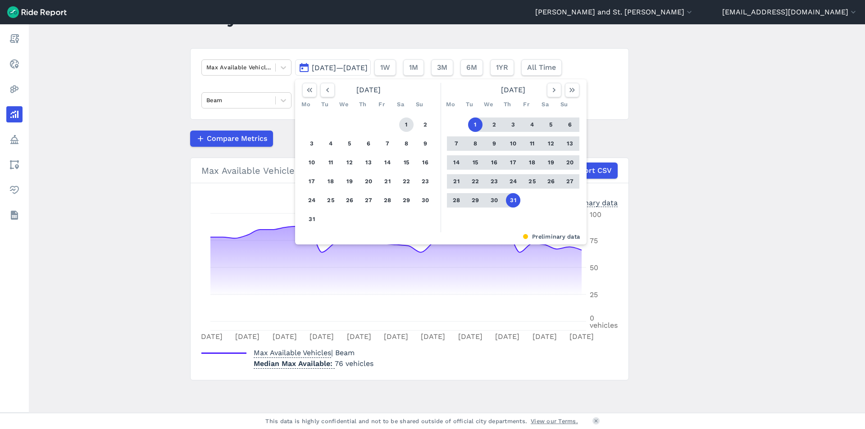
click at [406, 124] on button "1" at bounding box center [406, 125] width 14 height 14
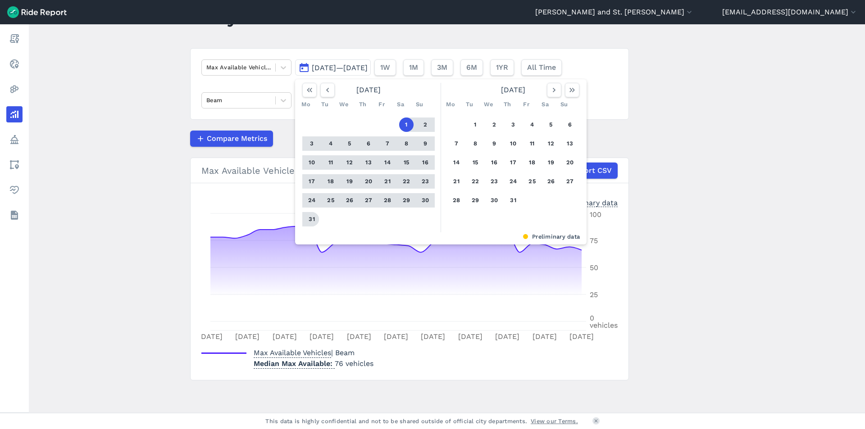
click at [306, 222] on button "31" at bounding box center [312, 219] width 14 height 14
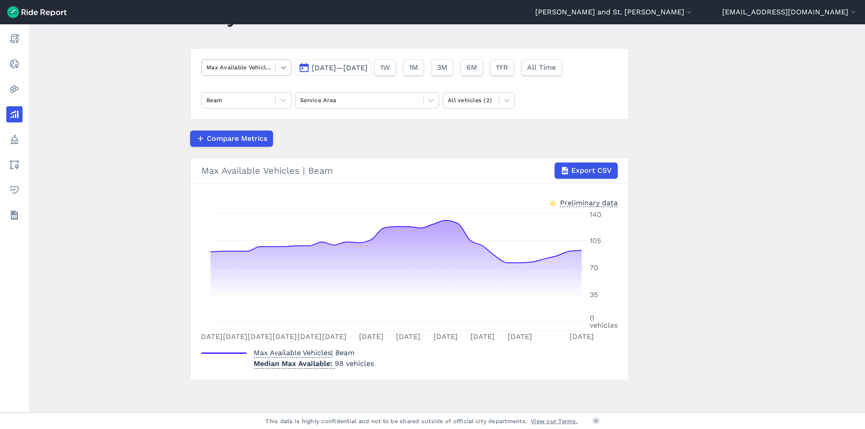
click at [282, 68] on icon at bounding box center [283, 67] width 9 height 9
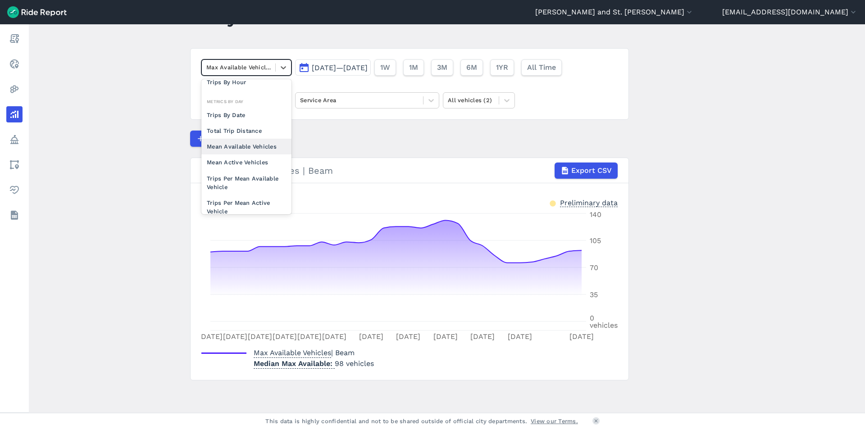
scroll to position [33, 0]
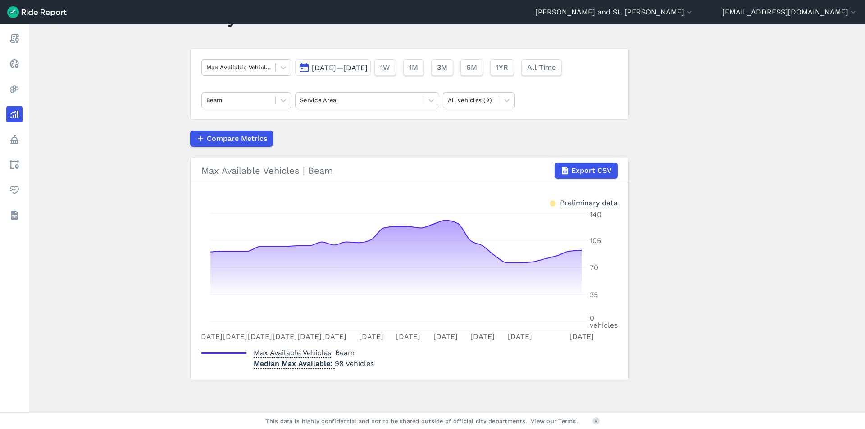
click at [356, 137] on div "Compare Metrics" at bounding box center [409, 139] width 439 height 16
click at [285, 68] on icon at bounding box center [283, 67] width 9 height 9
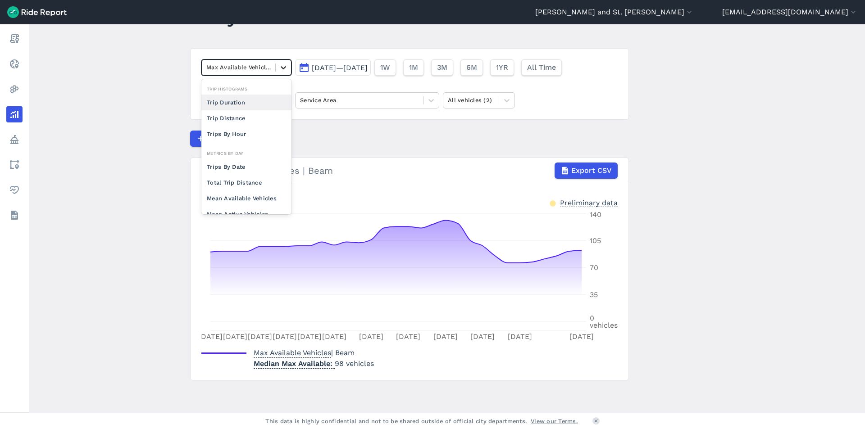
click at [285, 71] on icon at bounding box center [283, 67] width 9 height 9
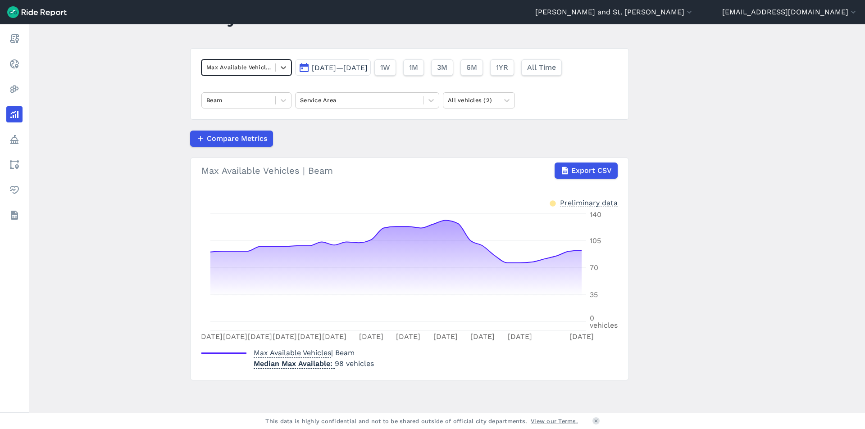
click at [331, 68] on span "[DATE]—[DATE]" at bounding box center [340, 68] width 56 height 9
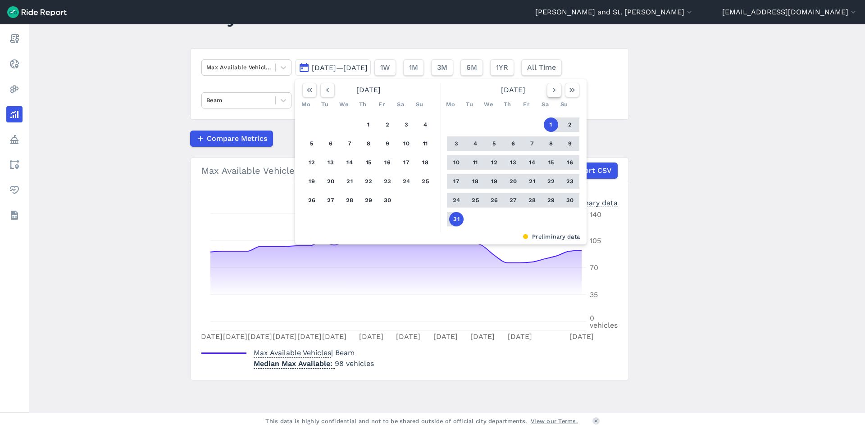
click at [551, 89] on icon "button" at bounding box center [554, 90] width 9 height 9
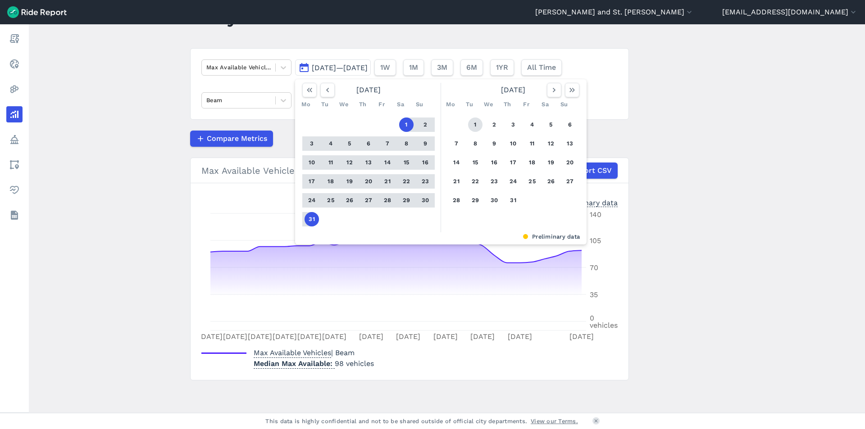
click at [475, 125] on button "1" at bounding box center [475, 125] width 14 height 14
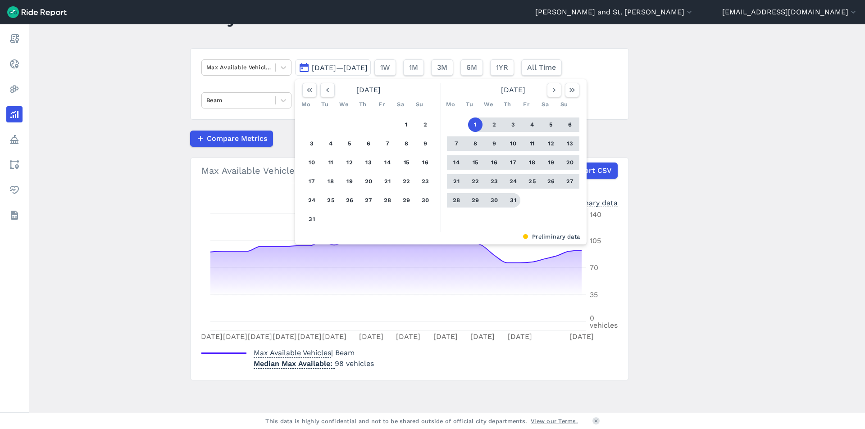
click at [513, 200] on button "31" at bounding box center [513, 200] width 14 height 14
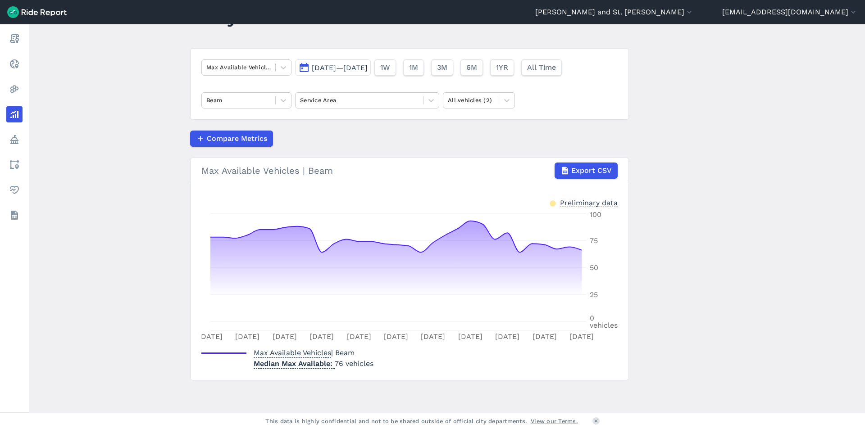
click at [368, 68] on span "[DATE]—[DATE]" at bounding box center [340, 68] width 56 height 9
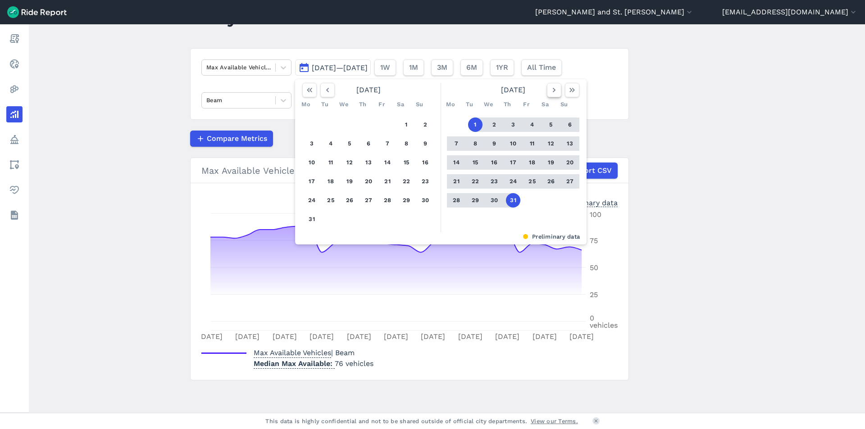
click at [547, 91] on button "button" at bounding box center [554, 90] width 14 height 14
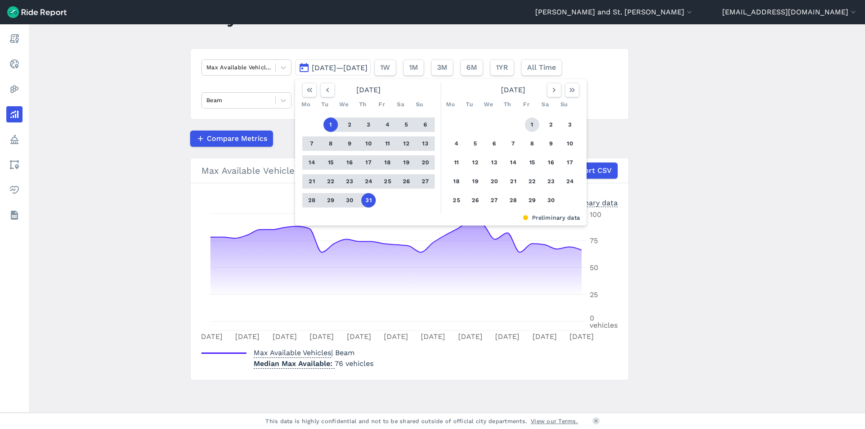
click at [527, 124] on button "1" at bounding box center [532, 125] width 14 height 14
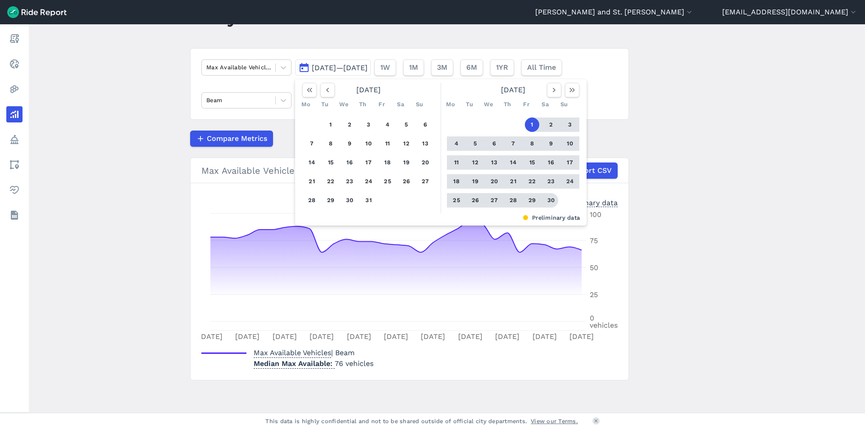
click at [550, 205] on button "30" at bounding box center [551, 200] width 14 height 14
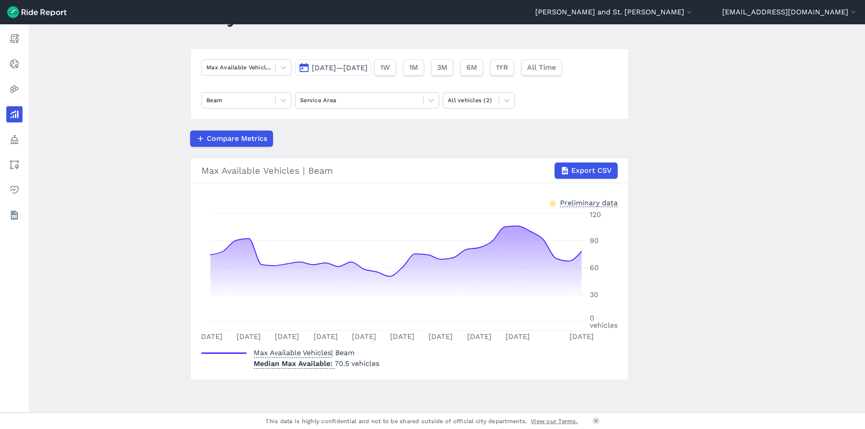
drag, startPoint x: 333, startPoint y: 71, endPoint x: 338, endPoint y: 72, distance: 5.9
click at [333, 71] on span "[DATE]—[DATE]" at bounding box center [340, 68] width 56 height 9
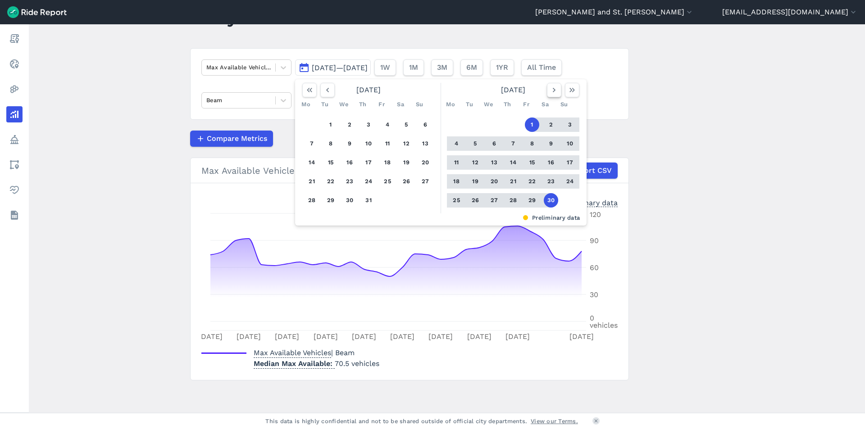
click at [550, 94] on icon "button" at bounding box center [554, 90] width 9 height 9
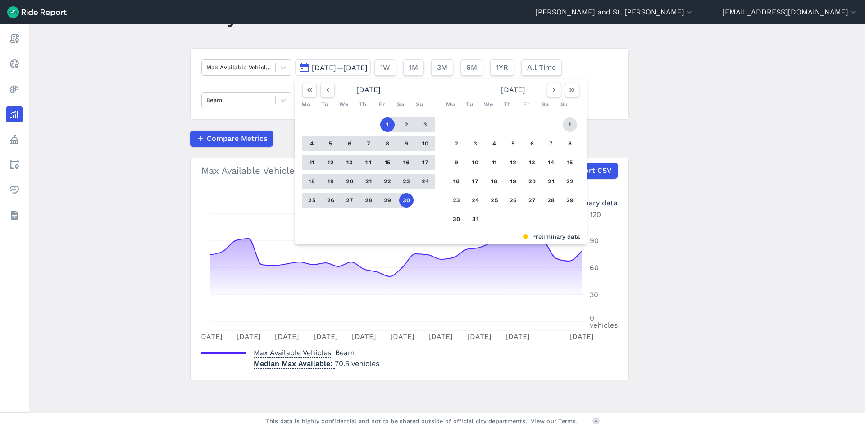
click at [567, 123] on button "1" at bounding box center [570, 125] width 14 height 14
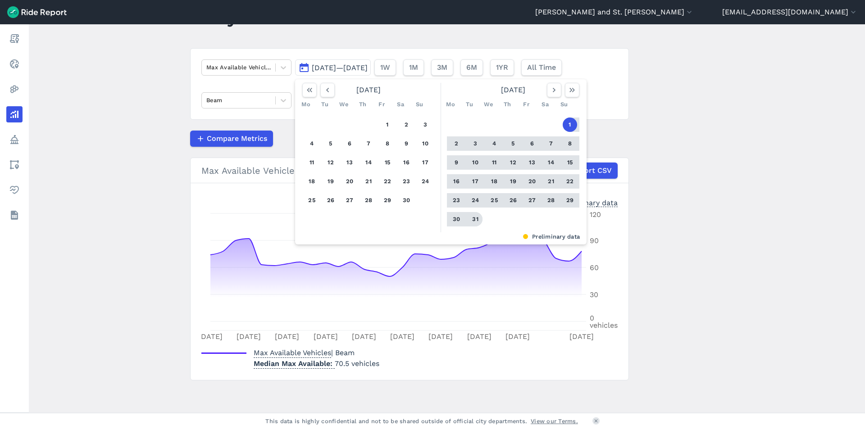
click at [476, 217] on button "31" at bounding box center [475, 219] width 14 height 14
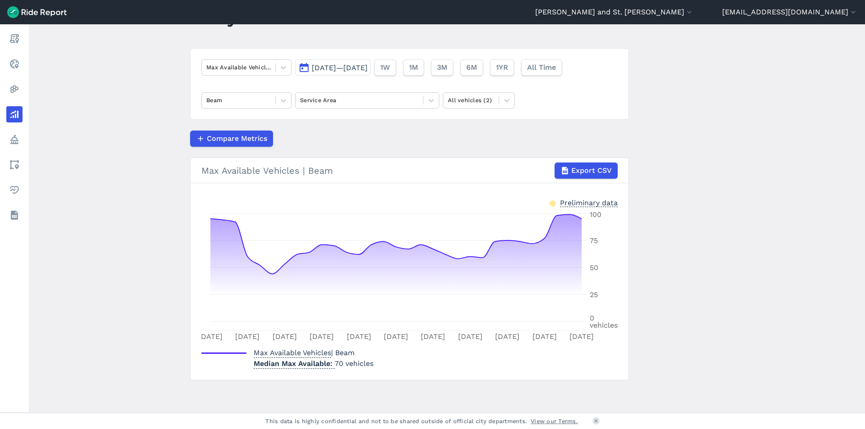
click at [366, 67] on span "[DATE]—[DATE]" at bounding box center [340, 68] width 56 height 9
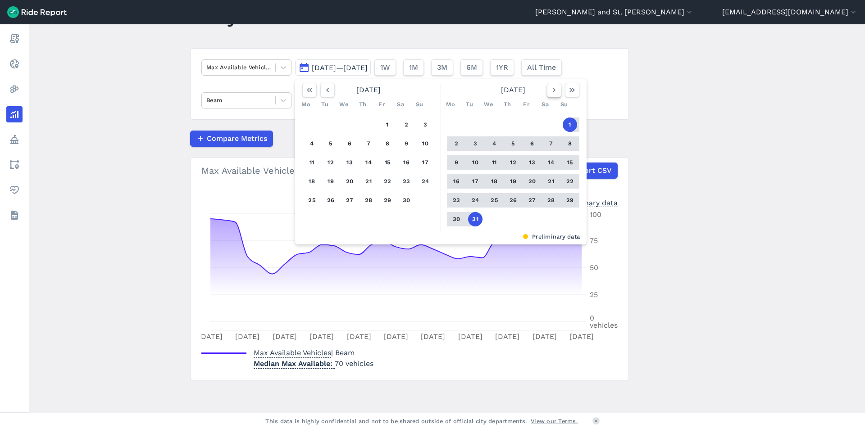
click at [547, 90] on button "button" at bounding box center [554, 90] width 14 height 14
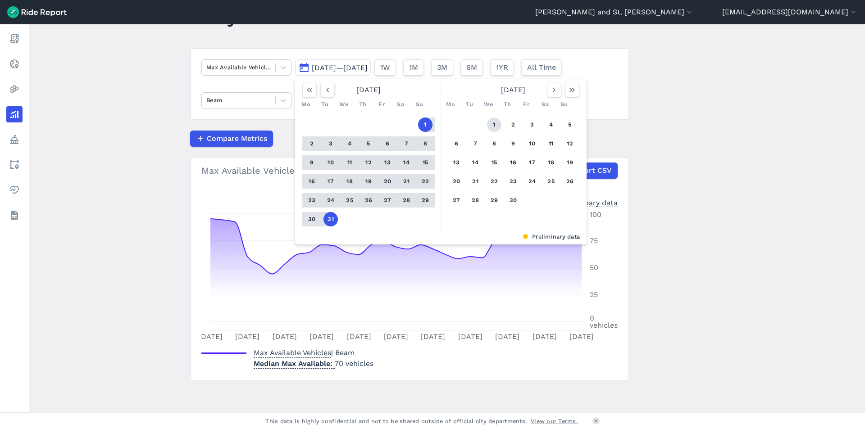
click at [493, 125] on button "1" at bounding box center [494, 125] width 14 height 14
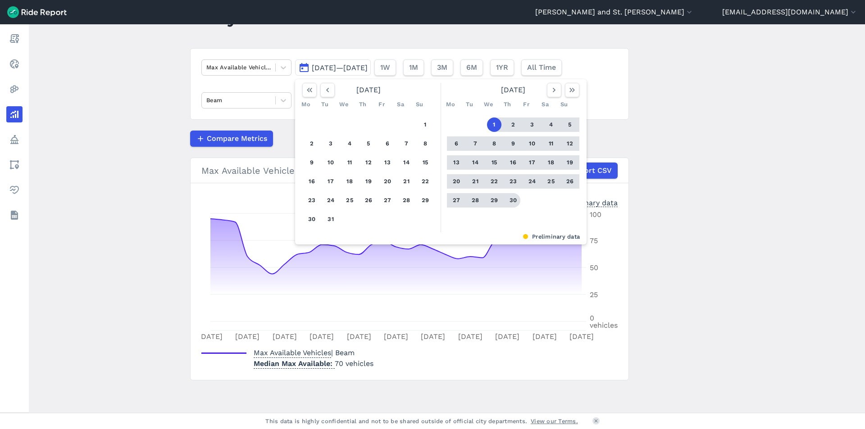
click at [512, 203] on button "30" at bounding box center [513, 200] width 14 height 14
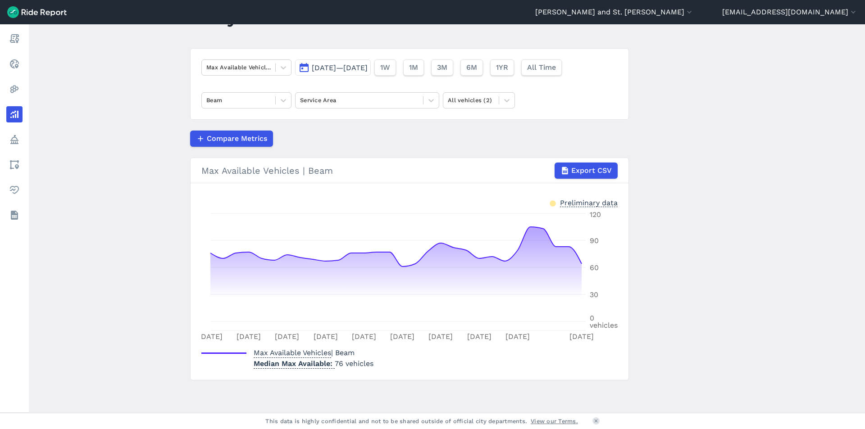
click at [347, 68] on span "[DATE]—[DATE]" at bounding box center [340, 68] width 56 height 9
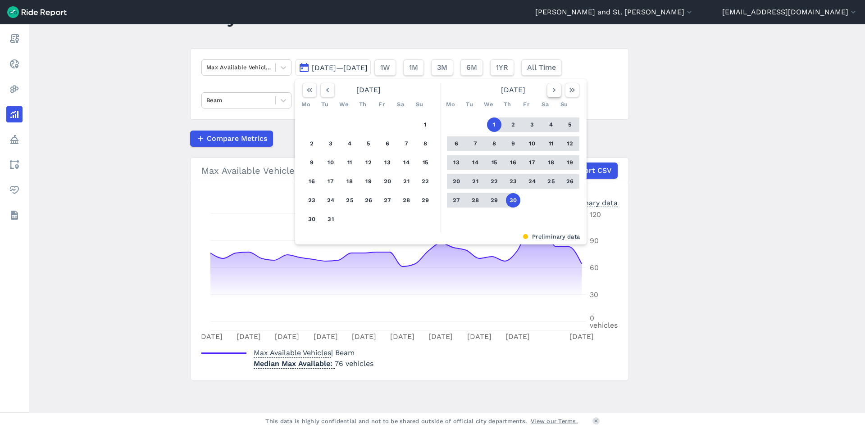
click at [550, 93] on icon "button" at bounding box center [554, 90] width 9 height 9
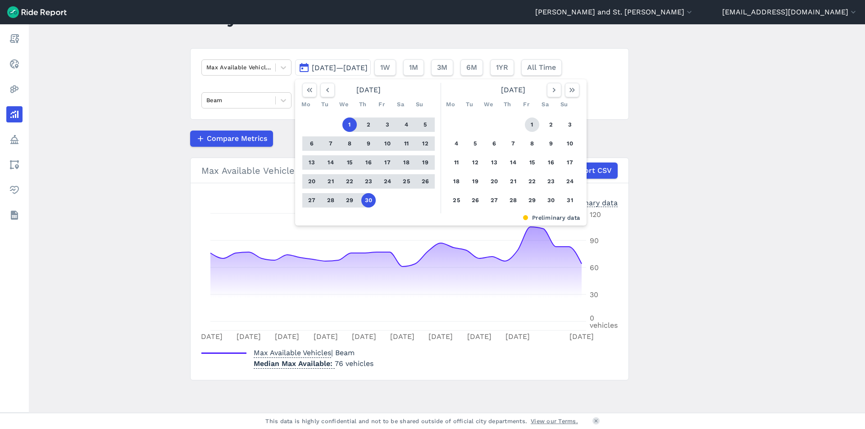
click at [535, 123] on button "1" at bounding box center [532, 125] width 14 height 14
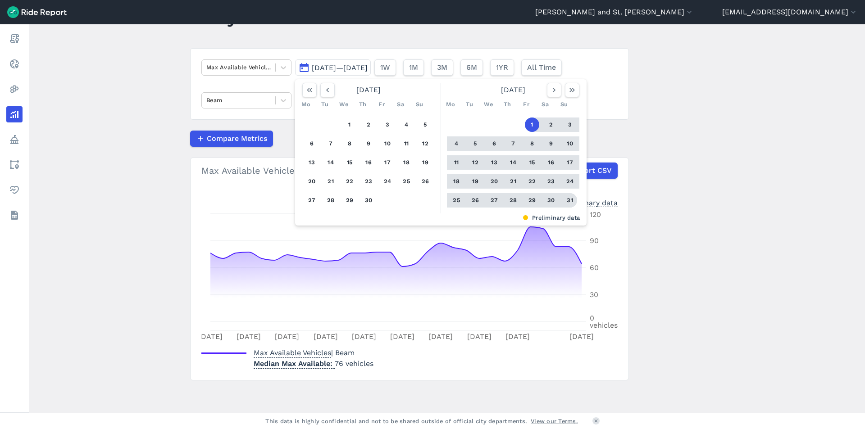
click at [568, 202] on button "31" at bounding box center [570, 200] width 14 height 14
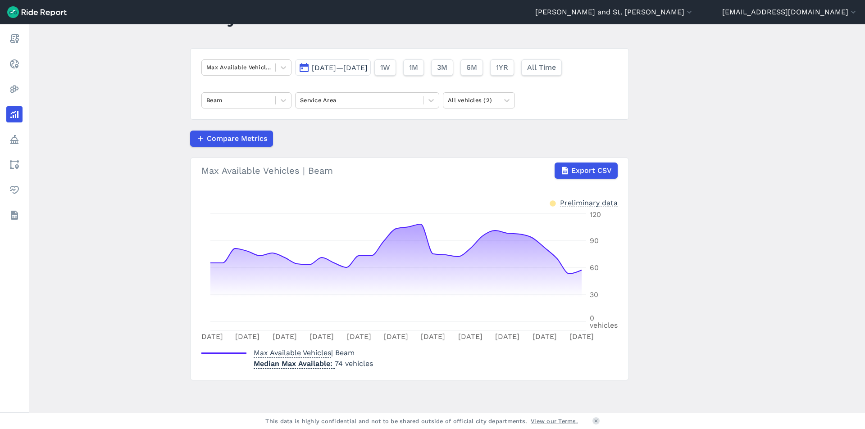
click at [368, 65] on span "[DATE]—[DATE]" at bounding box center [340, 68] width 56 height 9
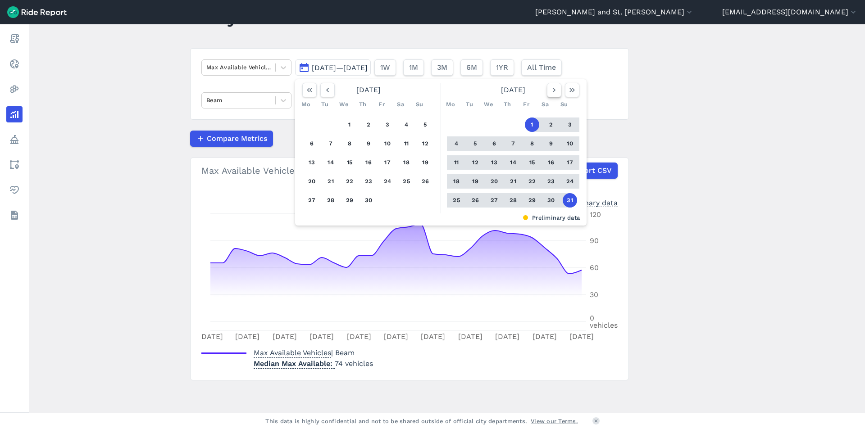
click at [553, 90] on icon "button" at bounding box center [554, 90] width 9 height 9
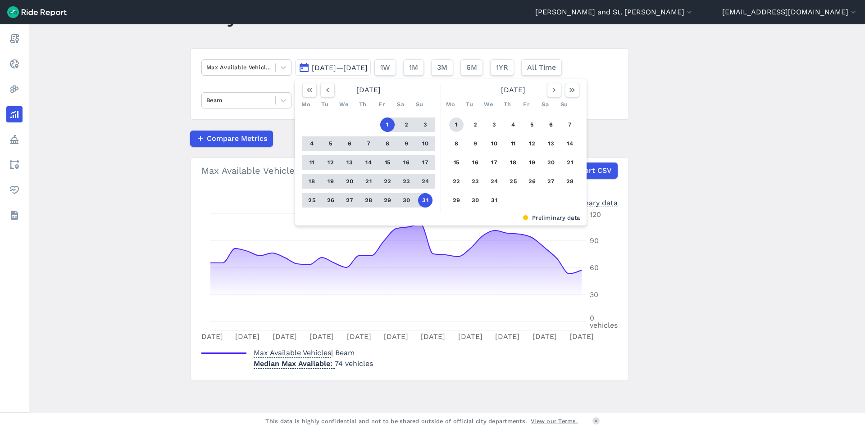
click at [449, 128] on button "1" at bounding box center [456, 125] width 14 height 14
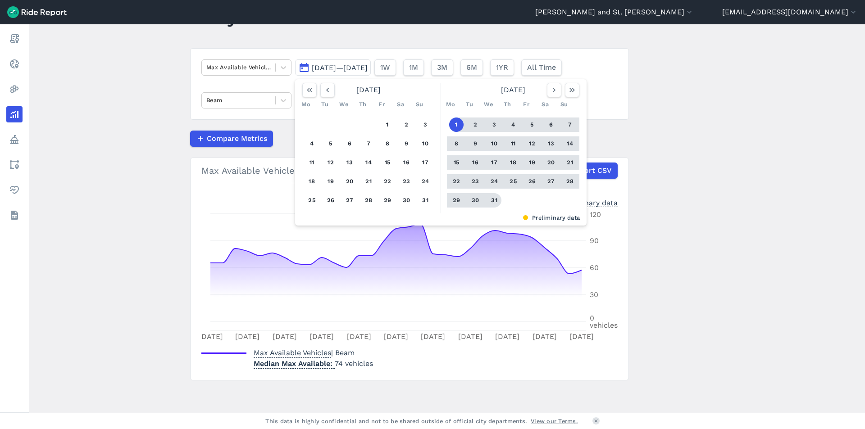
click at [496, 208] on div "1 2 3 4 5 6 7 8 9 10 11 12 13 14 15 16 17 18 19 20 21 22 23 24 25 26 27 28 29 3…" at bounding box center [513, 163] width 140 height 102
click at [496, 204] on button "31" at bounding box center [494, 200] width 14 height 14
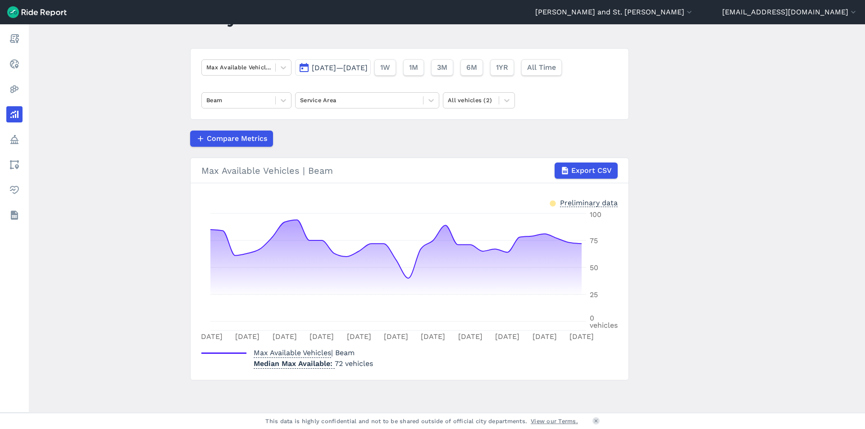
click at [351, 70] on span "[DATE]—[DATE]" at bounding box center [340, 68] width 56 height 9
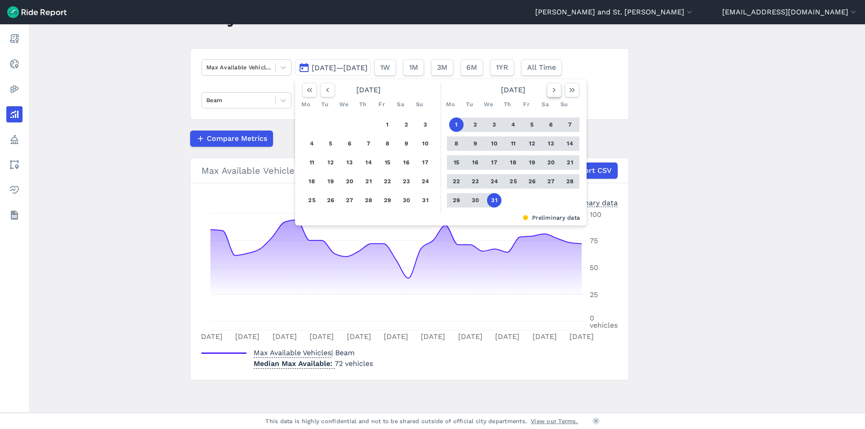
click at [552, 93] on icon "button" at bounding box center [554, 90] width 9 height 9
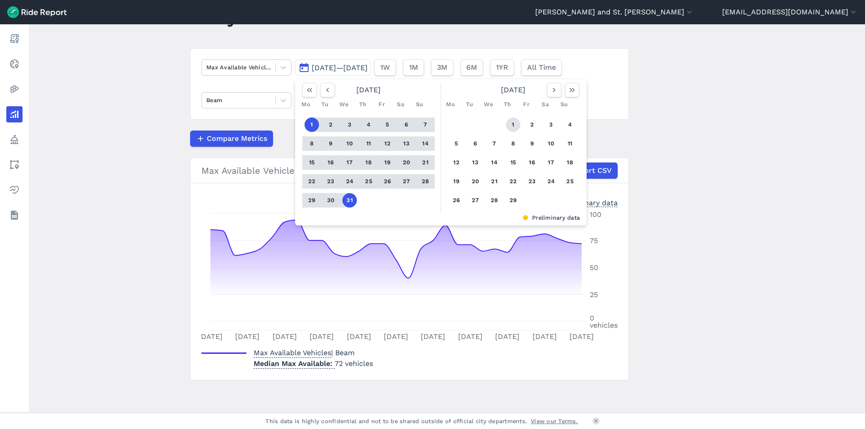
click at [506, 124] on button "1" at bounding box center [513, 125] width 14 height 14
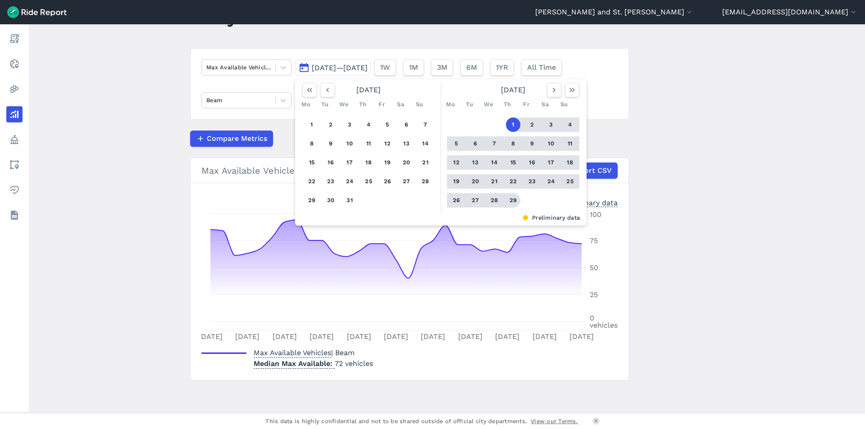
click at [510, 204] on button "29" at bounding box center [513, 200] width 14 height 14
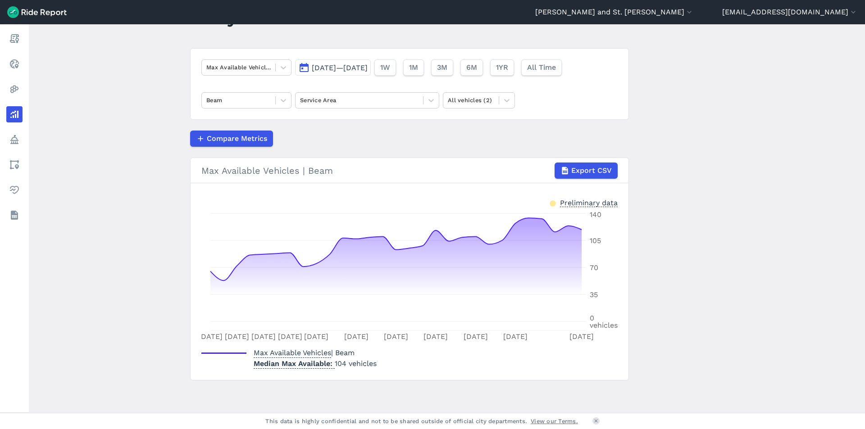
click at [368, 68] on span "[DATE]—[DATE]" at bounding box center [340, 68] width 56 height 9
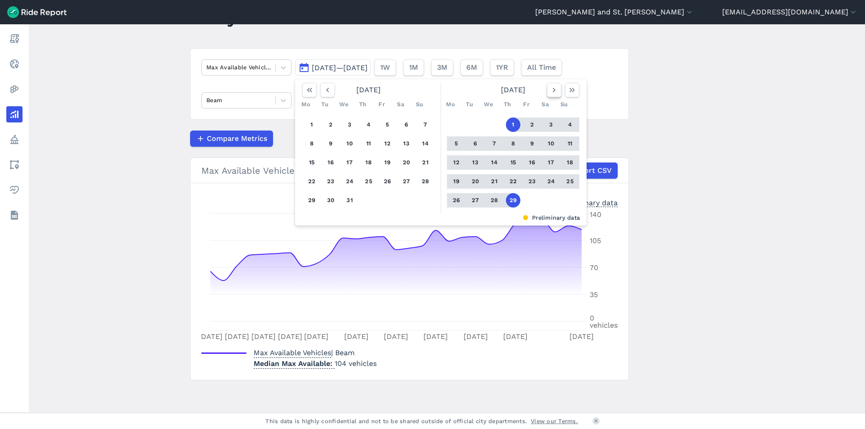
click at [550, 90] on icon "button" at bounding box center [554, 90] width 9 height 9
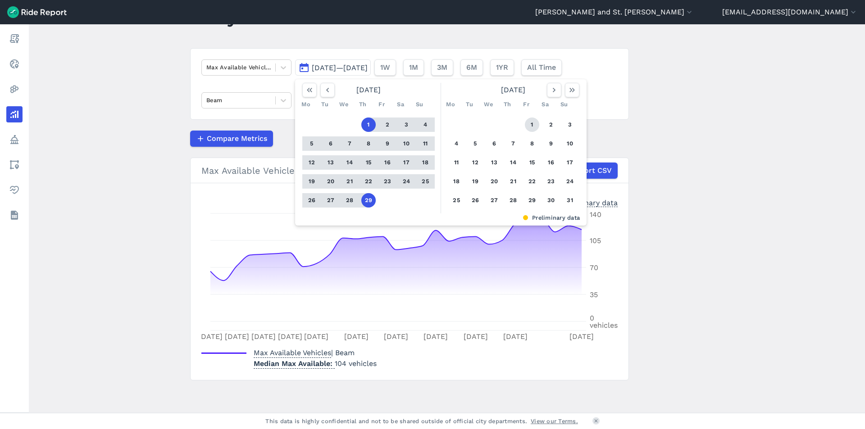
click at [529, 123] on button "1" at bounding box center [532, 125] width 14 height 14
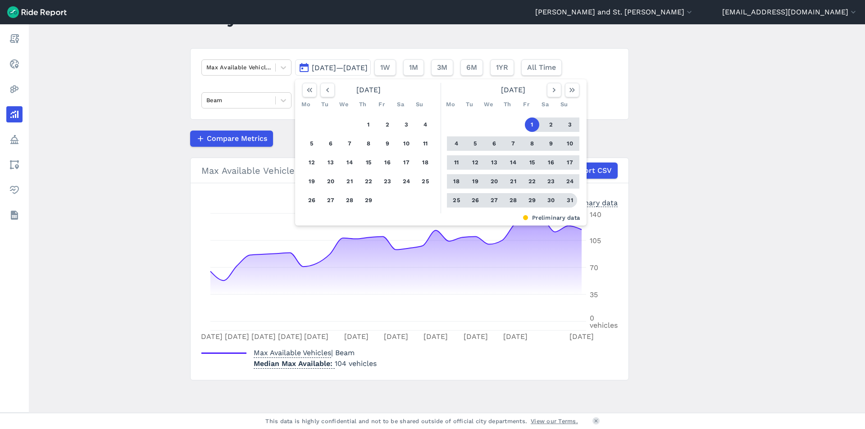
click at [567, 201] on button "31" at bounding box center [570, 200] width 14 height 14
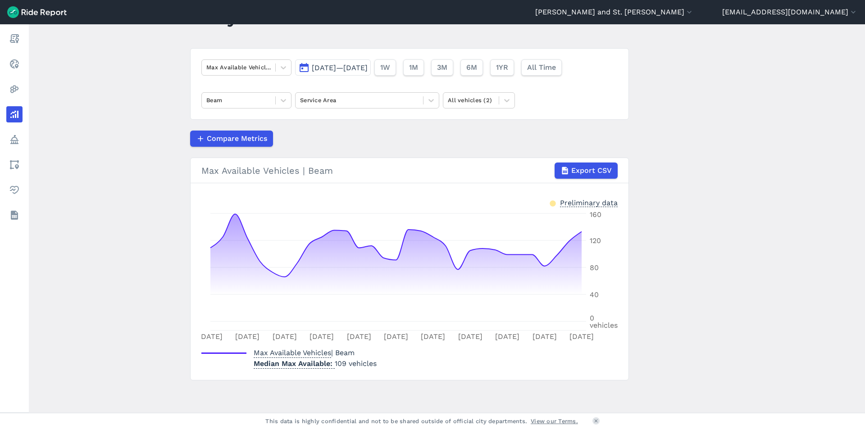
click at [356, 69] on span "[DATE]—[DATE]" at bounding box center [340, 68] width 56 height 9
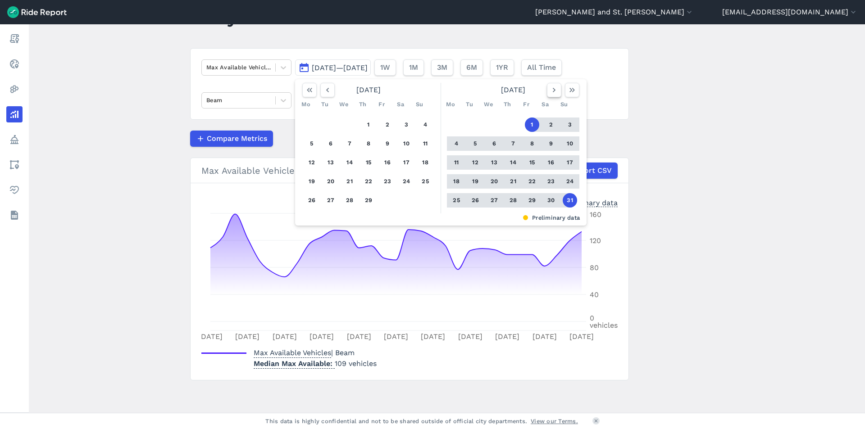
click at [550, 90] on icon "button" at bounding box center [554, 90] width 9 height 9
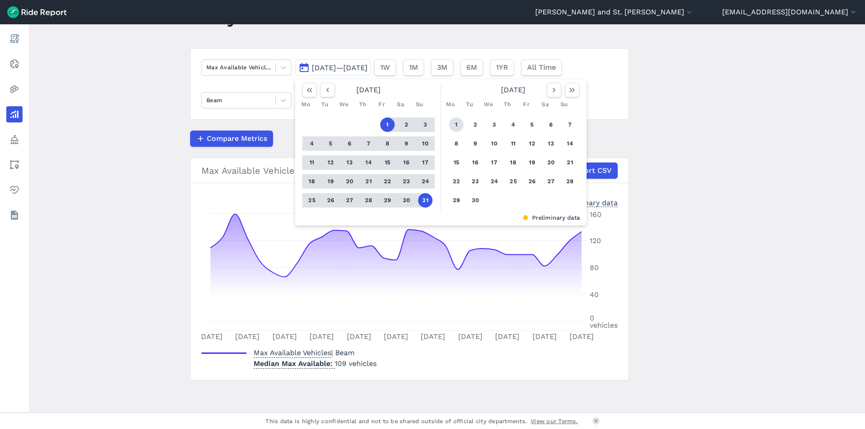
click at [458, 124] on button "1" at bounding box center [456, 125] width 14 height 14
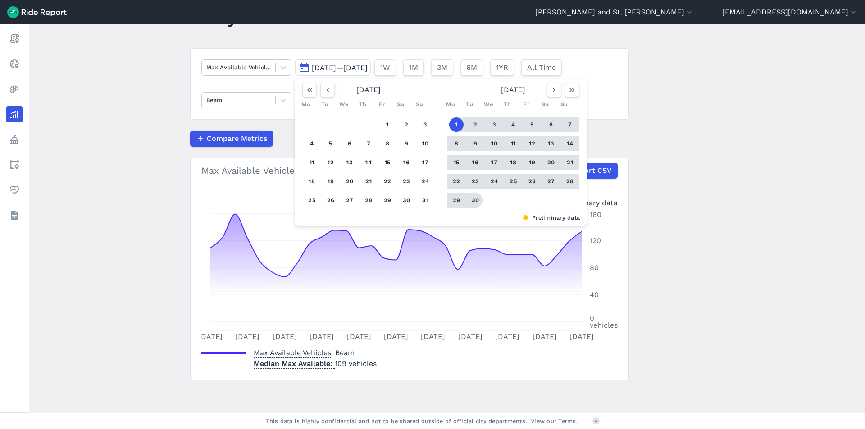
click at [475, 202] on button "30" at bounding box center [475, 200] width 14 height 14
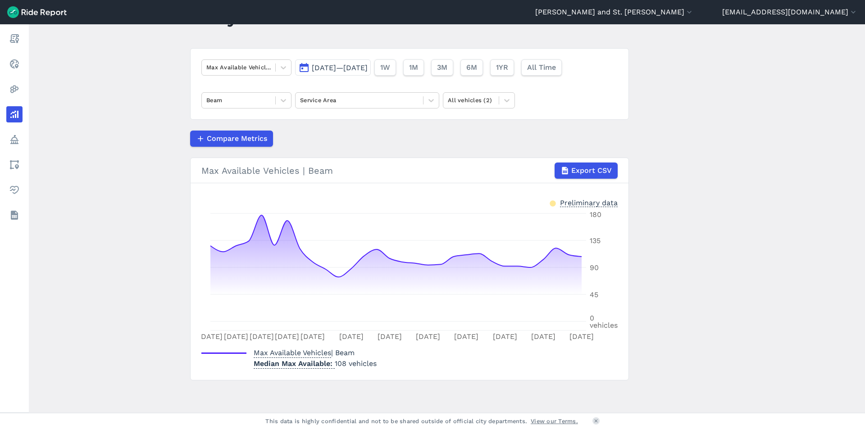
click at [335, 69] on span "[DATE]—[DATE]" at bounding box center [340, 68] width 56 height 9
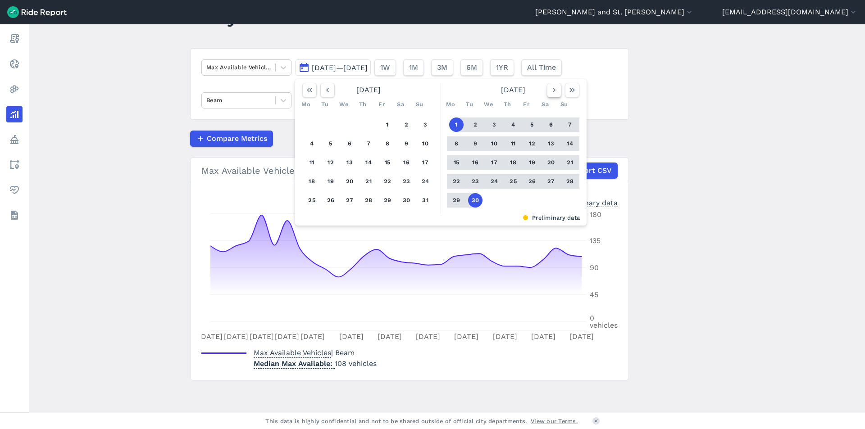
click at [550, 91] on icon "button" at bounding box center [554, 90] width 9 height 9
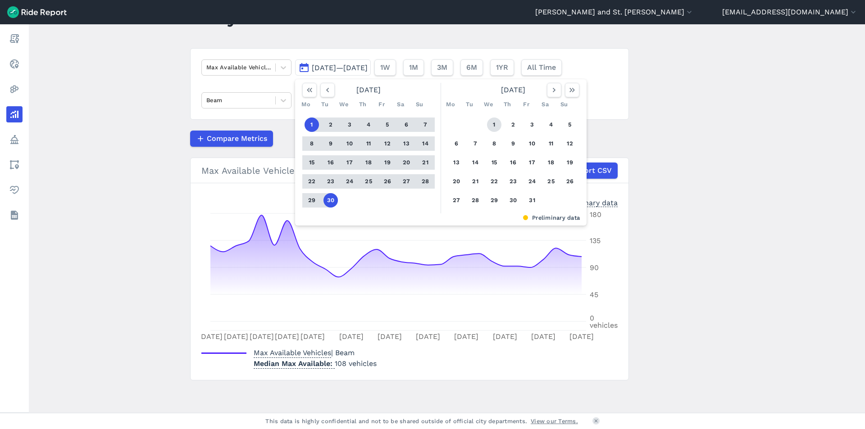
click at [492, 123] on button "1" at bounding box center [494, 125] width 14 height 14
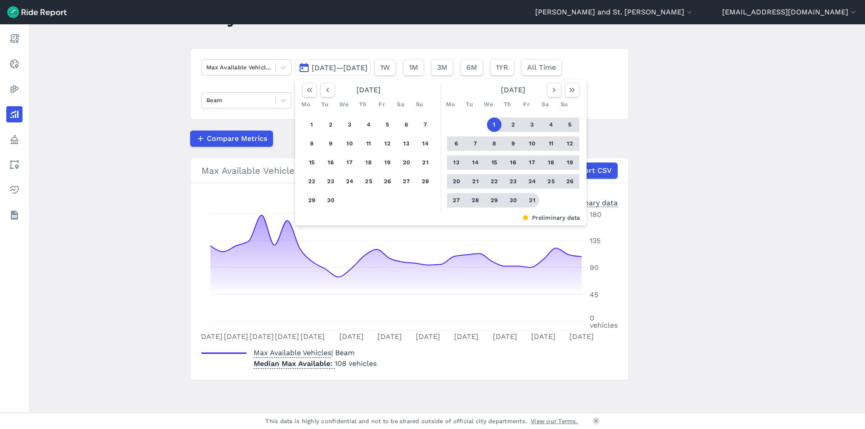
click at [529, 198] on button "31" at bounding box center [532, 200] width 14 height 14
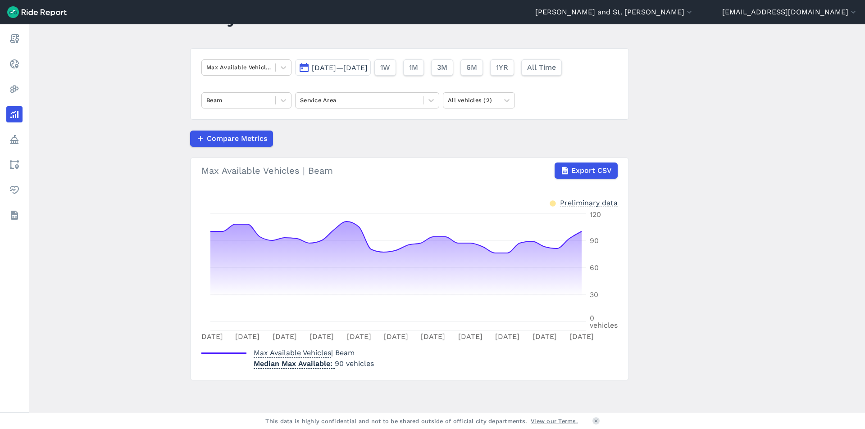
click at [344, 65] on span "[DATE]—[DATE]" at bounding box center [340, 68] width 56 height 9
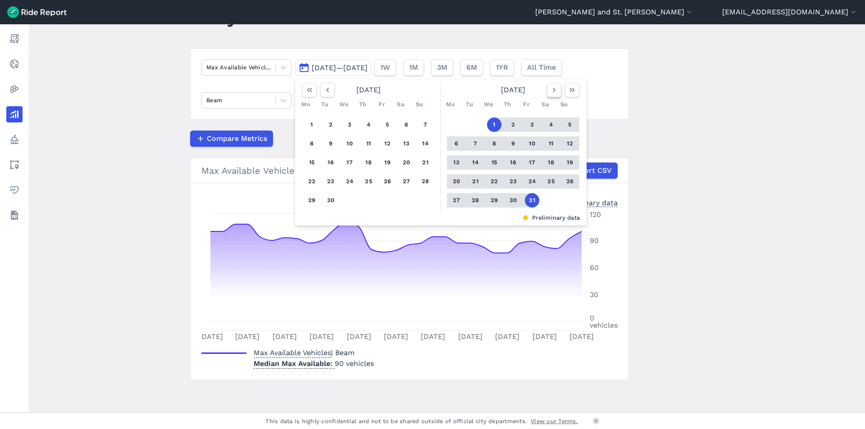
click at [547, 90] on button "button" at bounding box center [554, 90] width 14 height 14
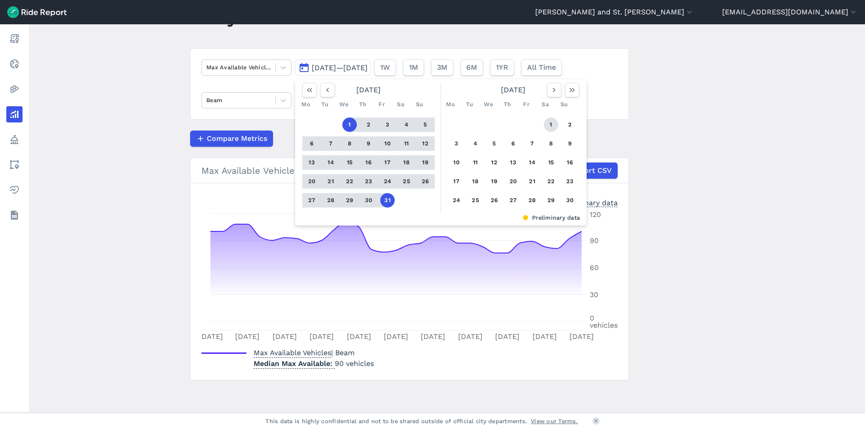
click at [550, 126] on button "1" at bounding box center [551, 125] width 14 height 14
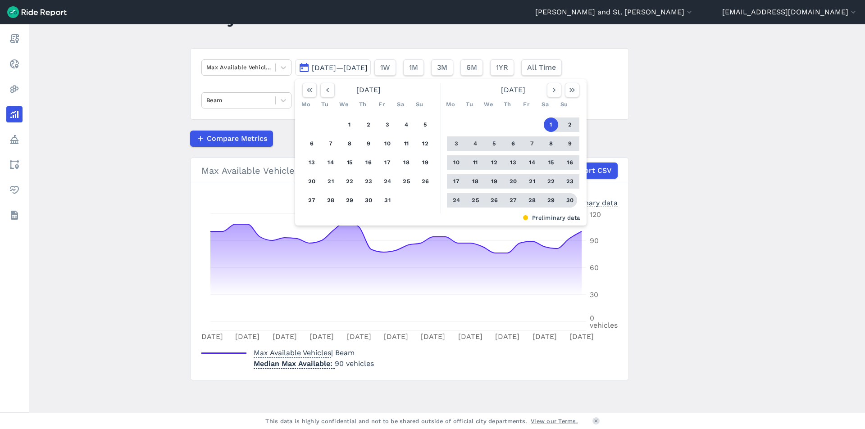
click at [568, 200] on button "30" at bounding box center [570, 200] width 14 height 14
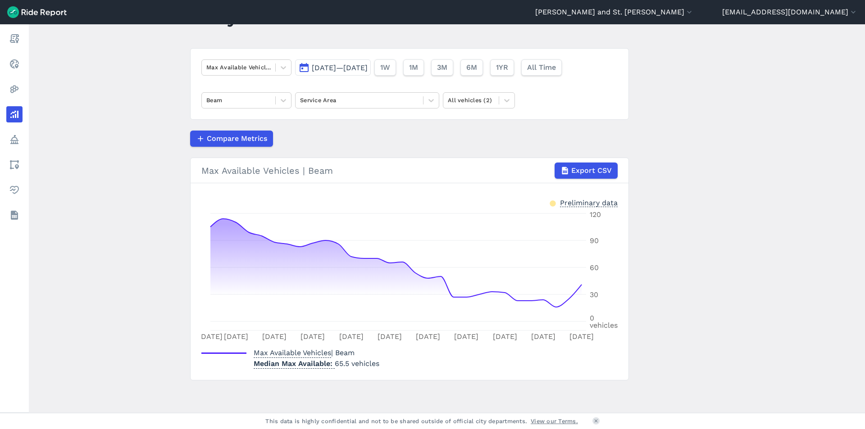
click at [337, 70] on span "[DATE]—[DATE]" at bounding box center [340, 68] width 56 height 9
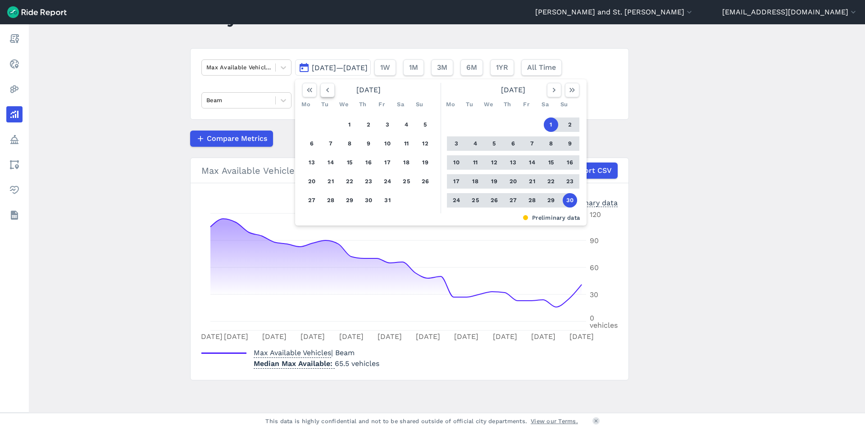
click at [324, 90] on icon "button" at bounding box center [327, 90] width 9 height 9
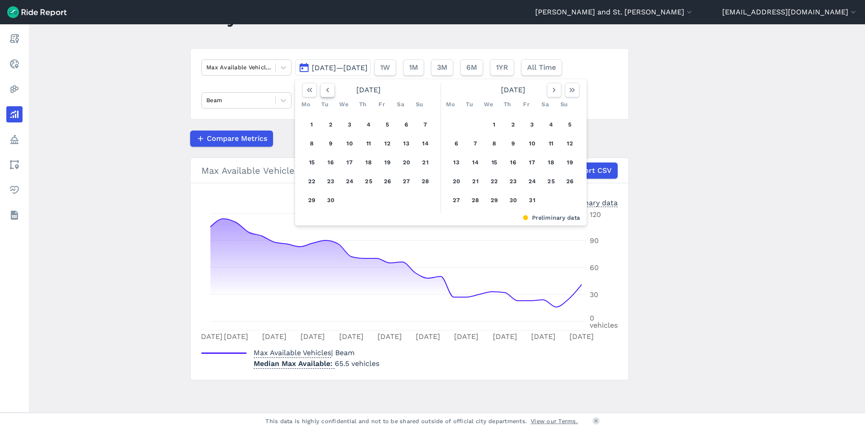
click at [324, 90] on icon "button" at bounding box center [327, 90] width 9 height 9
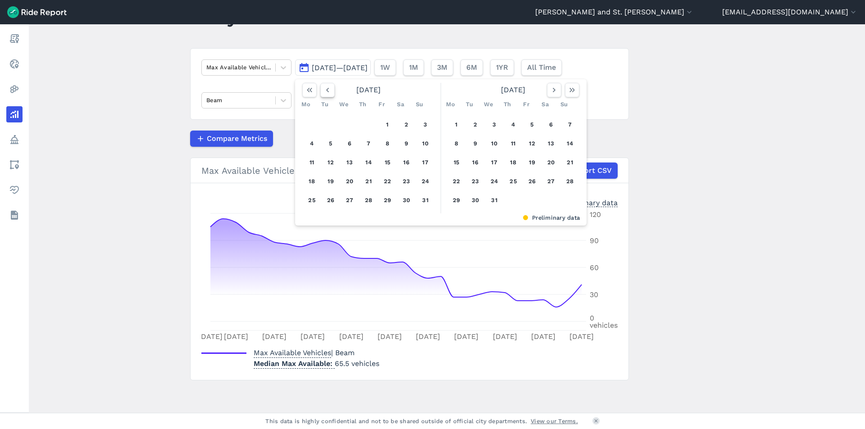
click at [324, 90] on icon "button" at bounding box center [327, 90] width 9 height 9
click at [401, 125] on button "1" at bounding box center [406, 125] width 14 height 14
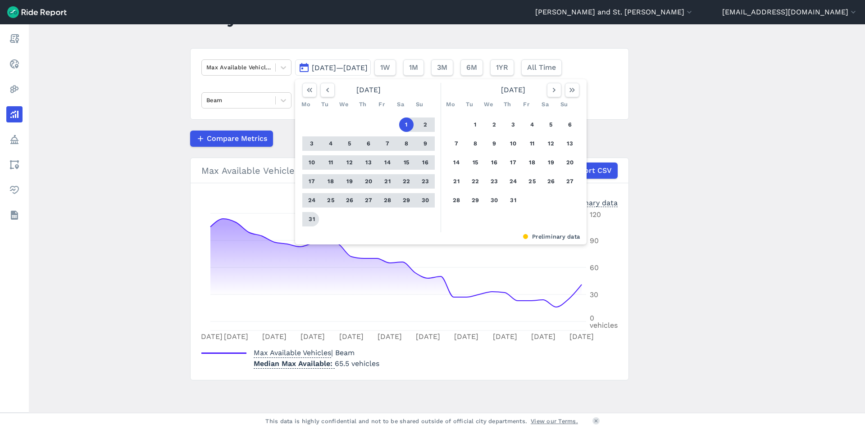
click at [312, 218] on button "31" at bounding box center [312, 219] width 14 height 14
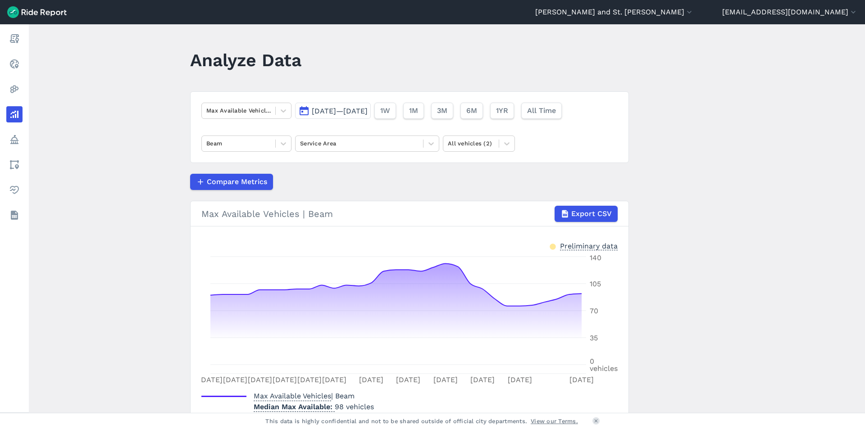
click at [333, 112] on span "[DATE]—[DATE]" at bounding box center [340, 111] width 56 height 9
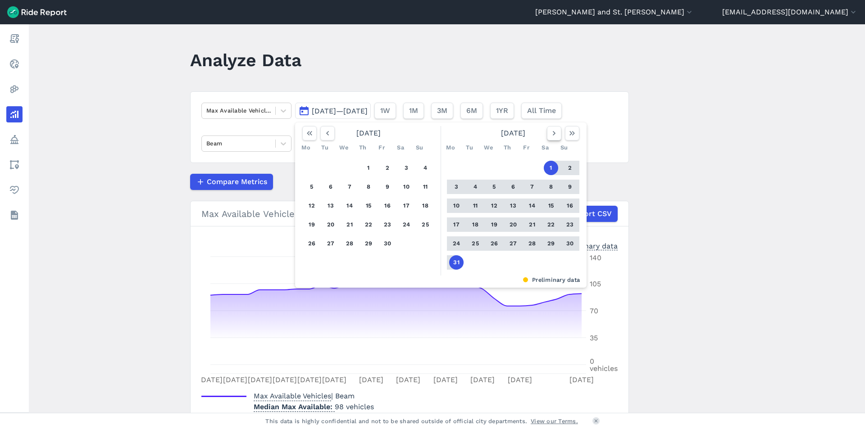
click at [552, 136] on icon "button" at bounding box center [554, 133] width 9 height 9
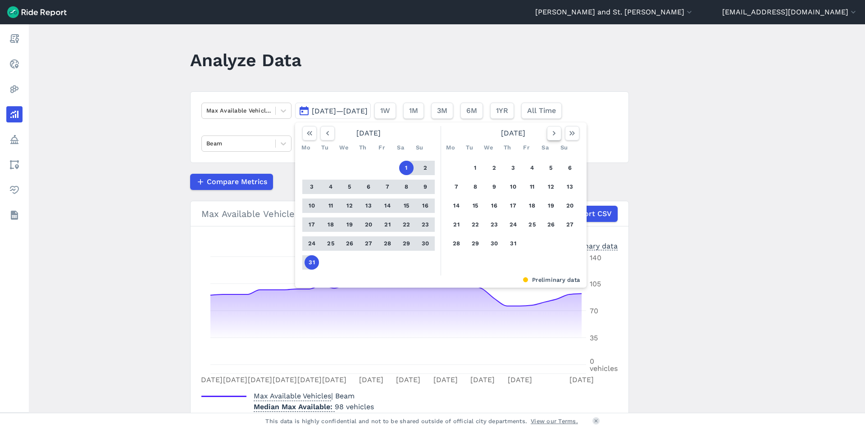
click at [552, 136] on icon "button" at bounding box center [554, 133] width 9 height 9
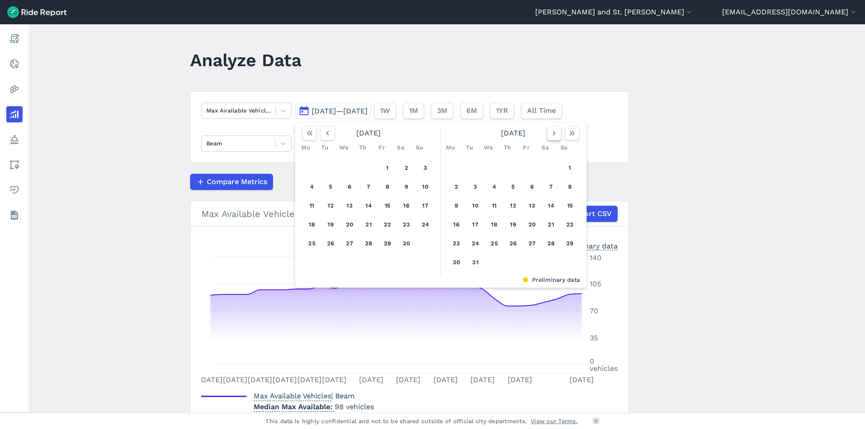
click at [552, 136] on icon "button" at bounding box center [554, 133] width 9 height 9
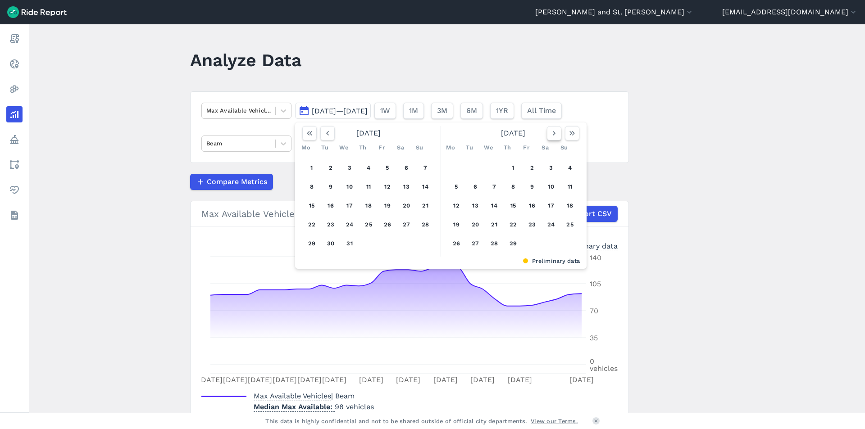
click at [552, 136] on icon "button" at bounding box center [554, 133] width 9 height 9
click at [508, 173] on button "4" at bounding box center [513, 168] width 14 height 14
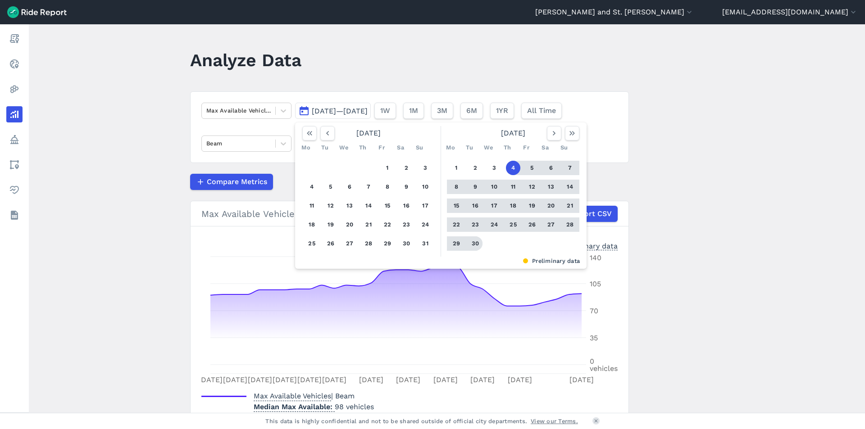
click at [475, 247] on button "30" at bounding box center [475, 244] width 14 height 14
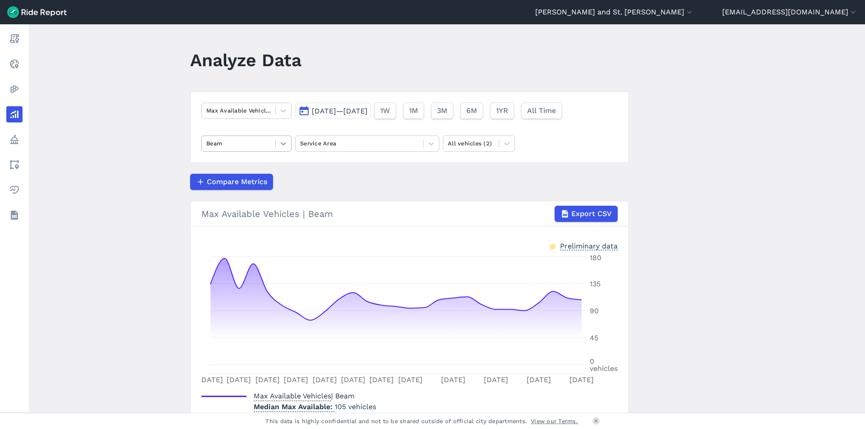
click at [281, 143] on icon at bounding box center [283, 143] width 5 height 3
click at [264, 166] on div "Neuron" at bounding box center [246, 165] width 90 height 16
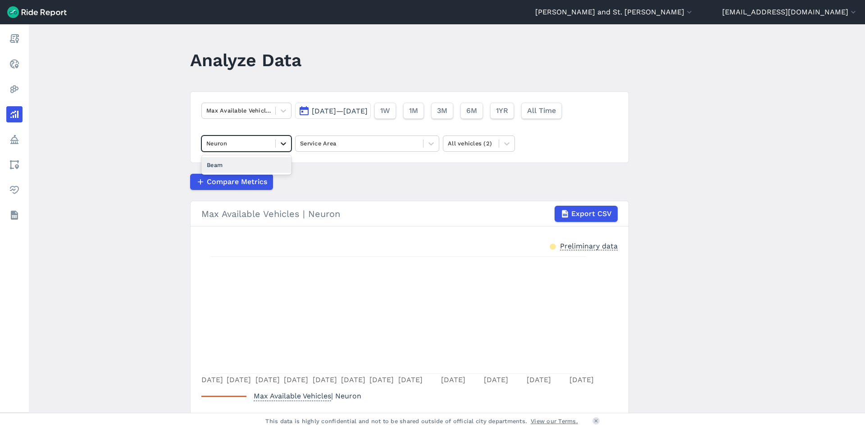
click at [287, 142] on div at bounding box center [283, 143] width 15 height 15
click at [273, 164] on div "Beam" at bounding box center [246, 165] width 90 height 16
